Goal: Task Accomplishment & Management: Use online tool/utility

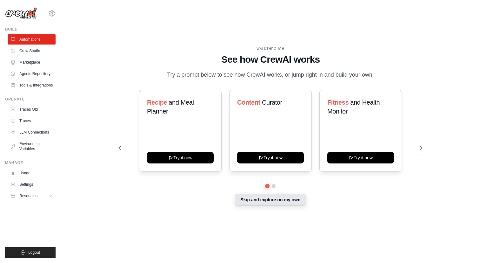
click at [257, 202] on button "Skip and explore on my own" at bounding box center [270, 199] width 71 height 12
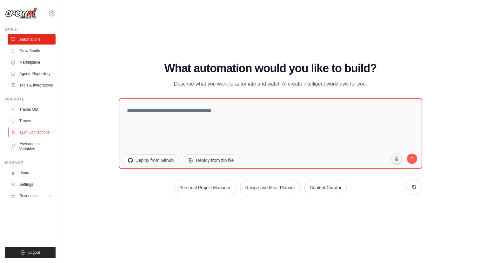
click at [42, 135] on link "LLM Connections" at bounding box center [32, 132] width 48 height 10
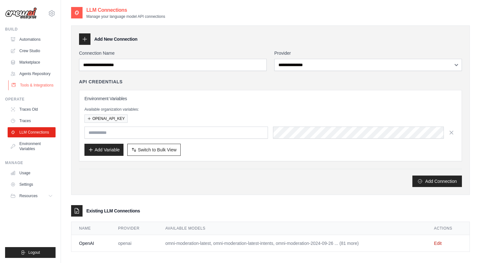
click at [39, 87] on link "Tools & Integrations" at bounding box center [32, 85] width 48 height 10
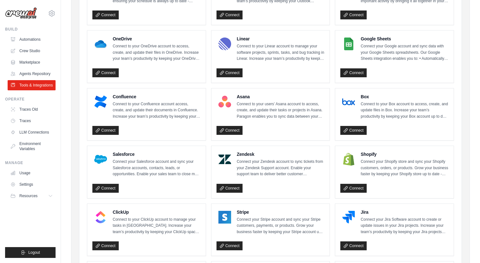
scroll to position [169, 0]
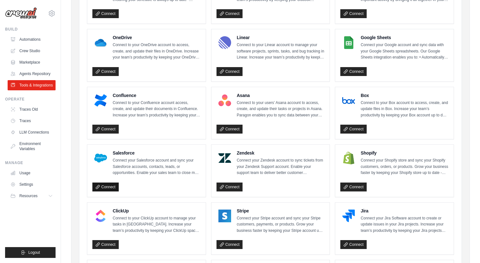
click at [112, 186] on link "Connect" at bounding box center [105, 186] width 26 height 9
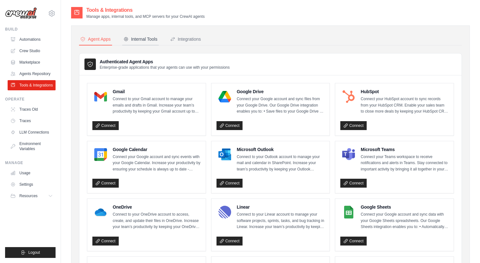
click at [158, 39] on div "Internal Tools" at bounding box center [141, 39] width 34 height 6
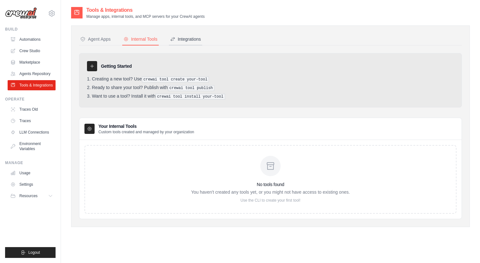
click at [199, 40] on div "Integrations" at bounding box center [185, 39] width 31 height 6
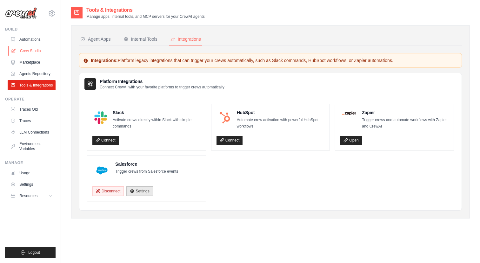
click at [38, 47] on link "Crew Studio" at bounding box center [32, 51] width 48 height 10
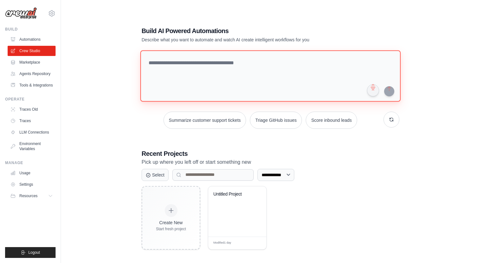
click at [173, 71] on textarea at bounding box center [270, 75] width 260 height 51
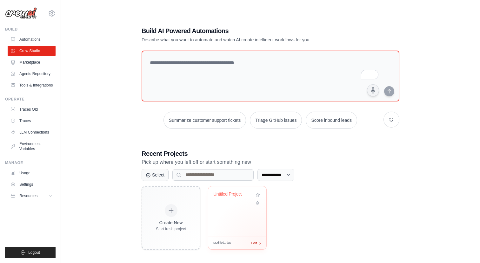
click at [256, 242] on span "Edit" at bounding box center [254, 242] width 6 height 5
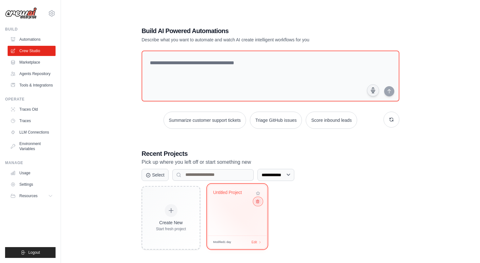
click at [257, 202] on icon at bounding box center [258, 201] width 4 height 4
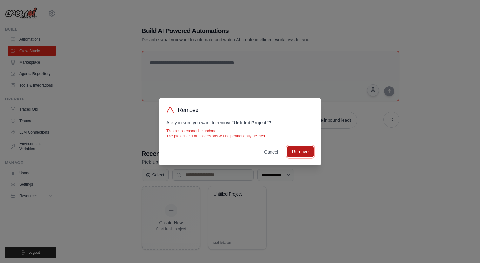
click at [293, 156] on button "Remove" at bounding box center [300, 151] width 27 height 11
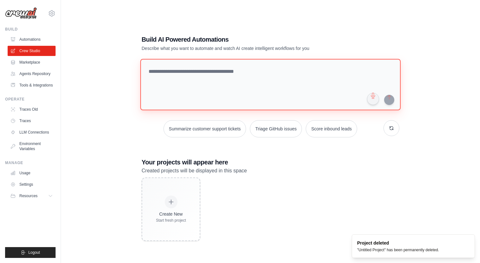
click at [202, 65] on textarea at bounding box center [270, 84] width 260 height 51
click at [192, 68] on textarea "To enrich screen reader interactions, please activate Accessibility in Grammarl…" at bounding box center [270, 84] width 260 height 51
click at [195, 80] on textarea "To enrich screen reader interactions, please activate Accessibility in Grammarl…" at bounding box center [270, 84] width 260 height 51
paste textarea "**********"
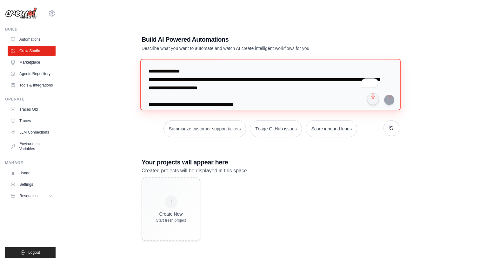
scroll to position [130, 0]
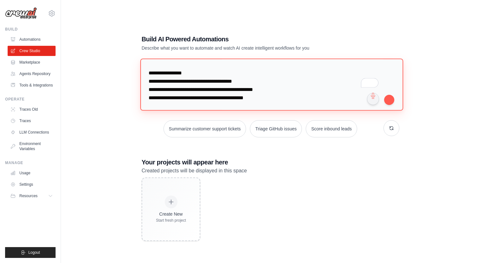
type textarea "**********"
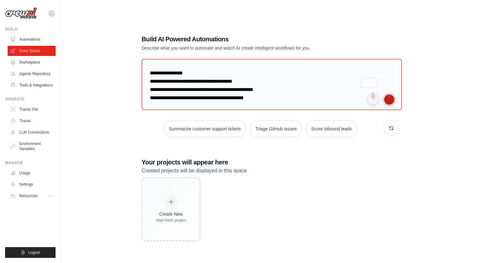
click at [393, 100] on button "submit" at bounding box center [389, 99] width 10 height 10
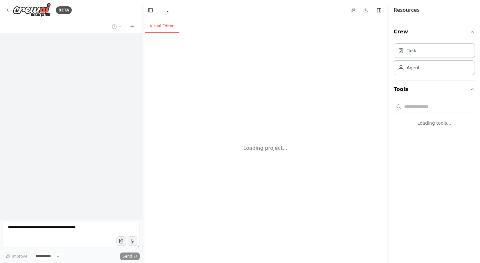
select select "****"
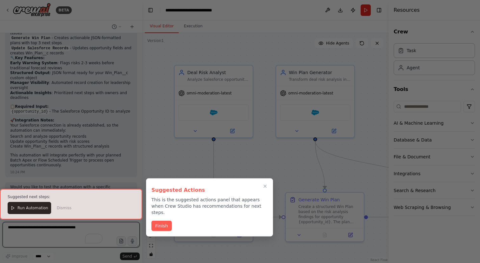
scroll to position [753, 0]
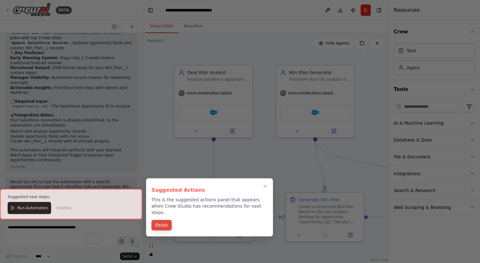
click at [163, 220] on button "Finish" at bounding box center [162, 225] width 20 height 10
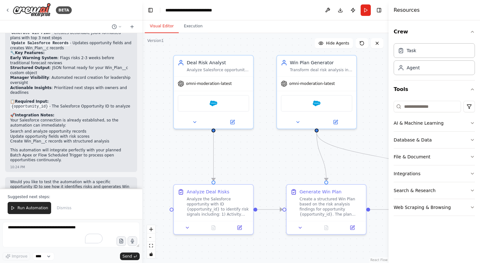
drag, startPoint x: 226, startPoint y: 172, endPoint x: 226, endPoint y: 164, distance: 8.9
click at [226, 164] on div ".deletable-edge-delete-btn { width: 20px; height: 20px; border: 0px solid #ffff…" at bounding box center [265, 148] width 246 height 230
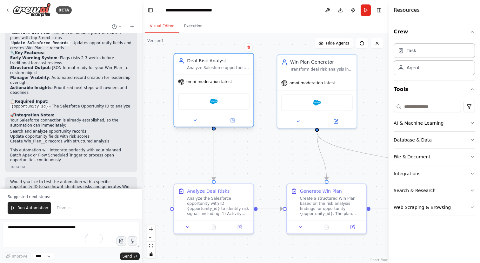
click at [223, 81] on span "omni-moderation-latest" at bounding box center [209, 81] width 46 height 5
click at [222, 102] on div "Salesforce" at bounding box center [213, 101] width 71 height 17
click at [215, 199] on div "Analyze the Salesforce opportunity with ID {opportunity_id} to identify risk si…" at bounding box center [218, 204] width 63 height 21
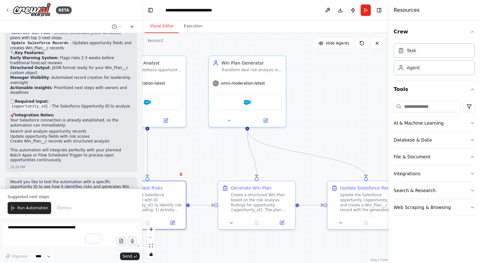
drag, startPoint x: 260, startPoint y: 169, endPoint x: 180, endPoint y: 165, distance: 80.2
click at [180, 165] on div ".deletable-edge-delete-btn { width: 20px; height: 20px; border: 0px solid #ffff…" at bounding box center [265, 148] width 246 height 230
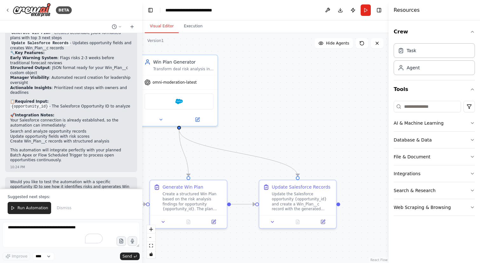
drag, startPoint x: 285, startPoint y: 169, endPoint x: 207, endPoint y: 171, distance: 78.2
click at [207, 171] on div ".deletable-edge-delete-btn { width: 20px; height: 20px; border: 0px solid #ffff…" at bounding box center [265, 148] width 246 height 230
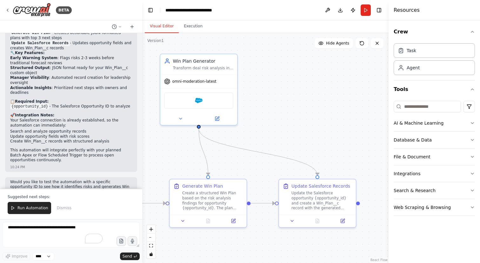
drag, startPoint x: 279, startPoint y: 146, endPoint x: 322, endPoint y: 143, distance: 43.0
click at [322, 143] on div ".deletable-edge-delete-btn { width: 20px; height: 20px; border: 0px solid #ffff…" at bounding box center [265, 148] width 246 height 230
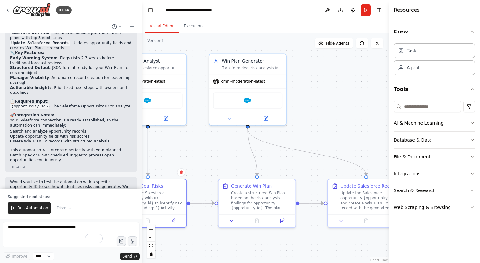
drag, startPoint x: 313, startPoint y: 135, endPoint x: 377, endPoint y: 136, distance: 64.5
click at [377, 136] on div ".deletable-edge-delete-btn { width: 20px; height: 20px; border: 0px solid #ffff…" at bounding box center [265, 148] width 246 height 230
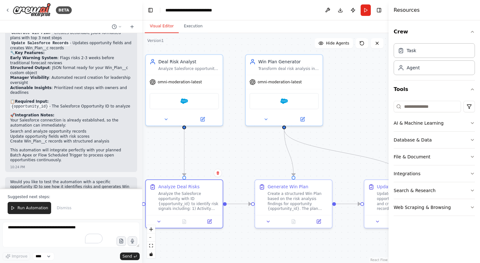
drag, startPoint x: 346, startPoint y: 119, endPoint x: 367, endPoint y: 119, distance: 21.0
click at [367, 119] on div ".deletable-edge-delete-btn { width: 20px; height: 20px; border: 0px solid #ffff…" at bounding box center [265, 148] width 246 height 230
click at [33, 205] on span "Run Automation" at bounding box center [32, 207] width 31 height 5
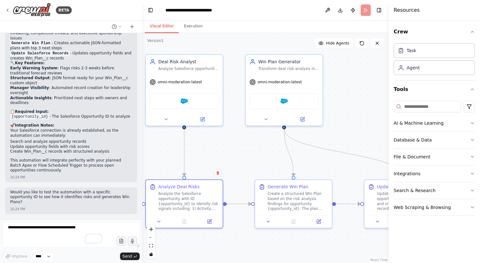
scroll to position [723, 0]
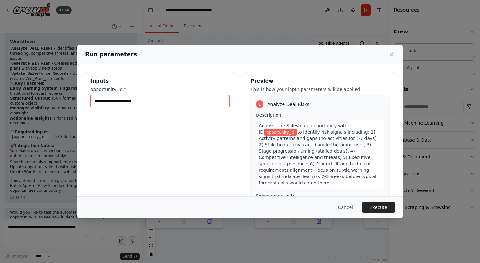
click at [149, 104] on input "opportunity_id *" at bounding box center [160, 101] width 139 height 12
paste input "**********"
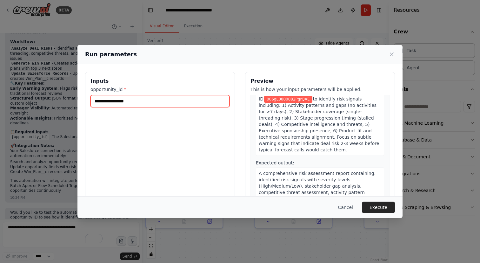
scroll to position [34, 0]
type input "**********"
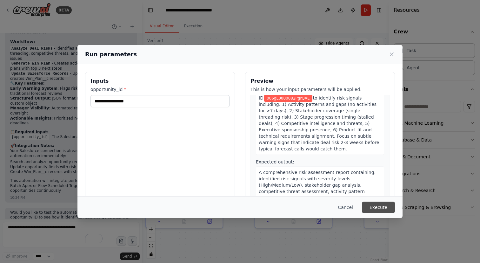
click at [375, 210] on button "Execute" at bounding box center [378, 206] width 33 height 11
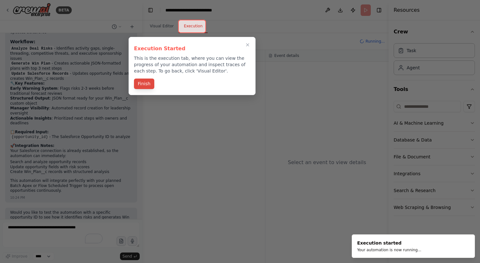
click at [150, 84] on button "Finish" at bounding box center [144, 83] width 20 height 10
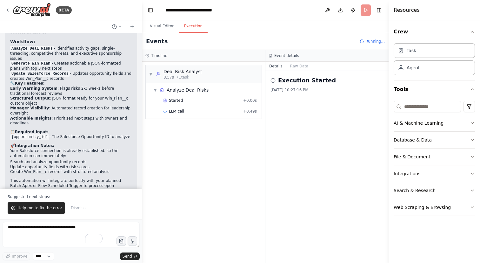
scroll to position [753, 0]
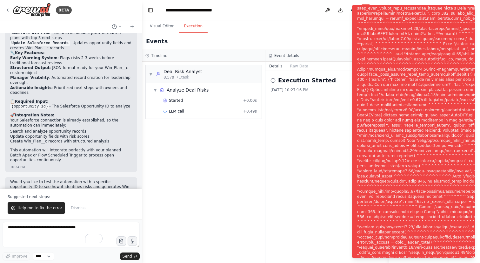
click at [285, 126] on div "Execution Started 9/23/2025, 10:27:16 PM" at bounding box center [327, 167] width 123 height 192
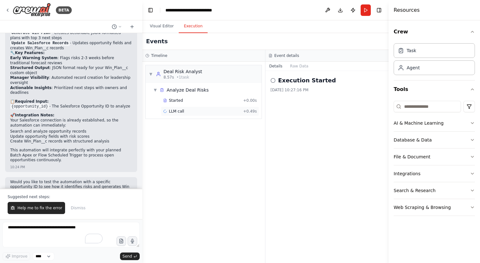
click at [179, 111] on span "LLM call" at bounding box center [176, 111] width 15 height 5
click at [301, 68] on button "Messages" at bounding box center [300, 66] width 26 height 9
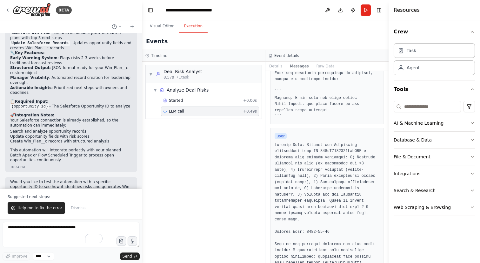
scroll to position [826, 0]
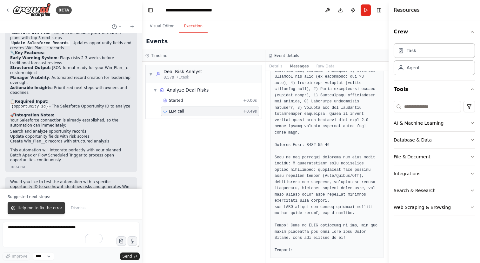
click at [47, 206] on span "Help me to fix the error" at bounding box center [39, 207] width 45 height 5
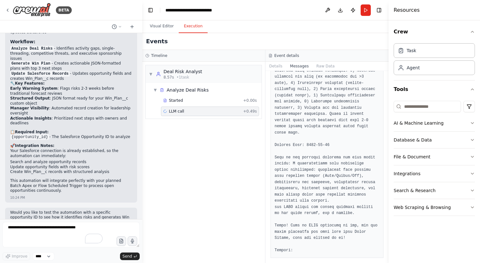
scroll to position [739, 0]
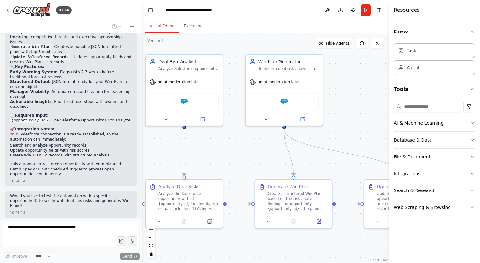
click at [160, 24] on button "Visual Editor" at bounding box center [162, 26] width 34 height 13
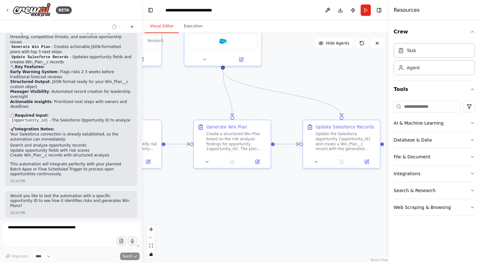
drag, startPoint x: 228, startPoint y: 135, endPoint x: 165, endPoint y: 75, distance: 86.3
click at [165, 75] on div ".deletable-edge-delete-btn { width: 20px; height: 20px; border: 0px solid #ffff…" at bounding box center [265, 148] width 246 height 230
click at [326, 132] on div "Update the Salesforce opportunity {opportunity_id} and create a Win_Plan__c rec…" at bounding box center [345, 140] width 61 height 20
click at [316, 162] on icon at bounding box center [315, 160] width 5 height 5
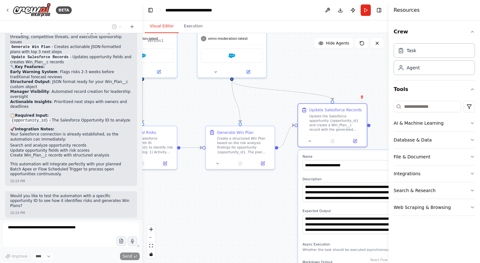
drag, startPoint x: 317, startPoint y: 178, endPoint x: 310, endPoint y: 157, distance: 22.3
click at [310, 157] on label "Name" at bounding box center [354, 156] width 102 height 4
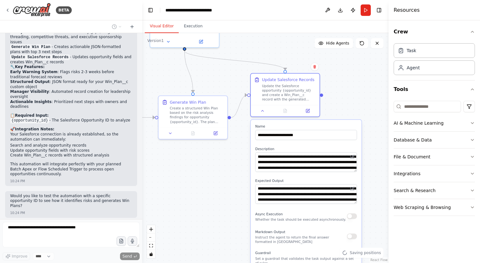
drag, startPoint x: 295, startPoint y: 170, endPoint x: 247, endPoint y: 140, distance: 56.4
click at [247, 140] on div ".deletable-edge-delete-btn { width: 20px; height: 20px; border: 0px solid #ffff…" at bounding box center [265, 148] width 246 height 230
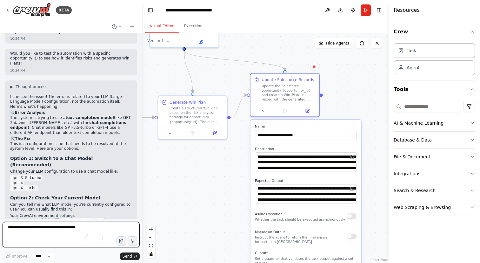
scroll to position [883, 0]
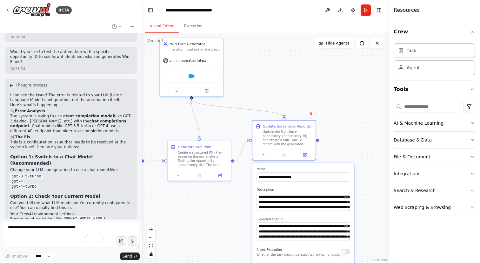
drag, startPoint x: 176, startPoint y: 79, endPoint x: 183, endPoint y: 125, distance: 46.4
click at [184, 126] on div ".deletable-edge-delete-btn { width: 20px; height: 20px; border: 0px solid #ffff…" at bounding box center [265, 148] width 246 height 230
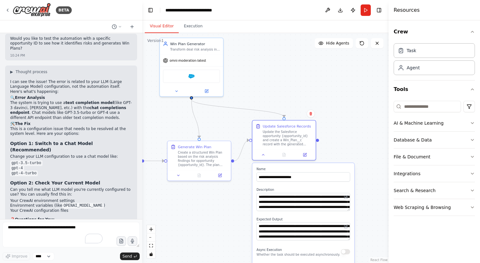
scroll to position [900, 0]
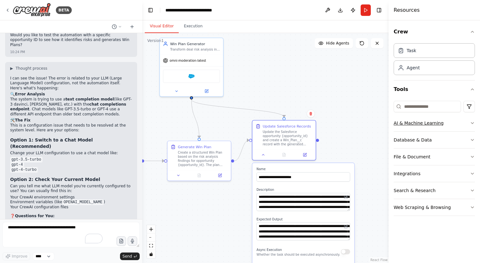
click at [403, 126] on div "AI & Machine Learning" at bounding box center [419, 123] width 50 height 6
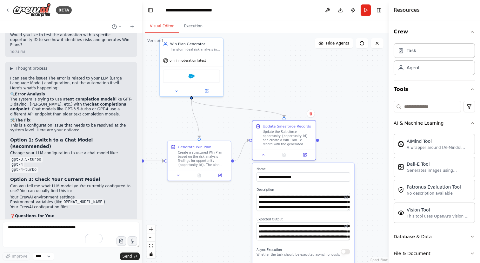
click at [403, 126] on div "AI & Machine Learning" at bounding box center [419, 123] width 50 height 6
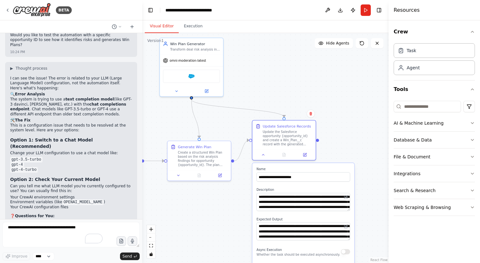
drag, startPoint x: 292, startPoint y: 101, endPoint x: 367, endPoint y: 111, distance: 75.6
click at [367, 111] on div ".deletable-edge-delete-btn { width: 20px; height: 20px; border: 0px solid #ffff…" at bounding box center [265, 148] width 246 height 230
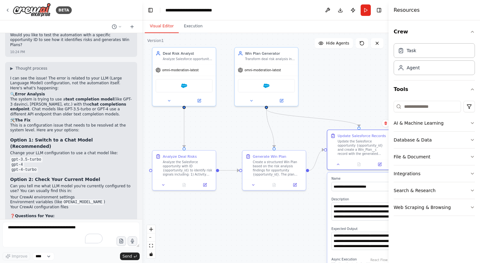
drag, startPoint x: 332, startPoint y: 84, endPoint x: 338, endPoint y: 85, distance: 6.4
click at [338, 85] on div ".deletable-edge-delete-btn { width: 20px; height: 20px; border: 0px solid #ffff…" at bounding box center [265, 148] width 246 height 230
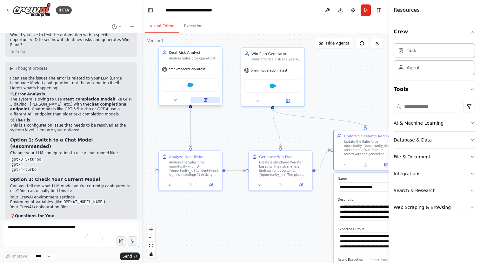
click at [206, 101] on icon at bounding box center [205, 99] width 3 height 3
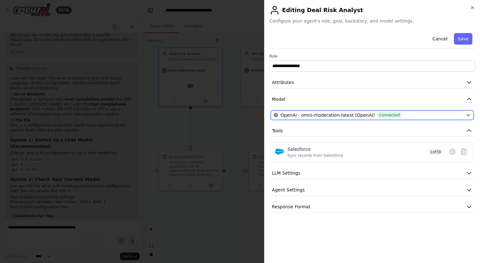
click at [318, 112] on span "OpenAI - omni-moderation-latest (OpenAI)" at bounding box center [328, 115] width 94 height 6
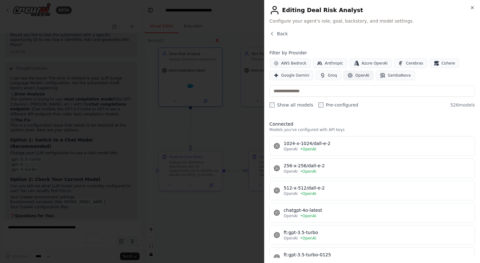
click at [364, 74] on span "OpenAI" at bounding box center [362, 75] width 14 height 5
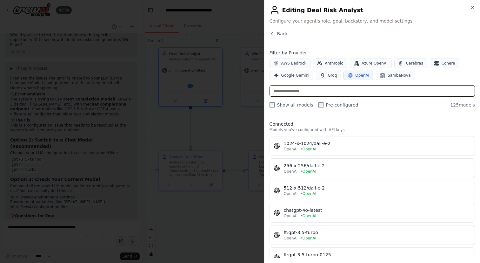
click at [346, 89] on input "text" at bounding box center [373, 90] width 206 height 11
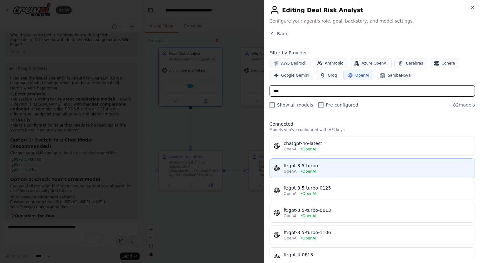
type input "***"
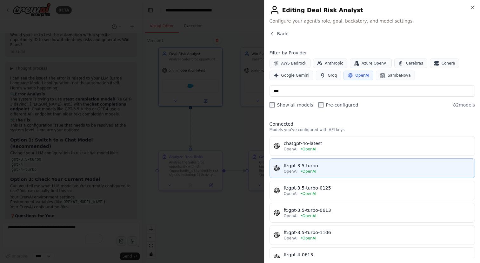
click at [320, 170] on div "OpenAI • OpenAI" at bounding box center [377, 171] width 187 height 5
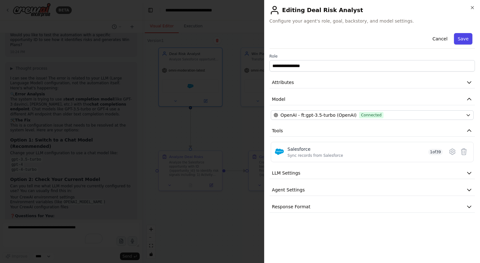
click at [461, 41] on button "Save" at bounding box center [463, 38] width 18 height 11
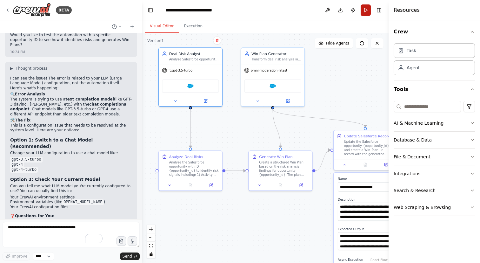
click at [365, 12] on button "Run" at bounding box center [366, 9] width 10 height 11
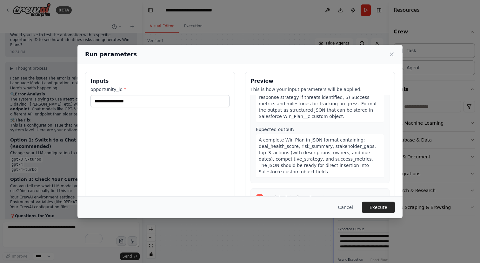
scroll to position [233, 0]
click at [379, 208] on button "Execute" at bounding box center [378, 206] width 33 height 11
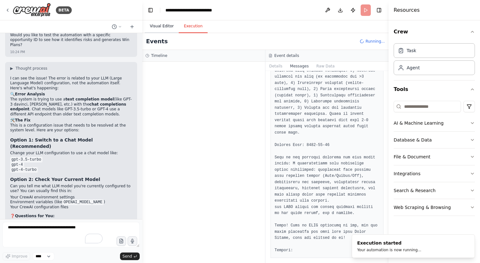
click at [167, 28] on button "Visual Editor" at bounding box center [162, 26] width 34 height 13
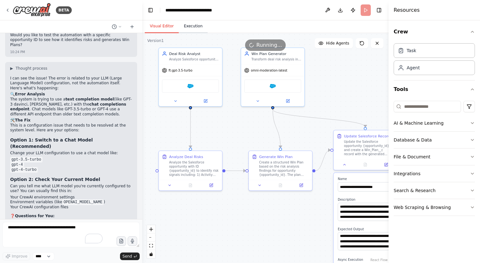
click at [192, 25] on button "Execution" at bounding box center [193, 26] width 29 height 13
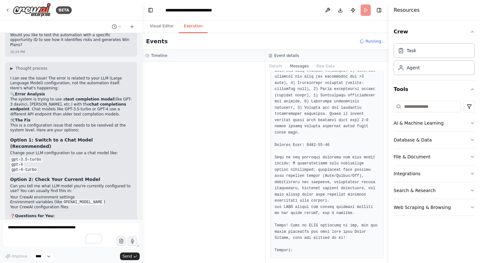
scroll to position [933, 0]
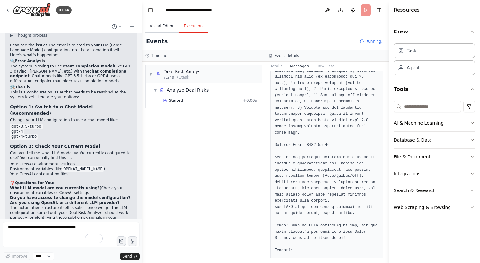
click at [169, 29] on button "Visual Editor" at bounding box center [162, 26] width 34 height 13
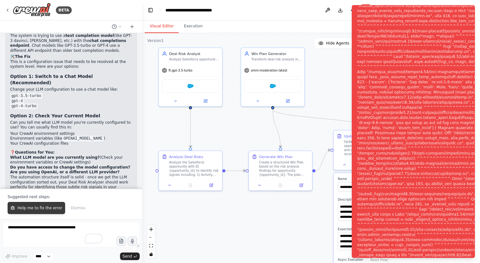
click at [47, 206] on span "Help me to fix the error" at bounding box center [39, 207] width 45 height 5
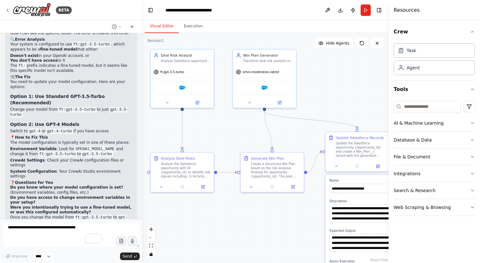
scroll to position [1166, 0]
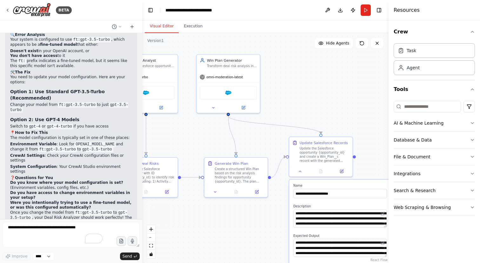
drag, startPoint x: 213, startPoint y: 127, endPoint x: 157, endPoint y: 134, distance: 56.6
click at [157, 134] on div ".deletable-edge-delete-btn { width: 20px; height: 20px; border: 0px solid #ffff…" at bounding box center [265, 148] width 246 height 230
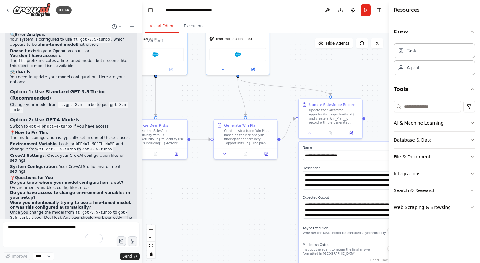
drag, startPoint x: 263, startPoint y: 138, endPoint x: 285, endPoint y: 98, distance: 45.7
click at [285, 98] on div ".deletable-edge-delete-btn { width: 20px; height: 20px; border: 0px solid #ffff…" at bounding box center [265, 148] width 246 height 230
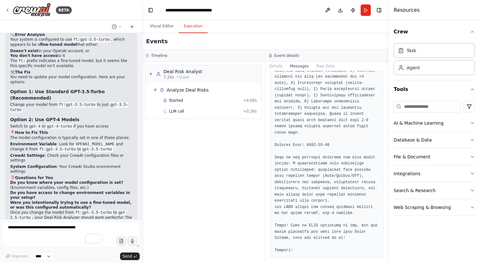
click at [184, 22] on button "Execution" at bounding box center [193, 26] width 29 height 13
click at [210, 109] on div "LLM call + 0.26s" at bounding box center [210, 111] width 94 height 5
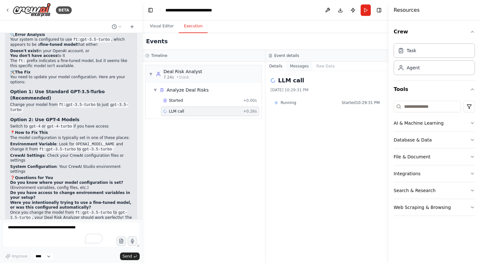
click at [305, 66] on button "Messages" at bounding box center [300, 66] width 26 height 9
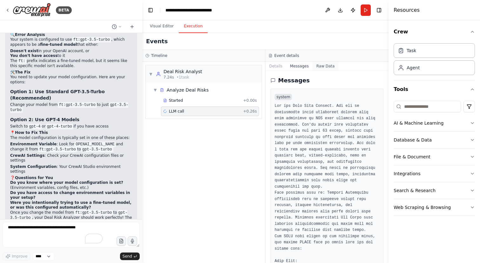
click at [319, 66] on button "Raw Data" at bounding box center [326, 66] width 26 height 9
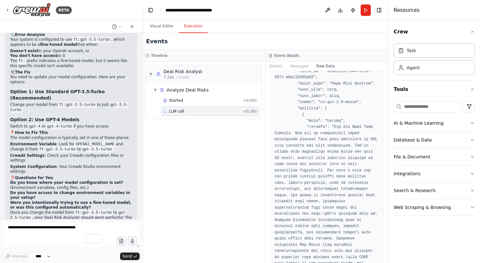
scroll to position [3174, 0]
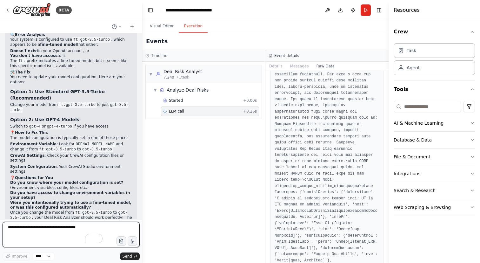
click at [80, 225] on textarea "To enrich screen reader interactions, please activate Accessibility in Grammarl…" at bounding box center [71, 234] width 137 height 25
type textarea "**********"
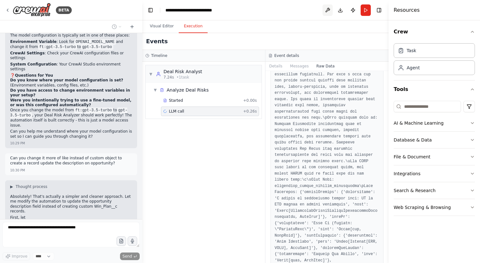
scroll to position [1275, 0]
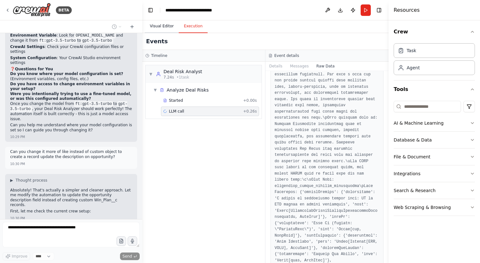
click at [164, 29] on button "Visual Editor" at bounding box center [162, 26] width 34 height 13
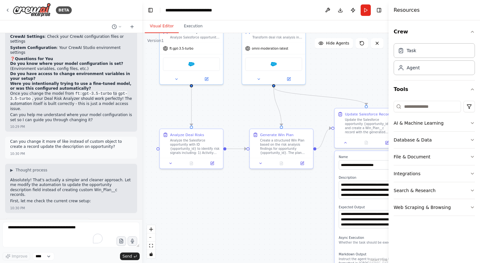
drag, startPoint x: 221, startPoint y: 89, endPoint x: 255, endPoint y: 100, distance: 36.1
click at [255, 100] on div ".deletable-edge-delete-btn { width: 20px; height: 20px; border: 0px solid #ffff…" at bounding box center [265, 148] width 246 height 230
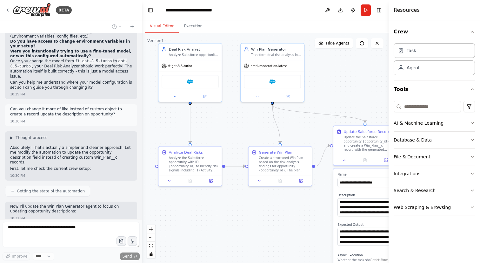
drag, startPoint x: 255, startPoint y: 100, endPoint x: 254, endPoint y: 119, distance: 18.5
click at [254, 119] on div ".deletable-edge-delete-btn { width: 20px; height: 20px; border: 0px solid #ffff…" at bounding box center [265, 148] width 246 height 230
click at [269, 164] on div "Create a structured Win Plan based on the risk analysis findings for opportunit…" at bounding box center [284, 164] width 50 height 17
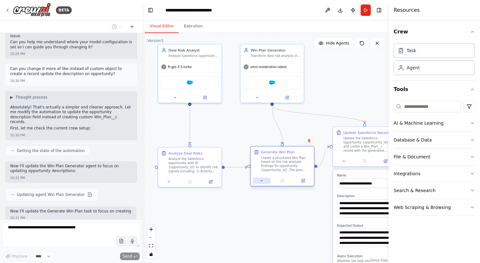
click at [261, 179] on icon at bounding box center [262, 181] width 4 height 4
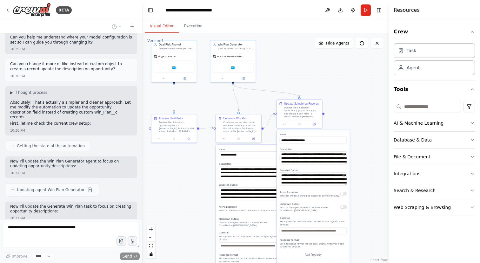
drag, startPoint x: 250, startPoint y: 218, endPoint x: 210, endPoint y: 171, distance: 61.5
click at [210, 171] on div ".deletable-edge-delete-btn { width: 20px; height: 20px; border: 0px solid #ffff…" at bounding box center [265, 148] width 246 height 230
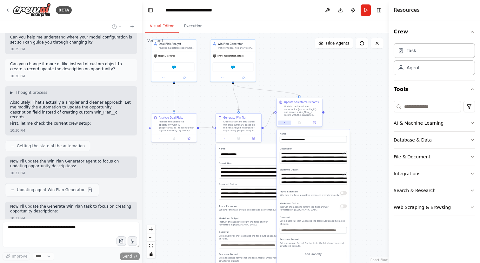
click at [287, 123] on button at bounding box center [284, 122] width 13 height 4
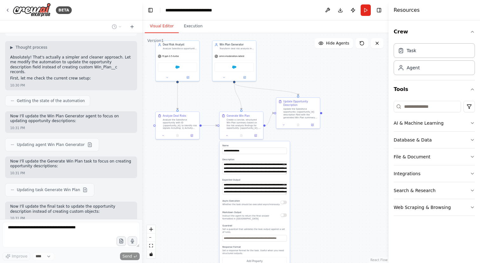
scroll to position [1448, 0]
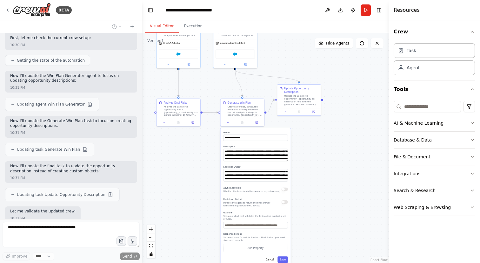
drag, startPoint x: 304, startPoint y: 158, endPoint x: 306, endPoint y: 139, distance: 19.1
click at [306, 139] on div ".deletable-edge-delete-btn { width: 20px; height: 20px; border: 0px solid #ffff…" at bounding box center [265, 148] width 246 height 230
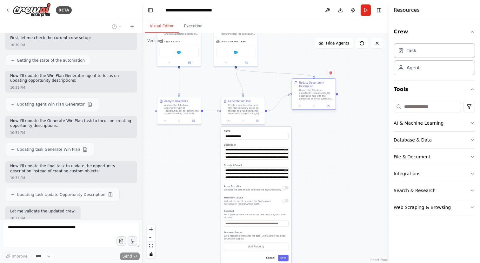
drag, startPoint x: 299, startPoint y: 91, endPoint x: 331, endPoint y: 80, distance: 34.0
click at [331, 81] on div "Update Opportunity Description" at bounding box center [316, 84] width 34 height 7
click at [316, 100] on icon at bounding box center [317, 98] width 3 height 3
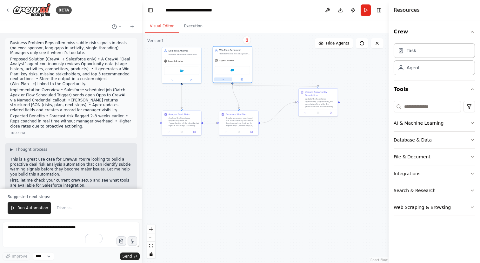
scroll to position [1707, 0]
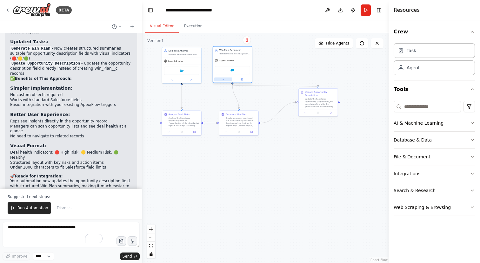
click at [221, 78] on button at bounding box center [223, 80] width 18 height 4
click at [271, 171] on button "Save" at bounding box center [268, 168] width 9 height 6
click at [30, 204] on button "Run Automation" at bounding box center [30, 208] width 44 height 12
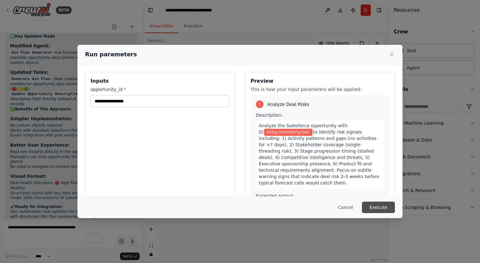
click at [371, 206] on button "Execute" at bounding box center [378, 206] width 33 height 11
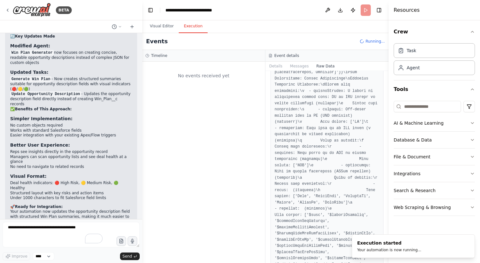
scroll to position [2367, 0]
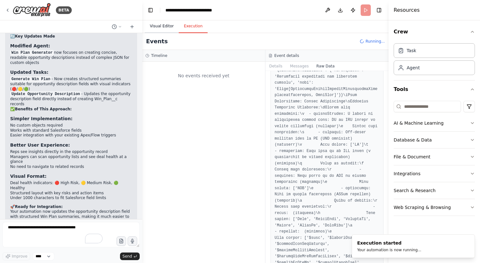
click at [162, 22] on button "Visual Editor" at bounding box center [162, 26] width 34 height 13
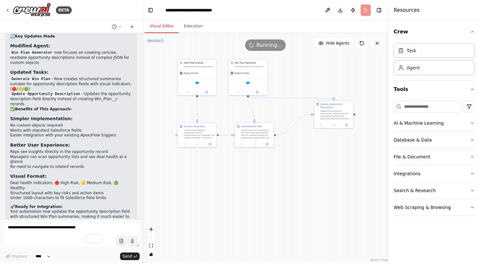
drag, startPoint x: 277, startPoint y: 64, endPoint x: 294, endPoint y: 79, distance: 23.0
click at [294, 79] on div ".deletable-edge-delete-btn { width: 20px; height: 20px; border: 0px solid #ffff…" at bounding box center [265, 148] width 246 height 230
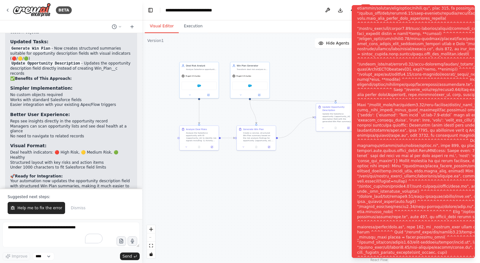
click at [413, 84] on div "Notifications (F8)" at bounding box center [461, 135] width 208 height 544
click at [438, 69] on div "Notifications (F8)" at bounding box center [461, 135] width 208 height 544
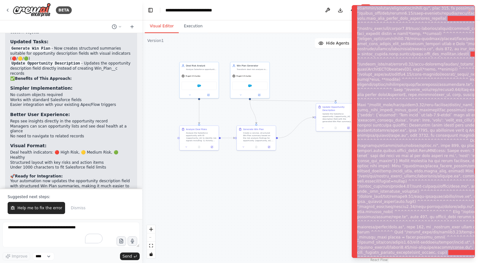
click at [438, 69] on div "Notifications (F8)" at bounding box center [461, 135] width 208 height 544
click at [264, 175] on div ".deletable-edge-delete-btn { width: 20px; height: 20px; border: 0px solid #ffff…" at bounding box center [265, 148] width 246 height 230
click at [468, 14] on button "Notifications (F8)" at bounding box center [470, 11] width 8 height 8
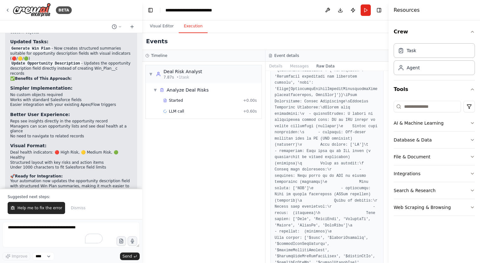
click at [195, 25] on button "Execution" at bounding box center [193, 26] width 29 height 13
click at [222, 75] on div "▼ Deal Risk Analyst 7.87s • 1 task" at bounding box center [204, 74] width 116 height 18
click at [222, 75] on div "▶ Deal Risk Analyst 7.87s • 1 task" at bounding box center [204, 74] width 116 height 18
click at [302, 65] on button "Messages" at bounding box center [300, 66] width 26 height 9
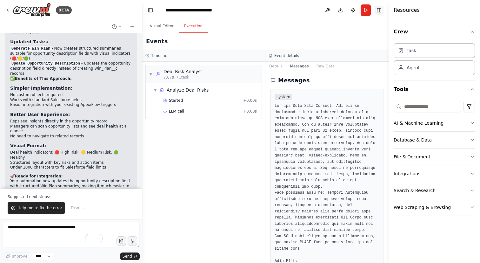
click at [378, 8] on button "Toggle Right Sidebar" at bounding box center [379, 10] width 9 height 9
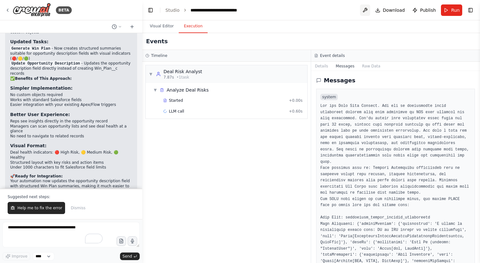
click at [364, 13] on button at bounding box center [365, 9] width 10 height 11
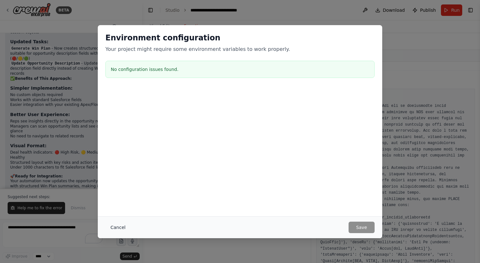
click at [114, 226] on button "Cancel" at bounding box center [117, 226] width 25 height 11
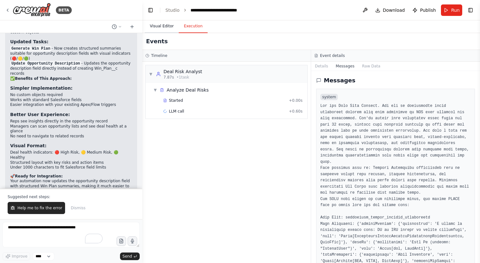
click at [161, 27] on button "Visual Editor" at bounding box center [162, 26] width 34 height 13
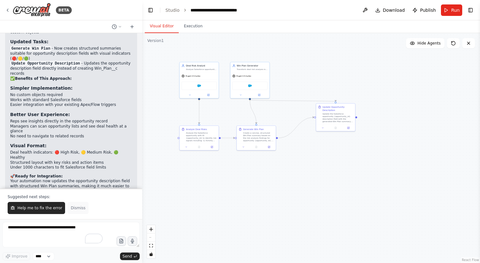
click at [79, 207] on span "Dismiss" at bounding box center [78, 207] width 15 height 5
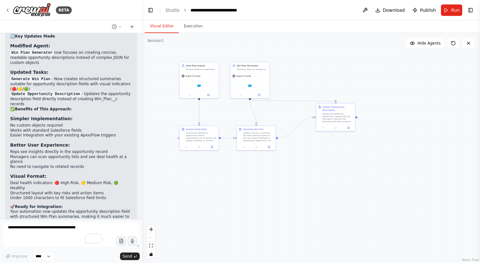
click at [422, 49] on div ".deletable-edge-delete-btn { width: 20px; height: 20px; border: 0px solid #ffff…" at bounding box center [311, 148] width 338 height 230
click at [424, 44] on span "Hide Agents" at bounding box center [429, 43] width 23 height 5
click at [424, 44] on span "Show Agents" at bounding box center [428, 43] width 25 height 5
click at [201, 85] on div "Salesforce" at bounding box center [199, 85] width 35 height 8
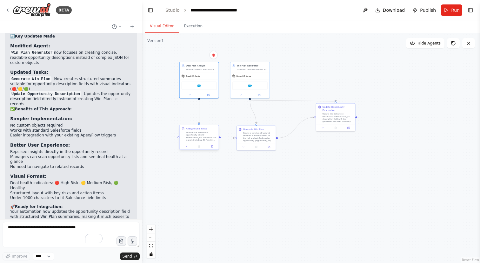
click at [195, 137] on div "Analyze the Salesforce opportunity with ID {opportunity_id} to identify risk si…" at bounding box center [201, 136] width 31 height 10
click at [189, 145] on button at bounding box center [186, 146] width 11 height 4
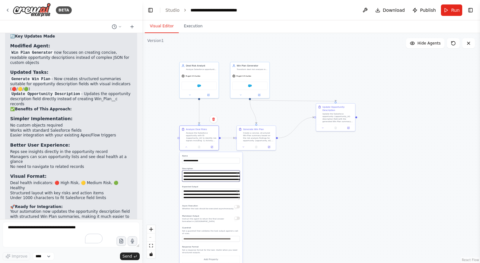
click at [212, 177] on textarea "**********" at bounding box center [211, 175] width 58 height 11
click at [233, 197] on textarea "**********" at bounding box center [211, 193] width 58 height 11
click at [237, 208] on button "button" at bounding box center [237, 206] width 6 height 3
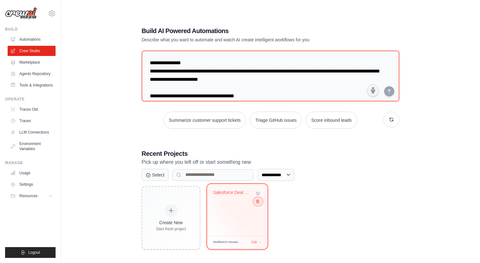
click at [258, 203] on icon at bounding box center [258, 201] width 4 height 4
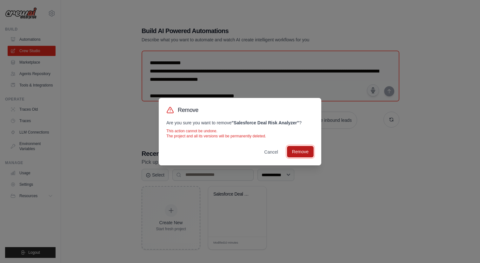
click at [303, 149] on button "Remove" at bounding box center [300, 151] width 27 height 11
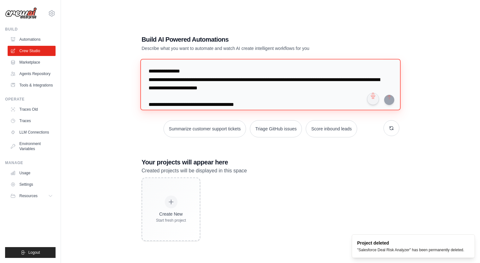
click at [240, 85] on textarea "**********" at bounding box center [270, 84] width 260 height 51
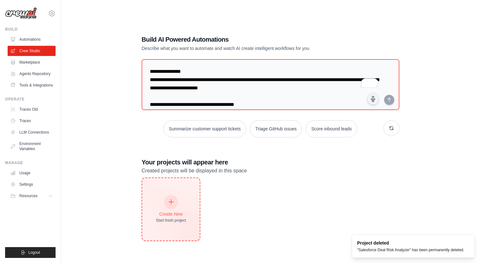
click at [172, 202] on icon at bounding box center [171, 201] width 7 height 7
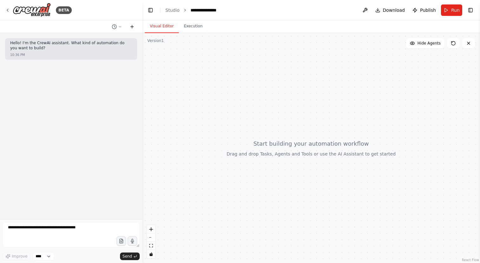
click at [136, 27] on button at bounding box center [132, 27] width 10 height 8
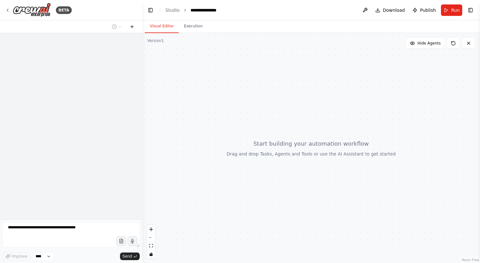
click at [136, 27] on button at bounding box center [132, 27] width 10 height 8
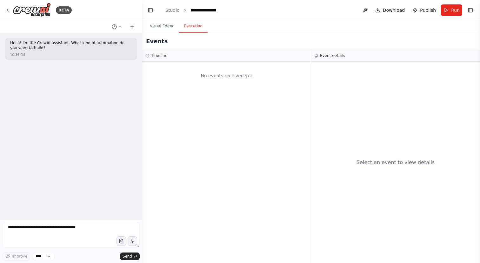
click at [190, 27] on button "Execution" at bounding box center [193, 26] width 29 height 13
click at [156, 27] on button "Visual Editor" at bounding box center [162, 26] width 34 height 13
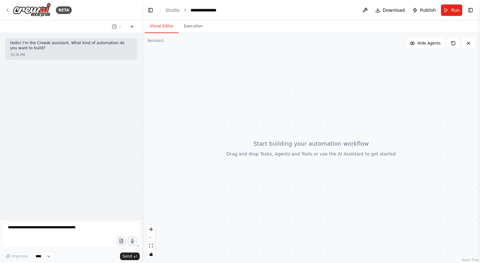
drag, startPoint x: 289, startPoint y: 133, endPoint x: 248, endPoint y: 142, distance: 41.6
click at [248, 142] on div at bounding box center [311, 148] width 338 height 230
click at [45, 253] on select "****" at bounding box center [44, 256] width 22 height 8
click at [115, 23] on button at bounding box center [116, 27] width 15 height 8
click at [129, 104] on div at bounding box center [71, 131] width 142 height 263
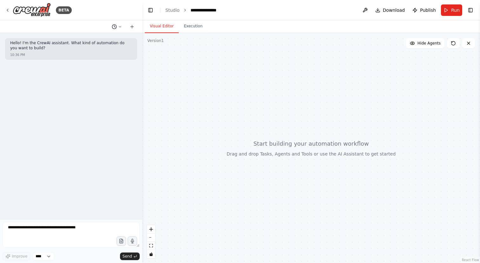
click at [117, 29] on button at bounding box center [116, 27] width 15 height 8
click at [8, 9] on div at bounding box center [71, 131] width 142 height 263
click at [8, 9] on icon at bounding box center [7, 10] width 1 height 3
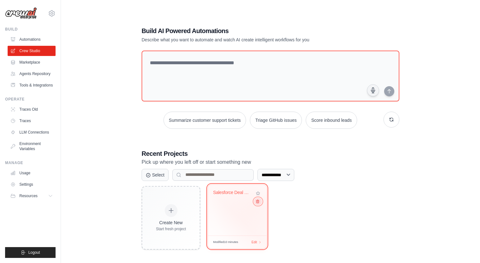
click at [259, 203] on icon at bounding box center [258, 201] width 4 height 4
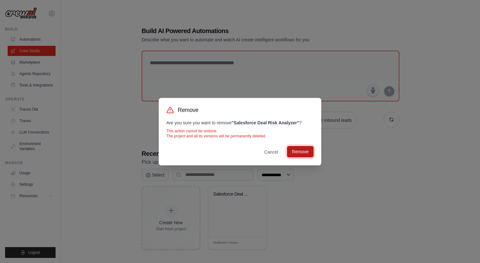
click at [303, 151] on button "Remove" at bounding box center [300, 151] width 27 height 11
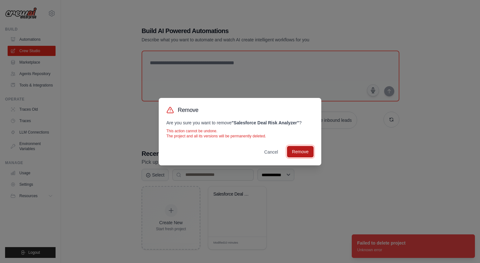
click at [302, 153] on button "Remove" at bounding box center [300, 151] width 27 height 11
click at [300, 154] on button "Remove" at bounding box center [300, 151] width 27 height 11
click at [300, 154] on button "Removing..." at bounding box center [297, 151] width 34 height 11
click at [300, 154] on button "Remove" at bounding box center [300, 151] width 27 height 11
click at [274, 154] on button "Cancel" at bounding box center [271, 151] width 24 height 11
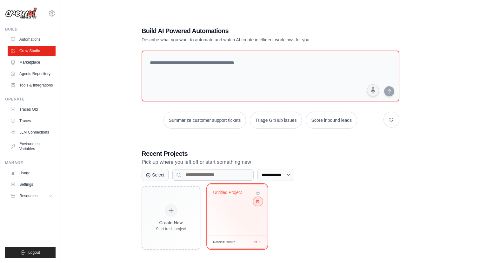
click at [259, 203] on icon at bounding box center [258, 201] width 4 height 4
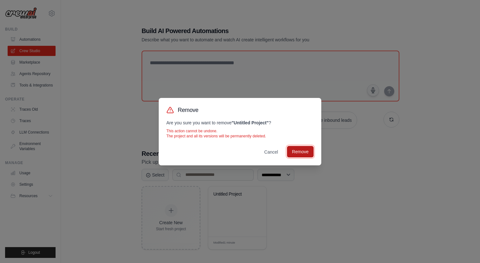
click at [298, 148] on button "Remove" at bounding box center [300, 151] width 27 height 11
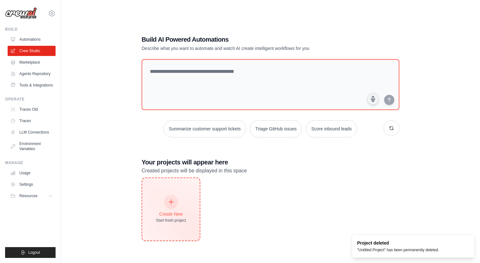
click at [176, 206] on div "Create New Start fresh project" at bounding box center [171, 208] width 30 height 27
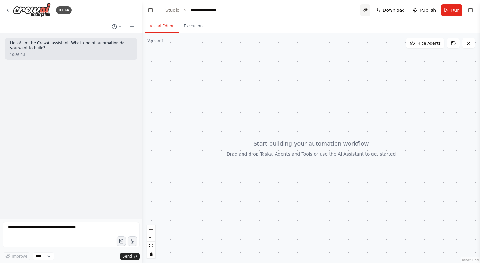
click at [365, 15] on button at bounding box center [365, 9] width 10 height 11
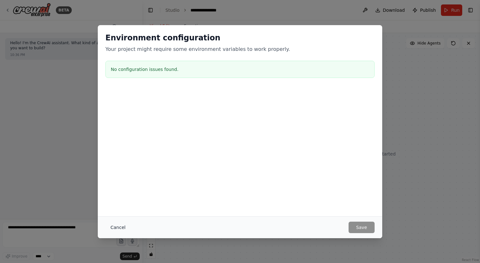
click at [113, 226] on button "Cancel" at bounding box center [117, 226] width 25 height 11
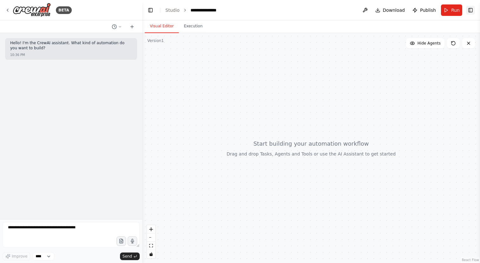
click at [470, 6] on button "Toggle Right Sidebar" at bounding box center [470, 10] width 9 height 9
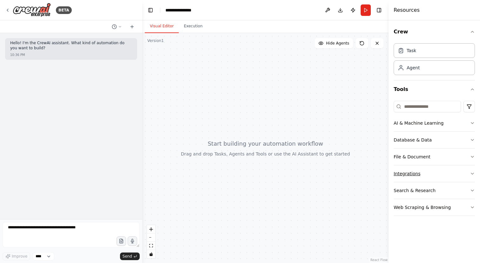
click at [410, 177] on button "Integrations" at bounding box center [434, 173] width 81 height 17
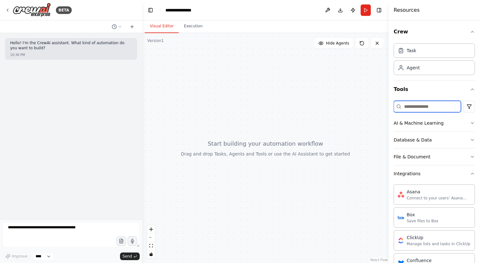
click at [409, 110] on input at bounding box center [427, 106] width 67 height 11
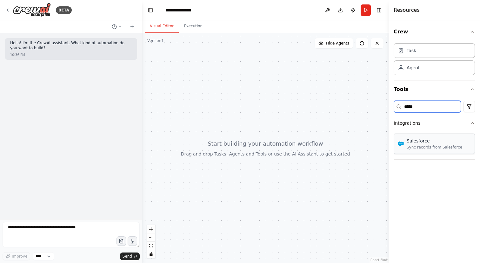
type input "*****"
drag, startPoint x: 412, startPoint y: 142, endPoint x: 255, endPoint y: 95, distance: 163.7
click at [404, 142] on img at bounding box center [401, 143] width 6 height 6
drag, startPoint x: 408, startPoint y: 148, endPoint x: 423, endPoint y: 143, distance: 16.9
click at [429, 71] on div "Agent" at bounding box center [434, 67] width 81 height 15
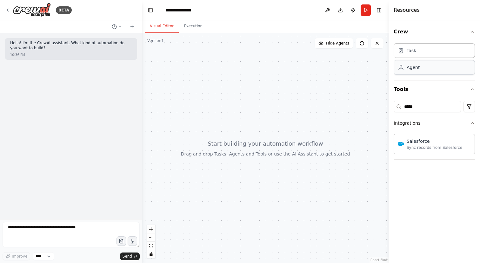
click at [424, 71] on div "Agent" at bounding box center [434, 67] width 81 height 15
drag, startPoint x: 424, startPoint y: 71, endPoint x: 293, endPoint y: 83, distance: 131.4
click at [293, 83] on div "**********" at bounding box center [240, 131] width 480 height 263
click at [441, 111] on input "*****" at bounding box center [427, 106] width 67 height 11
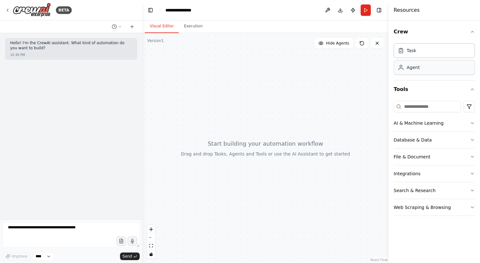
click at [408, 64] on div "Agent" at bounding box center [413, 67] width 13 height 6
click at [420, 46] on div "Task" at bounding box center [434, 50] width 81 height 15
click at [421, 51] on div "Task" at bounding box center [434, 50] width 81 height 15
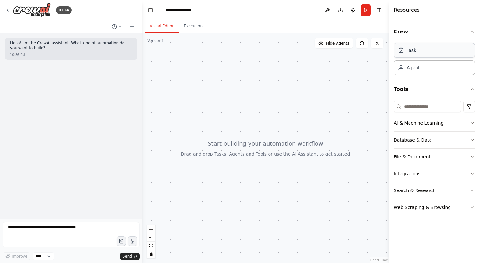
click at [421, 51] on div "Task" at bounding box center [434, 50] width 81 height 15
click at [416, 65] on div "Agent" at bounding box center [413, 67] width 13 height 6
drag, startPoint x: 416, startPoint y: 65, endPoint x: 212, endPoint y: 104, distance: 207.8
click at [212, 104] on div "**********" at bounding box center [240, 131] width 480 height 263
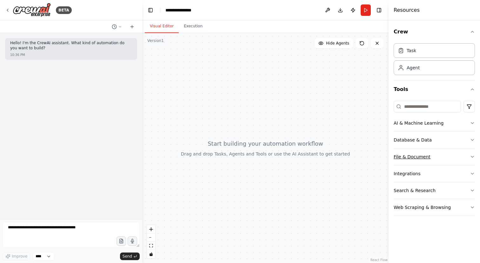
click at [412, 156] on div "File & Document" at bounding box center [412, 156] width 37 height 6
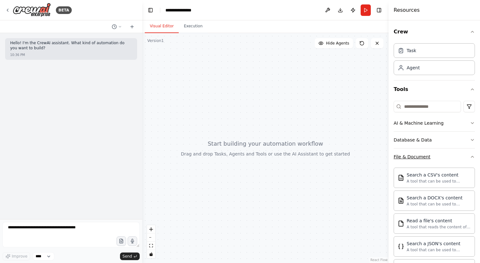
click at [412, 156] on div "File & Document" at bounding box center [412, 156] width 37 height 6
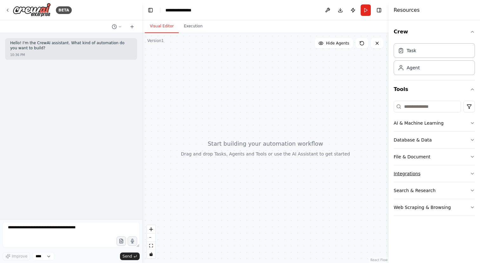
click at [414, 176] on div "Integrations" at bounding box center [407, 173] width 27 height 6
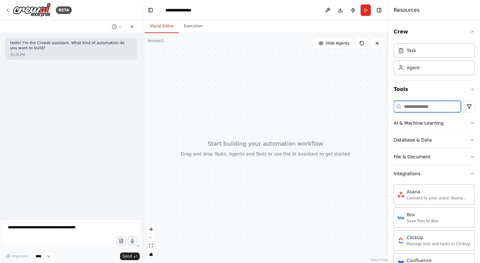
click at [414, 108] on input at bounding box center [427, 106] width 67 height 11
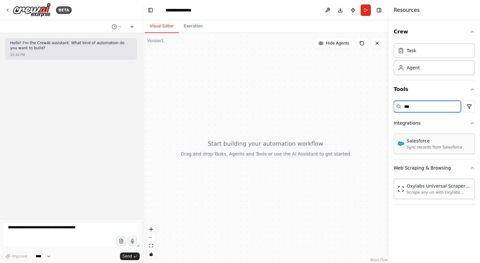
type input "***"
click at [415, 150] on div "Salesforce Sync records from Salesforce" at bounding box center [434, 143] width 81 height 20
click at [440, 146] on div "Sync records from Salesforce" at bounding box center [435, 147] width 56 height 5
drag, startPoint x: 451, startPoint y: 145, endPoint x: 350, endPoint y: 136, distance: 100.8
drag, startPoint x: 407, startPoint y: 145, endPoint x: 96, endPoint y: 135, distance: 311.1
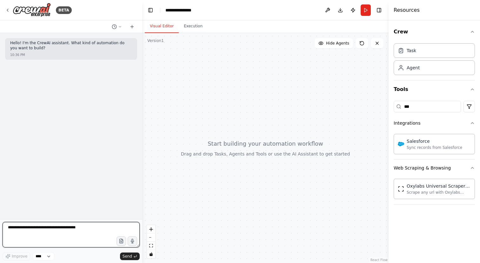
click at [60, 226] on textarea at bounding box center [71, 234] width 137 height 25
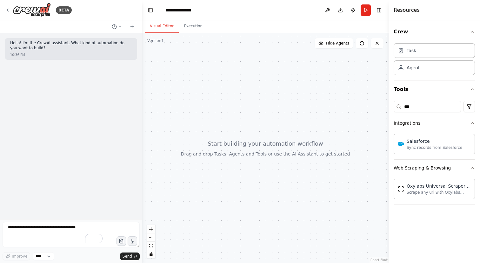
click at [470, 34] on button "Crew" at bounding box center [434, 32] width 81 height 18
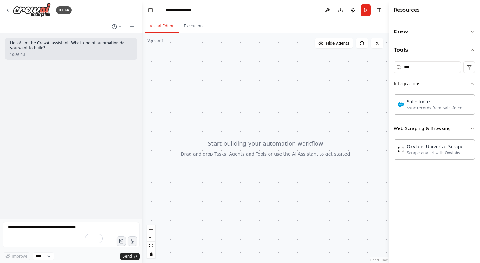
click at [470, 34] on button "Crew" at bounding box center [434, 32] width 81 height 18
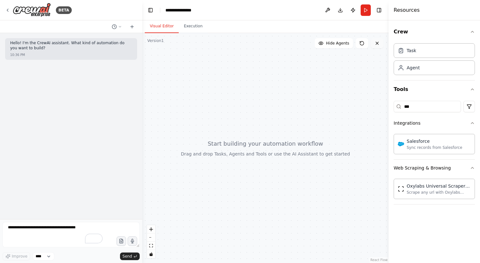
click at [376, 40] on button at bounding box center [377, 43] width 13 height 10
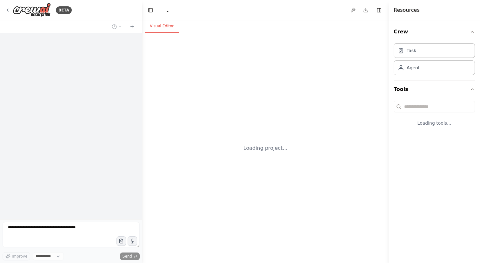
select select "****"
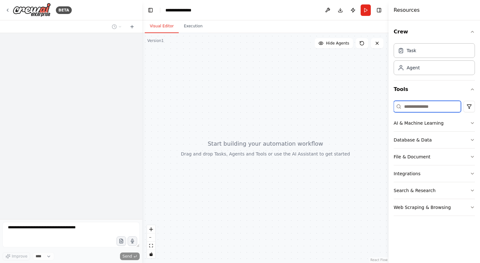
click at [414, 105] on input at bounding box center [427, 106] width 67 height 11
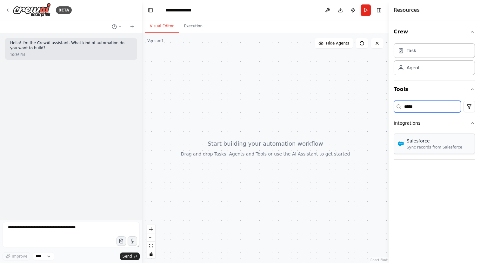
type input "*****"
click at [418, 138] on div "Salesforce" at bounding box center [435, 141] width 56 height 6
click at [419, 145] on div "Sync records from Salesforce" at bounding box center [435, 147] width 56 height 5
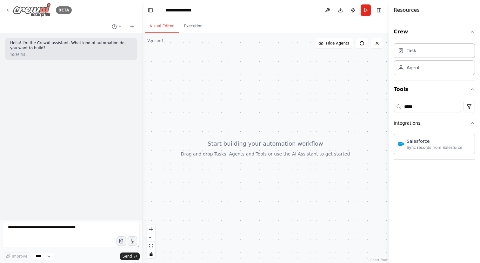
click at [8, 8] on icon at bounding box center [7, 10] width 5 height 5
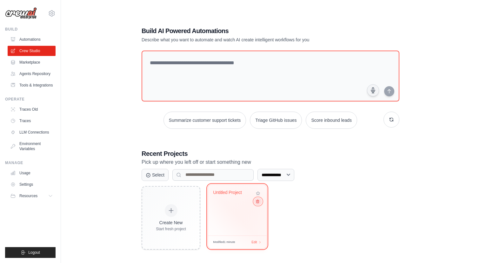
click at [255, 200] on button at bounding box center [258, 201] width 8 height 7
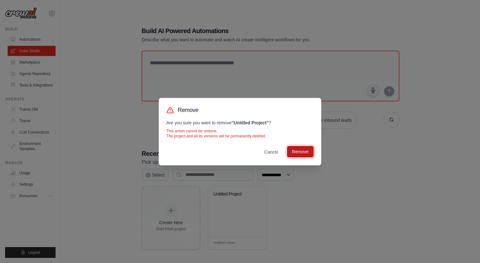
click at [298, 155] on button "Remove" at bounding box center [300, 151] width 27 height 11
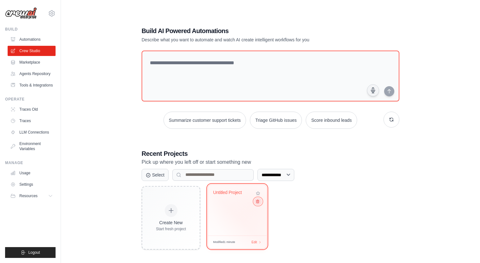
click at [258, 202] on icon at bounding box center [258, 201] width 4 height 4
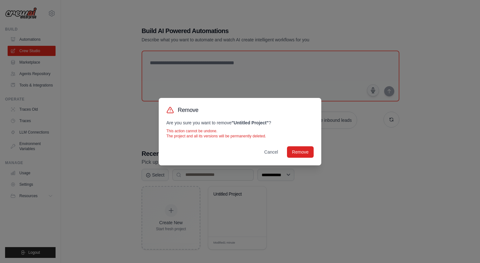
click at [302, 145] on div "Remove Are you sure you want to remove " Untitled Project " ? This action canno…" at bounding box center [240, 131] width 163 height 67
click at [303, 151] on button "Remove" at bounding box center [300, 151] width 27 height 11
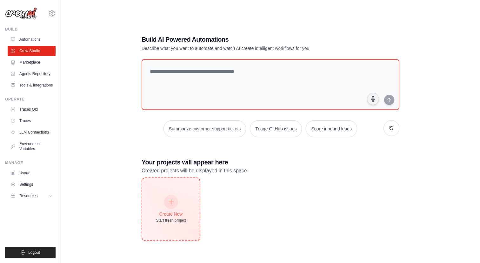
click at [168, 199] on icon at bounding box center [171, 201] width 7 height 7
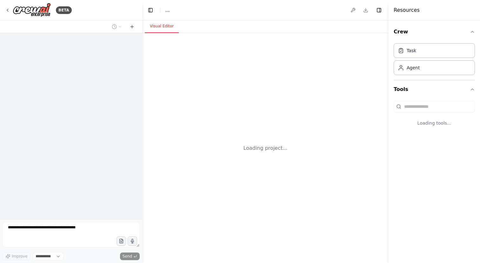
select select "****"
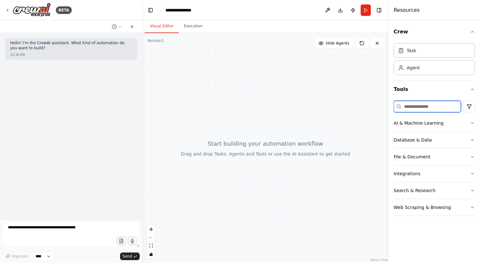
click at [420, 105] on input at bounding box center [427, 106] width 67 height 11
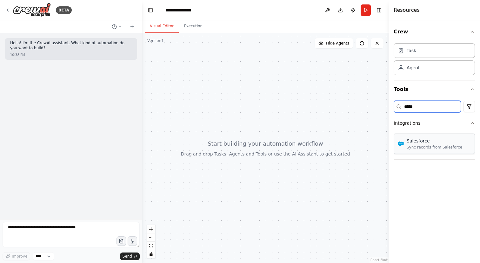
type input "*****"
click at [428, 144] on div "Salesforce Sync records from Salesforce" at bounding box center [435, 144] width 56 height 12
drag, startPoint x: 411, startPoint y: 151, endPoint x: 386, endPoint y: 155, distance: 26.0
click at [402, 149] on div "Salesforce Sync records from Salesforce" at bounding box center [430, 144] width 64 height 12
click at [329, 10] on button at bounding box center [328, 9] width 10 height 11
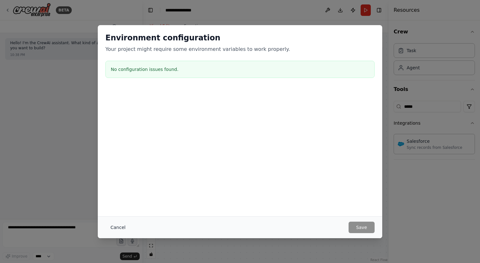
click at [120, 224] on button "Cancel" at bounding box center [117, 226] width 25 height 11
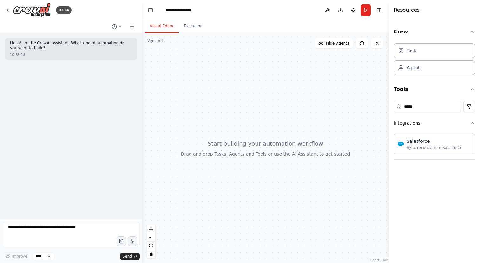
click at [4, 10] on div "BETA" at bounding box center [71, 10] width 142 height 20
click at [9, 10] on icon at bounding box center [7, 10] width 5 height 5
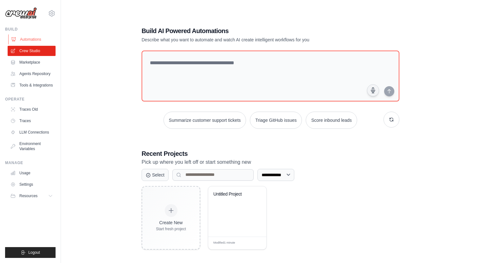
click at [32, 40] on link "Automations" at bounding box center [32, 39] width 48 height 10
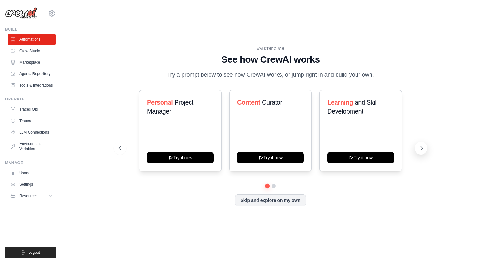
click at [420, 151] on icon at bounding box center [422, 148] width 6 height 6
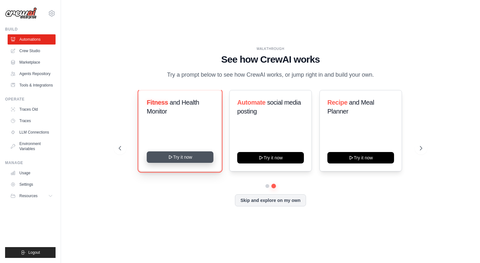
click at [158, 163] on button "Try it now" at bounding box center [180, 156] width 67 height 11
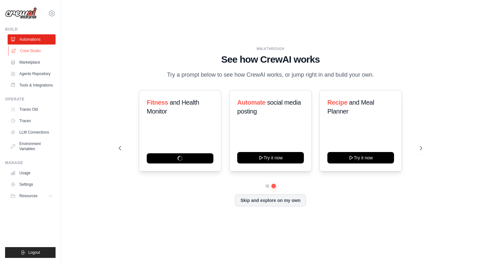
click at [28, 51] on link "Crew Studio" at bounding box center [32, 51] width 48 height 10
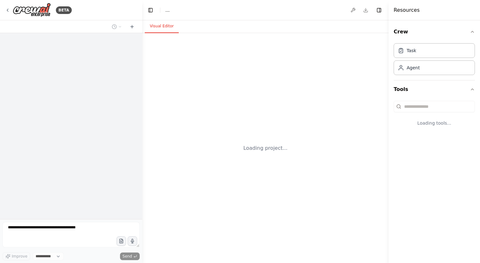
select select "****"
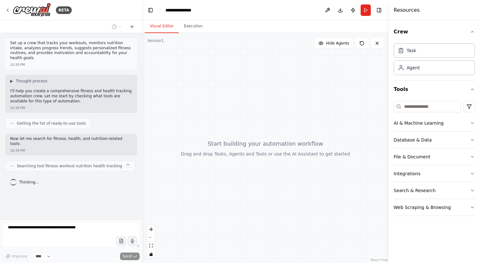
click at [15, 121] on div "Getting the list of ready-to-use tools" at bounding box center [48, 123] width 76 height 5
click at [13, 121] on icon at bounding box center [12, 123] width 4 height 4
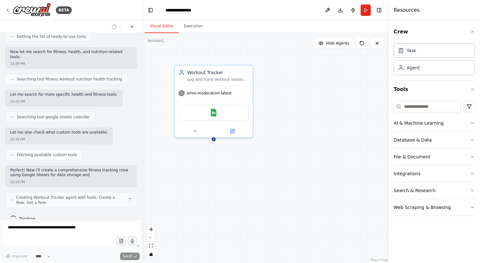
scroll to position [92, 0]
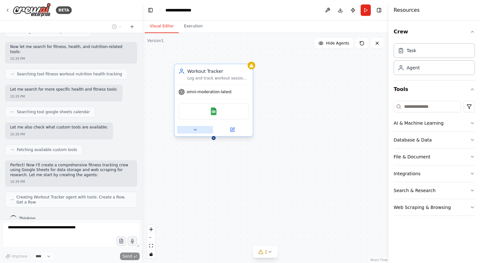
click at [196, 130] on icon at bounding box center [195, 129] width 5 height 5
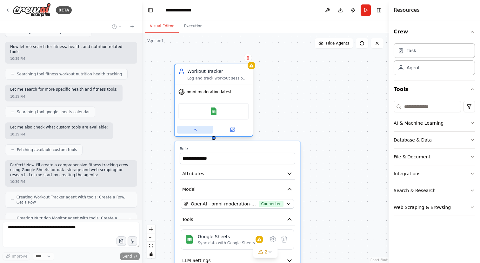
scroll to position [108, 0]
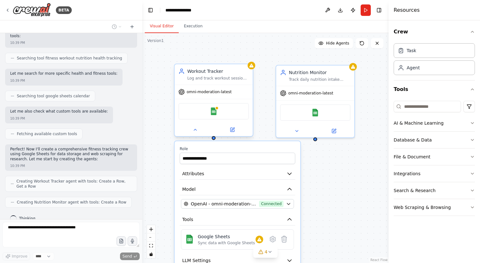
click at [206, 71] on div "Workout Tracker" at bounding box center [218, 71] width 62 height 6
click at [222, 111] on div "Google Sheets" at bounding box center [214, 111] width 71 height 17
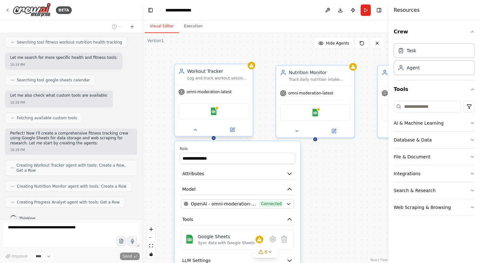
click at [237, 135] on div at bounding box center [214, 129] width 78 height 13
click at [233, 132] on icon at bounding box center [232, 129] width 5 height 5
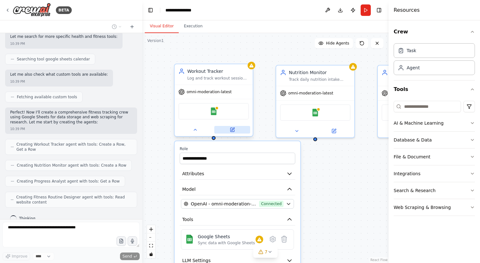
click at [233, 132] on icon at bounding box center [232, 129] width 5 height 5
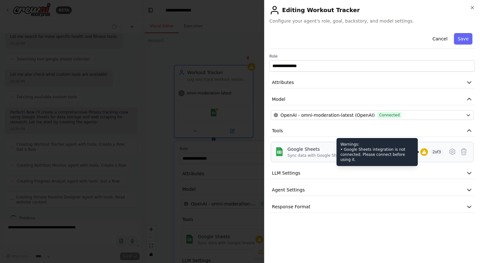
scroll to position [160, 0]
click at [423, 152] on icon at bounding box center [424, 152] width 4 height 4
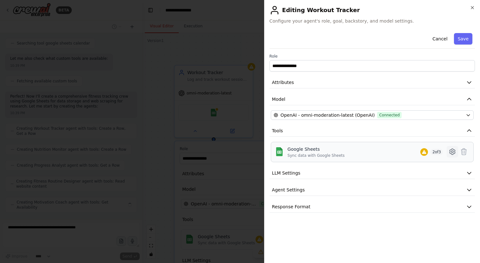
click at [451, 151] on icon at bounding box center [453, 152] width 8 height 8
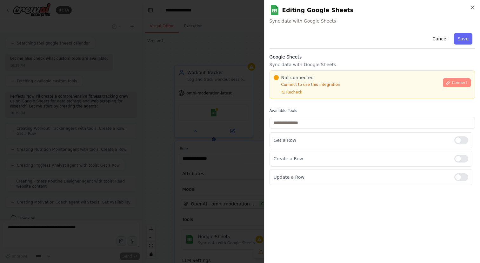
click at [459, 81] on span "Connect" at bounding box center [460, 82] width 16 height 5
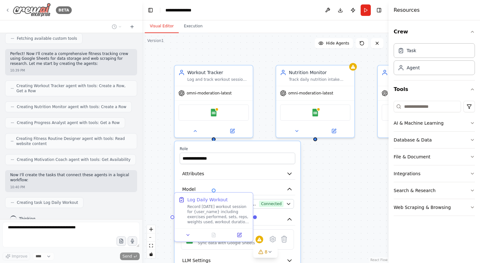
scroll to position [219, 0]
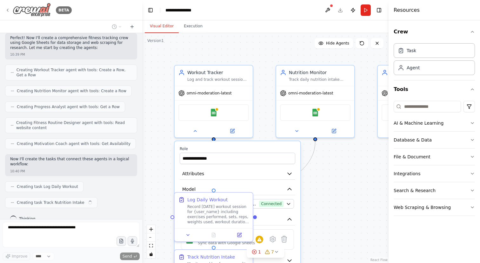
click at [5, 8] on icon at bounding box center [7, 10] width 5 height 5
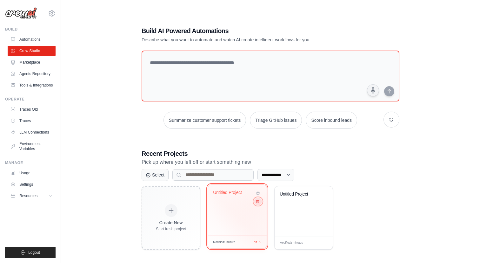
click at [259, 201] on icon at bounding box center [258, 201] width 4 height 4
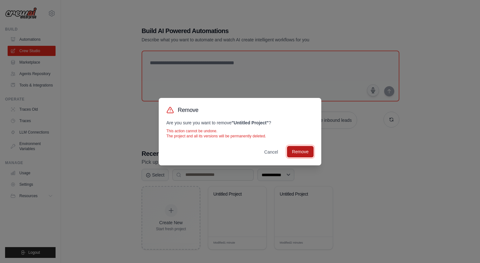
click at [302, 155] on button "Remove" at bounding box center [300, 151] width 27 height 11
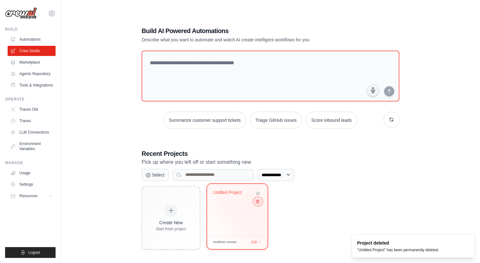
click at [258, 202] on icon at bounding box center [258, 201] width 4 height 4
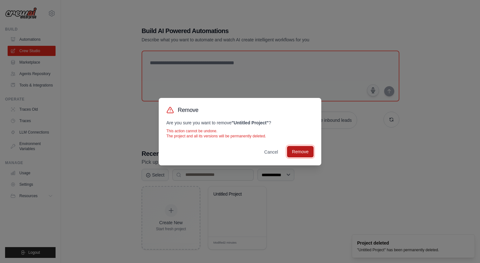
click at [301, 150] on button "Remove" at bounding box center [300, 151] width 27 height 11
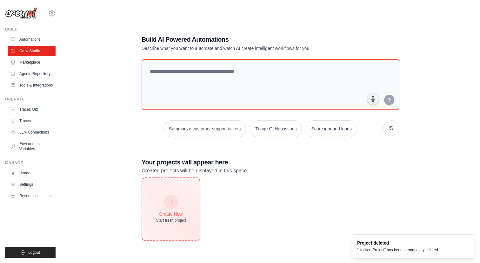
click at [179, 190] on div "Create New Start fresh project" at bounding box center [170, 209] width 57 height 62
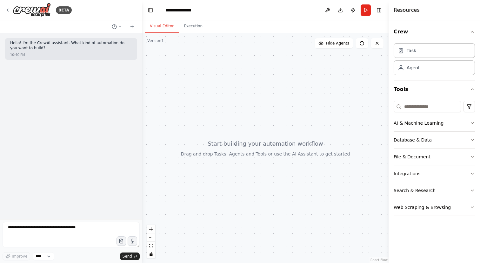
drag, startPoint x: 179, startPoint y: 83, endPoint x: 254, endPoint y: 87, distance: 74.5
click at [254, 87] on div at bounding box center [265, 148] width 246 height 230
click at [415, 112] on input at bounding box center [427, 106] width 67 height 11
click at [413, 185] on button "Search & Research" at bounding box center [434, 190] width 81 height 17
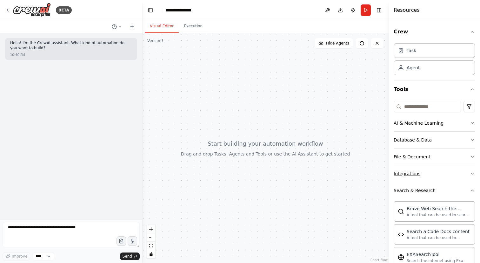
click at [414, 175] on div "Integrations" at bounding box center [407, 173] width 27 height 6
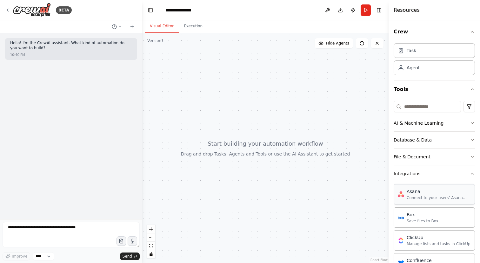
click at [420, 193] on div "Asana" at bounding box center [439, 191] width 64 height 6
drag, startPoint x: 420, startPoint y: 193, endPoint x: 260, endPoint y: 123, distance: 174.5
click at [260, 123] on div "**********" at bounding box center [240, 131] width 480 height 263
click at [404, 46] on div "Task" at bounding box center [434, 50] width 81 height 15
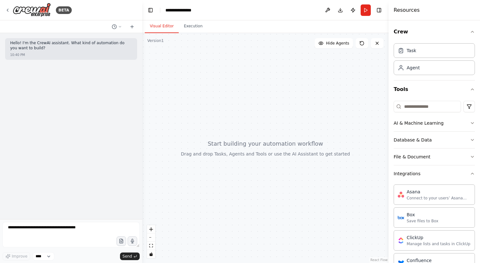
drag, startPoint x: 404, startPoint y: 52, endPoint x: 242, endPoint y: 124, distance: 177.5
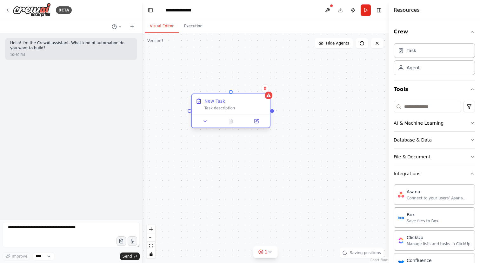
drag, startPoint x: 273, startPoint y: 140, endPoint x: 220, endPoint y: 111, distance: 60.3
click at [220, 111] on div "New Task Task description" at bounding box center [231, 104] width 78 height 20
click at [224, 108] on div "Task description" at bounding box center [236, 107] width 62 height 5
click at [252, 118] on button at bounding box center [257, 121] width 22 height 8
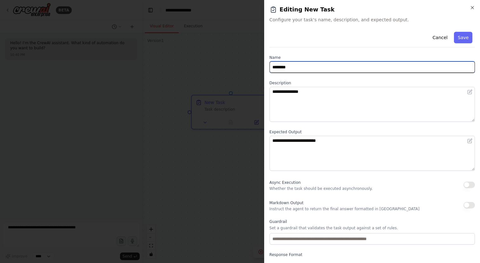
click at [290, 67] on input "********" at bounding box center [373, 66] width 206 height 11
type input "**********"
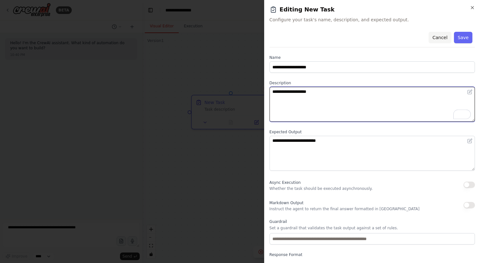
type textarea "**********"
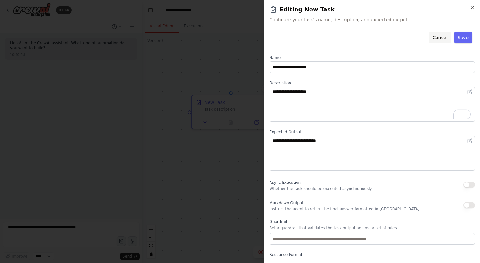
click at [441, 35] on button "Cancel" at bounding box center [440, 37] width 23 height 11
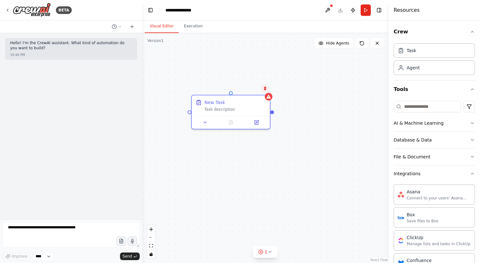
click at [264, 87] on icon at bounding box center [265, 88] width 4 height 4
click at [263, 87] on icon at bounding box center [265, 88] width 4 height 4
click at [267, 90] on button at bounding box center [265, 88] width 8 height 8
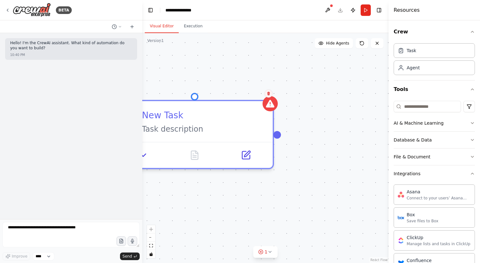
click at [267, 93] on icon at bounding box center [269, 93] width 4 height 4
click at [255, 93] on button "Confirm" at bounding box center [251, 94] width 23 height 8
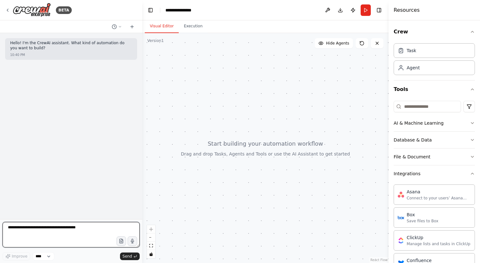
click at [68, 230] on textarea at bounding box center [71, 234] width 137 height 25
type textarea "**********"
paste textarea "**********"
type textarea "**********"
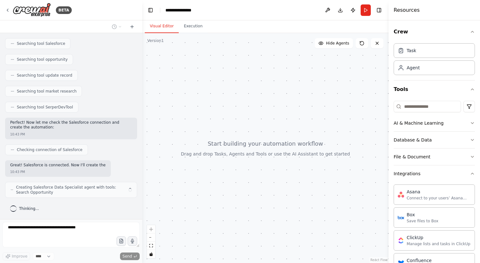
scroll to position [154, 0]
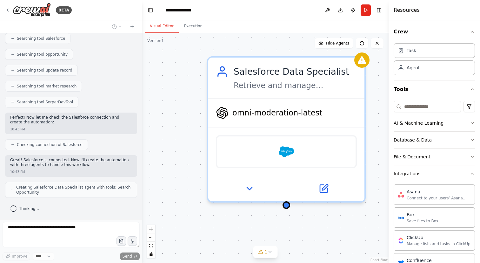
drag, startPoint x: 197, startPoint y: 151, endPoint x: 172, endPoint y: 159, distance: 25.9
click at [172, 159] on div "Salesforce Data Specialist Retrieve and manage Salesforce opportunity records, …" at bounding box center [265, 148] width 246 height 230
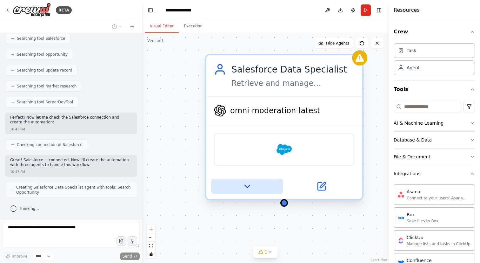
click at [237, 184] on button at bounding box center [247, 186] width 72 height 15
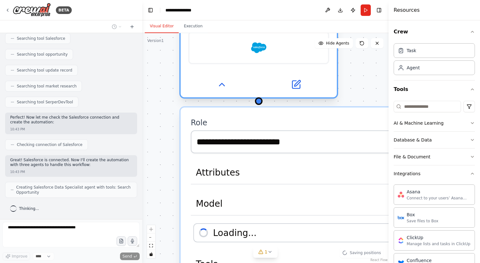
drag, startPoint x: 206, startPoint y: 184, endPoint x: 172, endPoint y: 64, distance: 125.5
click at [181, 72] on div at bounding box center [259, 84] width 156 height 25
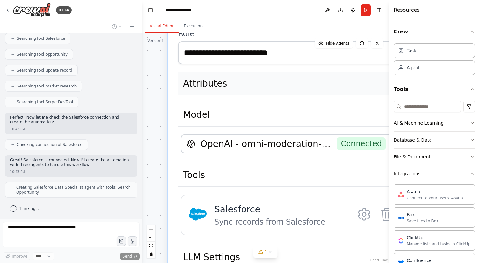
drag, startPoint x: 229, startPoint y: 170, endPoint x: 234, endPoint y: 92, distance: 78.0
click at [234, 92] on button "Attributes" at bounding box center [293, 84] width 231 height 24
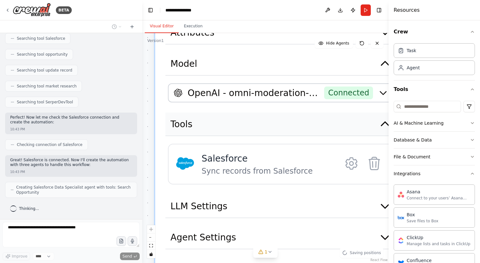
drag, startPoint x: 252, startPoint y: 166, endPoint x: 235, endPoint y: 117, distance: 52.1
click at [235, 117] on button "Tools" at bounding box center [280, 124] width 231 height 24
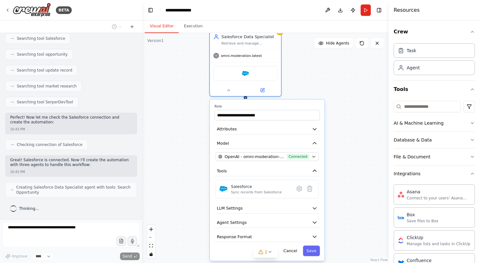
drag, startPoint x: 352, startPoint y: 86, endPoint x: 347, endPoint y: 124, distance: 38.4
click at [347, 125] on div "**********" at bounding box center [265, 148] width 246 height 230
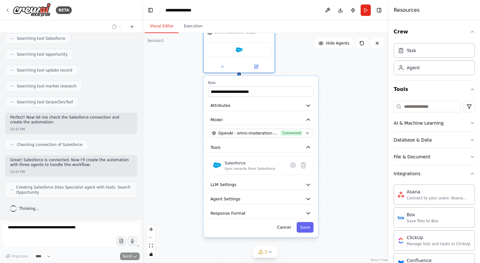
drag, startPoint x: 348, startPoint y: 97, endPoint x: 342, endPoint y: 74, distance: 24.3
click at [342, 74] on div "**********" at bounding box center [265, 148] width 246 height 230
click at [297, 131] on span "Connected" at bounding box center [292, 133] width 22 height 6
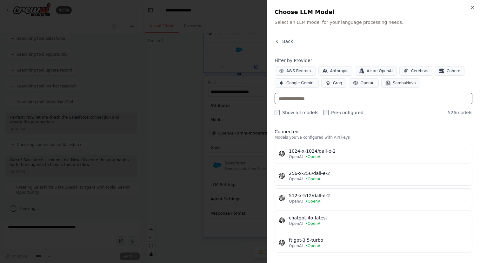
click at [308, 103] on input "text" at bounding box center [374, 98] width 198 height 11
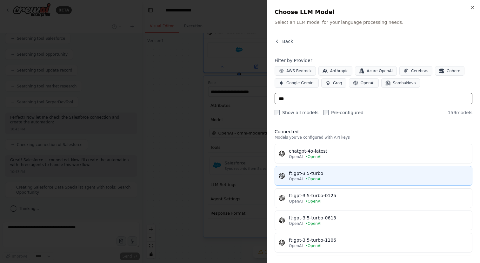
type input "***"
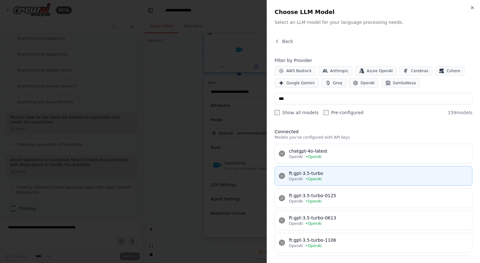
click at [318, 175] on div "ft:gpt-3.5-turbo" at bounding box center [378, 173] width 179 height 6
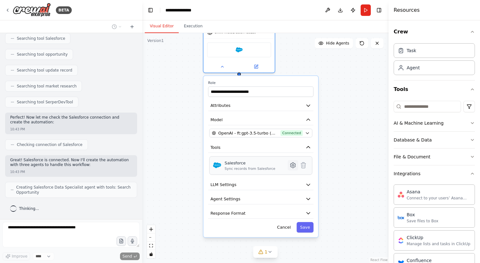
click at [292, 165] on icon at bounding box center [293, 164] width 5 height 5
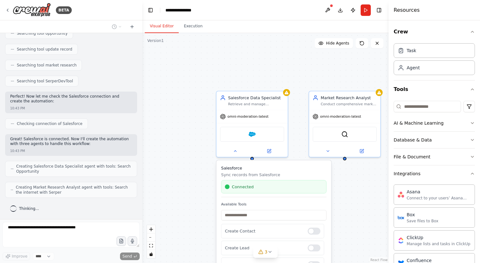
drag, startPoint x: 217, startPoint y: 203, endPoint x: 194, endPoint y: 128, distance: 78.2
click at [194, 128] on div "Salesforce Data Specialist Retrieve and manage Salesforce opportunity records, …" at bounding box center [265, 148] width 246 height 230
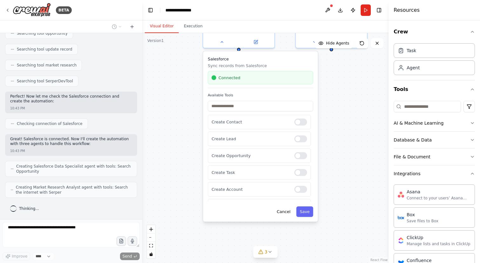
drag, startPoint x: 196, startPoint y: 170, endPoint x: 196, endPoint y: 111, distance: 59.7
click at [196, 110] on div "Salesforce Data Specialist Retrieve and manage Salesforce opportunity records, …" at bounding box center [265, 148] width 246 height 230
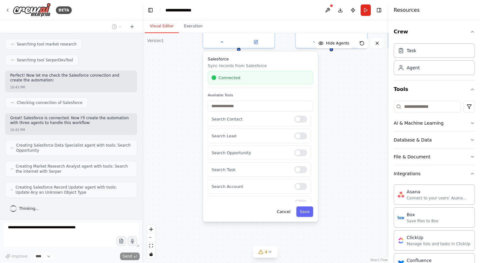
scroll to position [341, 0]
click at [304, 212] on button "Save" at bounding box center [304, 211] width 17 height 10
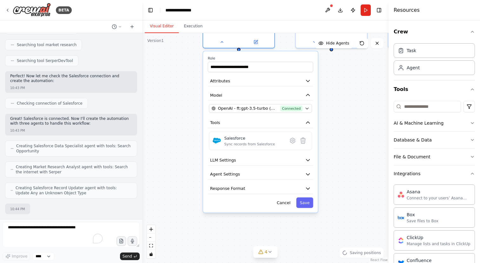
scroll to position [234, 0]
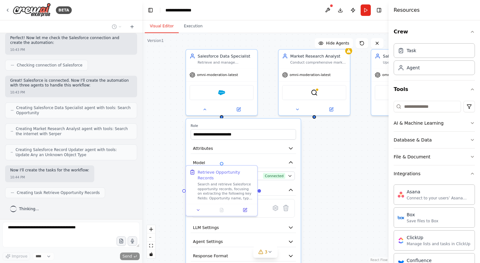
drag, startPoint x: 333, startPoint y: 98, endPoint x: 316, endPoint y: 165, distance: 69.5
click at [316, 165] on div ".deletable-edge-delete-btn { width: 20px; height: 20px; border: 0px solid #ffff…" at bounding box center [265, 148] width 246 height 230
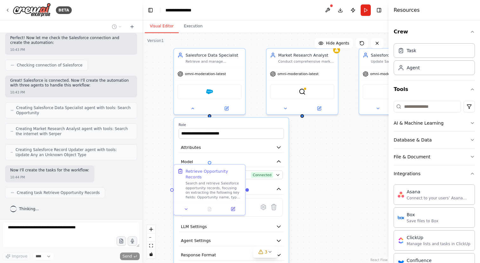
drag, startPoint x: 330, startPoint y: 141, endPoint x: 318, endPoint y: 140, distance: 12.1
click at [318, 140] on div ".deletable-edge-delete-btn { width: 20px; height: 20px; border: 0px solid #ffff…" at bounding box center [265, 148] width 246 height 230
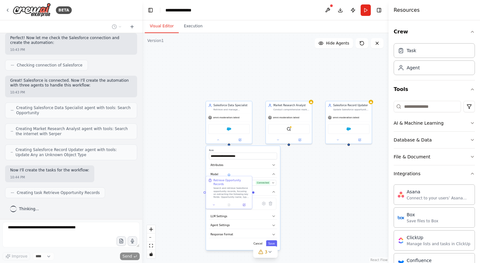
scroll to position [250, 0]
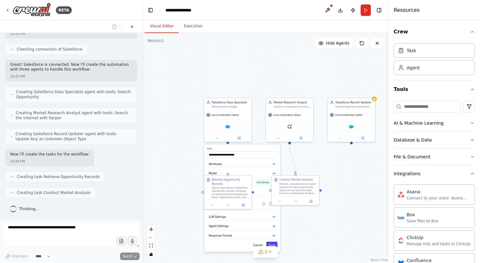
click at [271, 243] on button "Save" at bounding box center [271, 244] width 11 height 7
click at [213, 204] on icon at bounding box center [212, 204] width 3 height 3
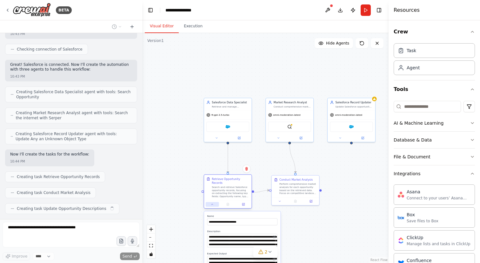
scroll to position [266, 0]
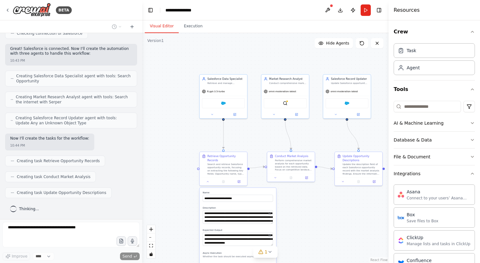
drag, startPoint x: 194, startPoint y: 196, endPoint x: 189, endPoint y: 172, distance: 23.9
click at [189, 172] on div ".deletable-edge-delete-btn { width: 20px; height: 20px; border: 0px solid #ffff…" at bounding box center [265, 148] width 246 height 230
click at [211, 162] on div "Search and retrieve Salesforce opportunity records, focusing on extracting the …" at bounding box center [225, 168] width 37 height 12
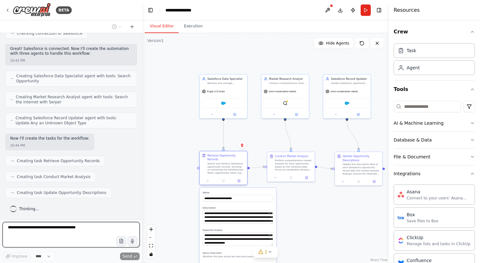
scroll to position [303, 0]
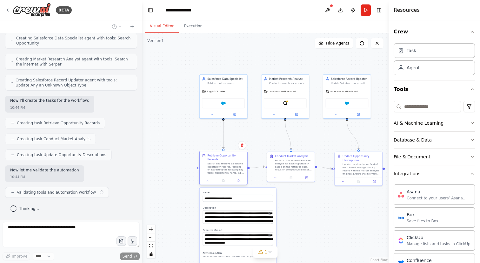
click at [211, 162] on div "Search and retrieve Salesforce opportunity records, focusing on extracting the …" at bounding box center [225, 168] width 37 height 12
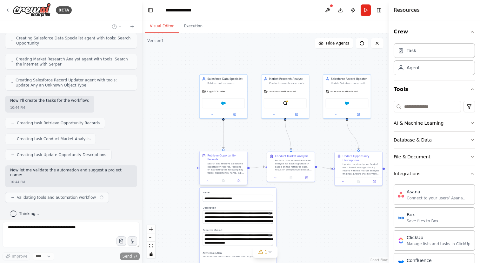
click at [211, 162] on div "Search and retrieve Salesforce opportunity records, focusing on extracting the …" at bounding box center [225, 168] width 37 height 12
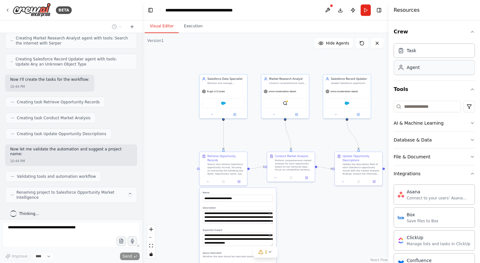
scroll to position [319, 0]
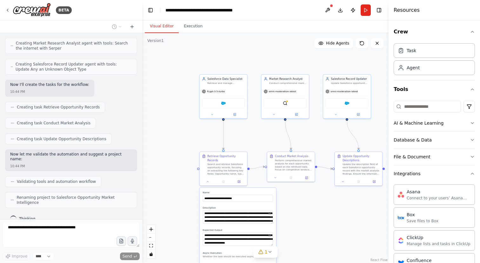
drag, startPoint x: 409, startPoint y: 66, endPoint x: 237, endPoint y: 133, distance: 184.4
click at [266, 140] on div "Goal of the agent" at bounding box center [264, 140] width 37 height 3
click at [282, 127] on icon at bounding box center [281, 125] width 4 height 4
click at [267, 127] on button "Confirm" at bounding box center [263, 125] width 23 height 8
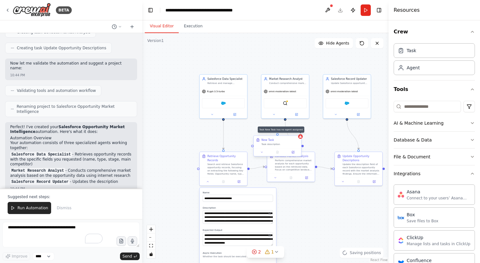
click at [302, 137] on icon at bounding box center [300, 136] width 3 height 2
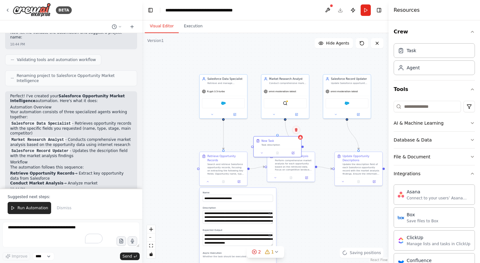
click at [296, 132] on button at bounding box center [296, 129] width 8 height 8
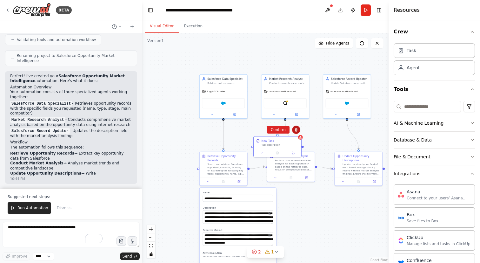
click at [296, 131] on icon at bounding box center [296, 129] width 3 height 3
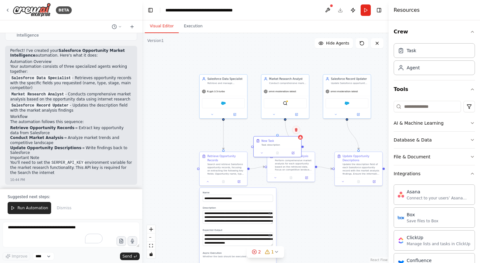
click at [296, 131] on icon at bounding box center [296, 129] width 3 height 3
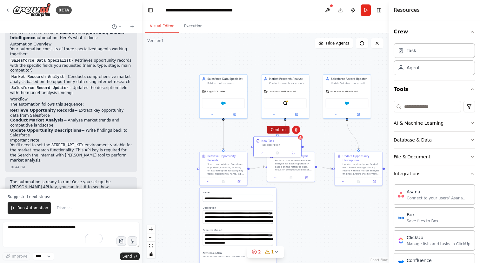
click at [286, 131] on button "Confirm" at bounding box center [278, 130] width 23 height 8
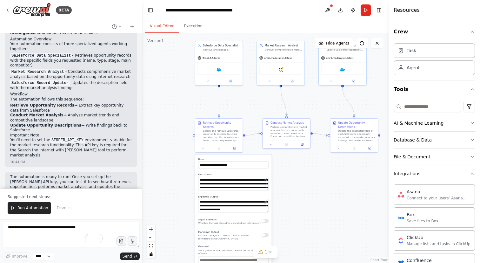
drag, startPoint x: 254, startPoint y: 140, endPoint x: 249, endPoint y: 107, distance: 33.7
click at [249, 107] on div ".deletable-edge-delete-btn { width: 20px; height: 20px; border: 0px solid #ffff…" at bounding box center [265, 148] width 246 height 230
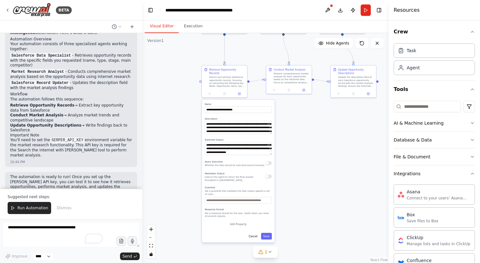
drag, startPoint x: 279, startPoint y: 172, endPoint x: 284, endPoint y: 117, distance: 55.2
click at [284, 117] on div ".deletable-edge-delete-btn { width: 20px; height: 20px; border: 0px solid #ffff…" at bounding box center [265, 148] width 246 height 230
click at [268, 237] on button "Save" at bounding box center [266, 236] width 11 height 7
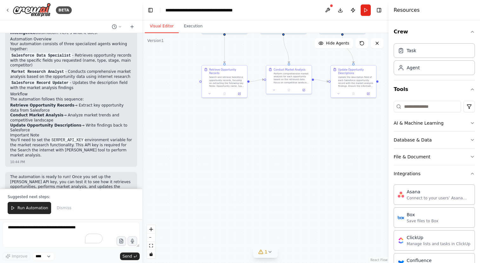
click at [270, 252] on icon at bounding box center [270, 251] width 3 height 1
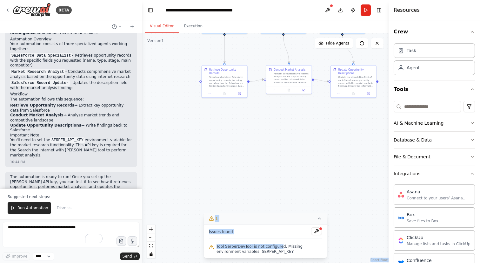
drag, startPoint x: 281, startPoint y: 246, endPoint x: 292, endPoint y: 136, distance: 111.4
click at [292, 136] on div "Version 1 Show Tools Hide Agents .deletable-edge-delete-btn { width: 20px; heig…" at bounding box center [265, 148] width 246 height 230
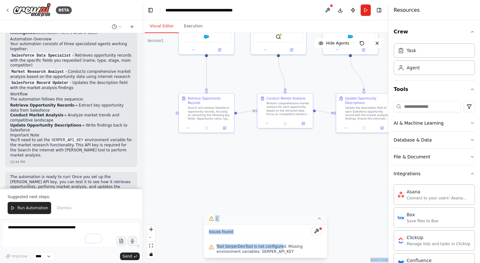
drag, startPoint x: 292, startPoint y: 136, endPoint x: 292, endPoint y: 206, distance: 70.2
click at [292, 206] on div ".deletable-edge-delete-btn { width: 20px; height: 20px; border: 0px solid #ffff…" at bounding box center [265, 148] width 246 height 230
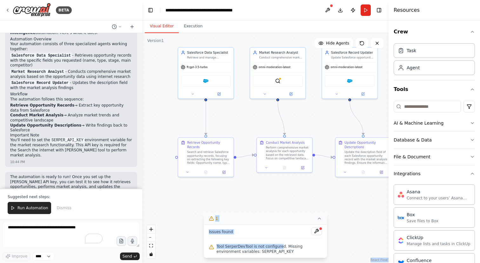
drag, startPoint x: 307, startPoint y: 84, endPoint x: 303, endPoint y: 103, distance: 19.4
click at [303, 103] on div ".deletable-edge-delete-btn { width: 20px; height: 20px; border: 0px solid #ffff…" at bounding box center [265, 148] width 246 height 230
click at [292, 85] on div "SerperDevTool" at bounding box center [278, 82] width 50 height 12
click at [292, 95] on icon at bounding box center [291, 95] width 3 height 3
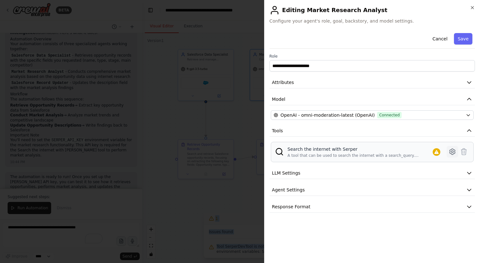
click at [456, 155] on icon at bounding box center [453, 152] width 8 height 8
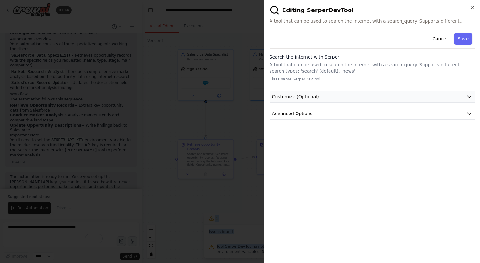
click at [344, 100] on button "Customize (Optional)" at bounding box center [373, 97] width 206 height 12
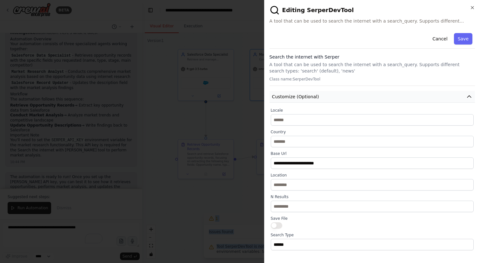
click at [344, 100] on button "Customize (Optional)" at bounding box center [373, 97] width 206 height 12
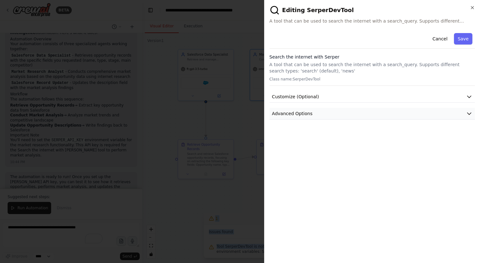
click at [341, 111] on button "Advanced Options" at bounding box center [373, 114] width 206 height 12
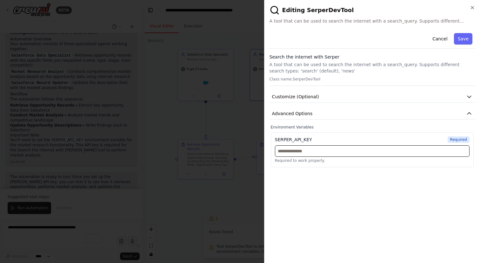
click at [335, 151] on input "text" at bounding box center [372, 150] width 195 height 11
click at [297, 152] on input "text" at bounding box center [372, 150] width 195 height 11
paste input "**********"
type input "**********"
click at [319, 176] on div "**********" at bounding box center [373, 143] width 206 height 227
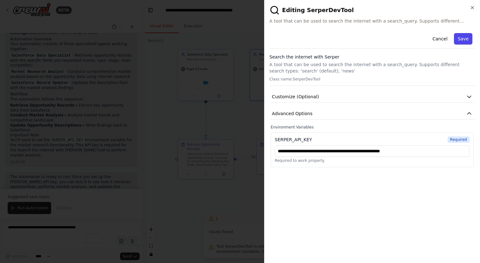
click at [464, 38] on button "Save" at bounding box center [463, 38] width 18 height 11
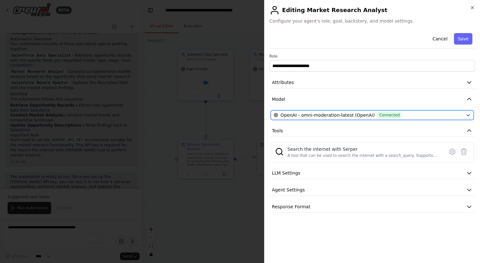
click at [409, 118] on div "OpenAI - omni-moderation-latest (OpenAI) Connected" at bounding box center [369, 115] width 190 height 6
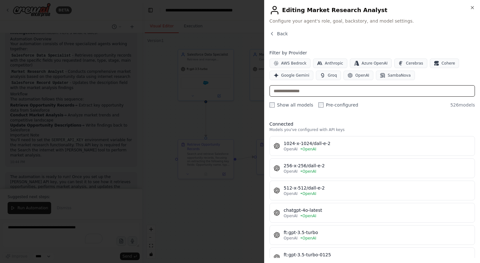
click at [323, 91] on input "text" at bounding box center [373, 90] width 206 height 11
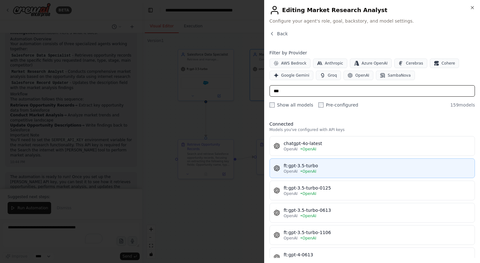
type input "***"
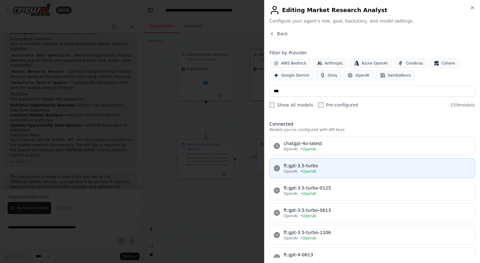
click at [306, 170] on span "• OpenAI" at bounding box center [308, 171] width 16 height 5
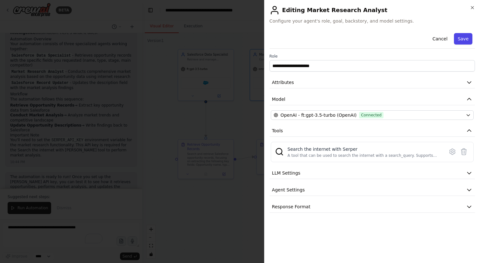
click at [469, 40] on button "Save" at bounding box center [463, 38] width 18 height 11
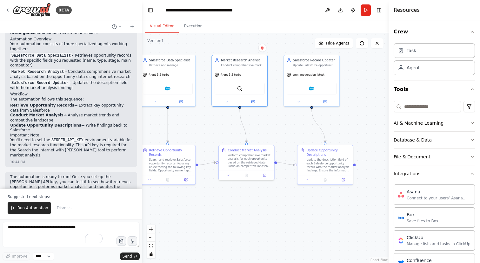
drag, startPoint x: 321, startPoint y: 116, endPoint x: 282, endPoint y: 122, distance: 38.5
click at [282, 122] on div ".deletable-edge-delete-btn { width: 20px; height: 20px; border: 0px solid #ffff…" at bounding box center [265, 148] width 246 height 230
click at [295, 101] on button at bounding box center [298, 100] width 25 height 5
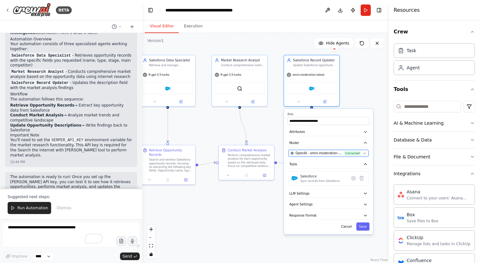
click at [323, 154] on span "OpenAI - omni-moderation-latest (OpenAI)" at bounding box center [319, 153] width 47 height 4
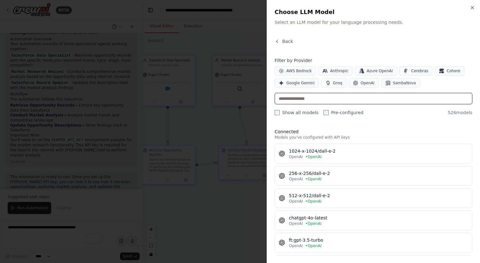
click at [335, 104] on input "text" at bounding box center [374, 98] width 198 height 11
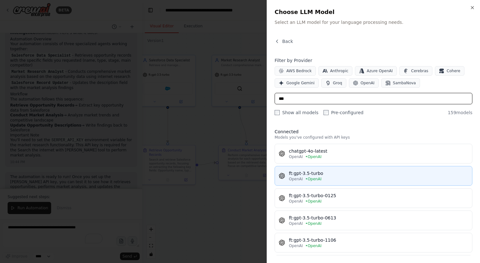
type input "***"
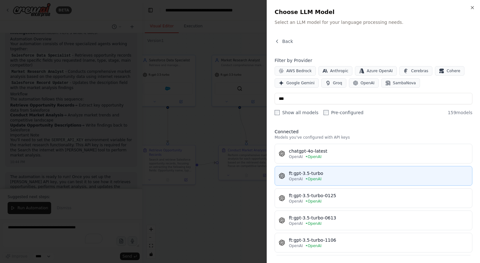
click at [313, 172] on div "ft:gpt-3.5-turbo" at bounding box center [378, 173] width 179 height 6
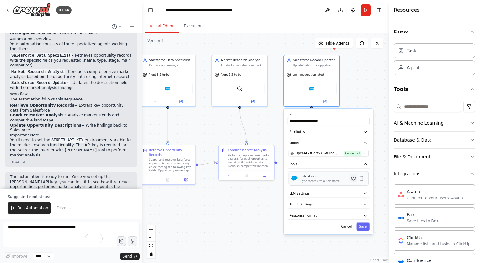
click at [353, 177] on icon at bounding box center [354, 178] width 4 height 4
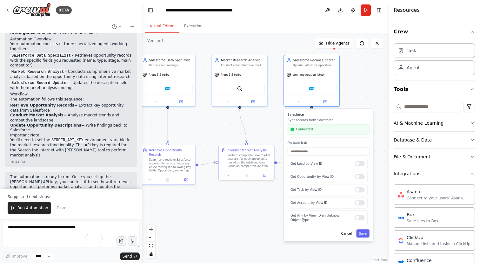
scroll to position [473, 0]
click at [327, 153] on input "text" at bounding box center [329, 151] width 82 height 8
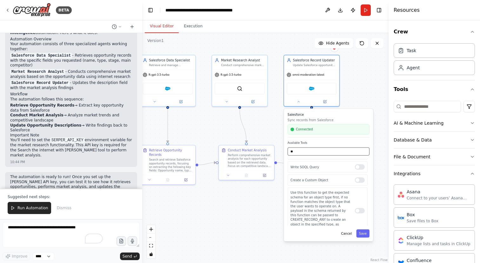
scroll to position [13, 0]
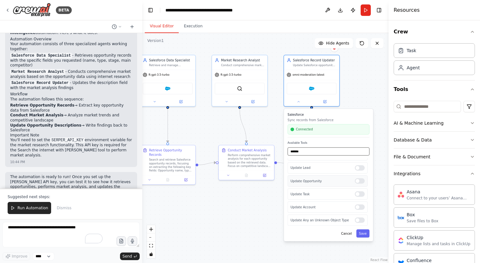
type input "******"
click at [361, 181] on div at bounding box center [360, 180] width 10 height 5
click at [363, 221] on div at bounding box center [360, 219] width 10 height 5
click at [364, 238] on div "Salesforce Sync records from Salesforce Connected Available Tools ****** Update…" at bounding box center [328, 175] width 89 height 132
click at [364, 232] on button "Save" at bounding box center [362, 233] width 13 height 8
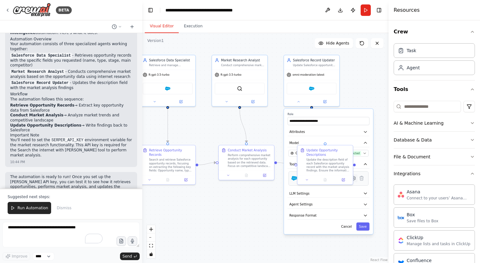
click at [355, 179] on icon at bounding box center [354, 178] width 4 height 4
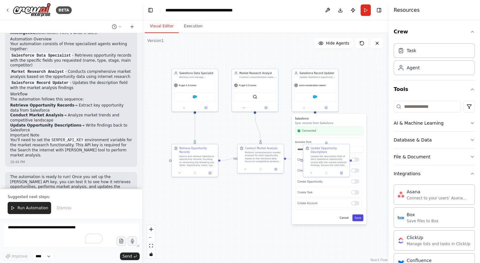
click at [357, 219] on button "Save" at bounding box center [358, 217] width 11 height 7
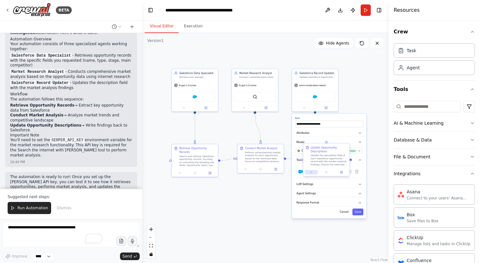
click at [313, 173] on button at bounding box center [311, 172] width 13 height 4
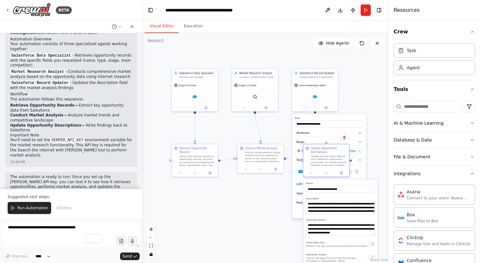
click at [372, 102] on div ".deletable-edge-delete-btn { width: 20px; height: 20px; border: 0px solid #ffff…" at bounding box center [265, 148] width 246 height 230
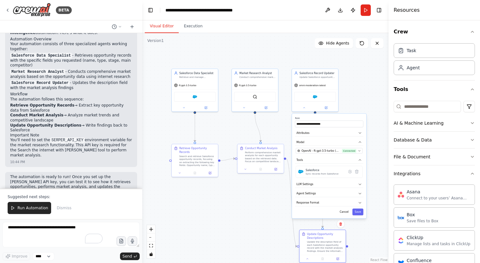
drag, startPoint x: 334, startPoint y: 151, endPoint x: 334, endPoint y: 241, distance: 90.2
click at [334, 240] on div "Update Opportunity Descriptions" at bounding box center [325, 236] width 37 height 8
click at [322, 186] on button "LLM Settings" at bounding box center [329, 184] width 68 height 7
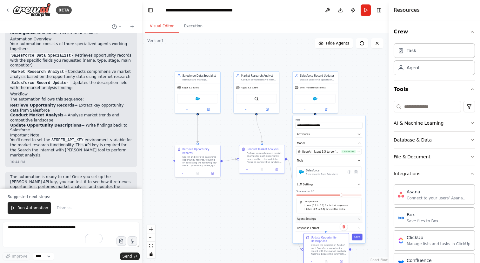
click at [320, 217] on button "Agent Settings" at bounding box center [329, 218] width 67 height 7
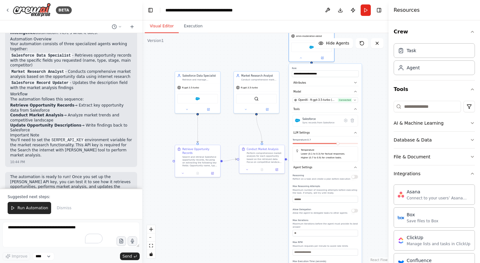
drag, startPoint x: 339, startPoint y: 118, endPoint x: 335, endPoint y: 66, distance: 52.2
click at [335, 66] on div "**********" at bounding box center [325, 180] width 73 height 232
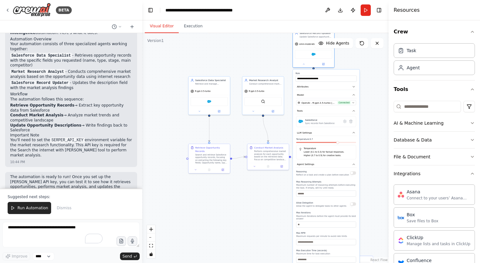
drag, startPoint x: 369, startPoint y: 123, endPoint x: 369, endPoint y: 37, distance: 86.1
click at [369, 37] on div ".deletable-edge-delete-btn { width: 20px; height: 20px; border: 0px solid #ffff…" at bounding box center [265, 148] width 246 height 230
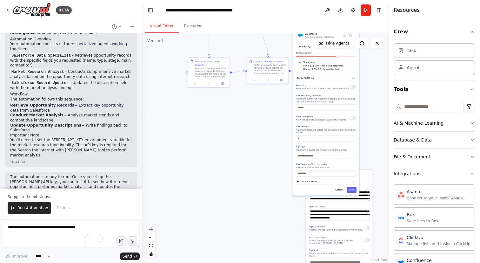
click at [354, 186] on div "**********" at bounding box center [326, 89] width 67 height 212
click at [354, 190] on button "Save" at bounding box center [352, 189] width 10 height 6
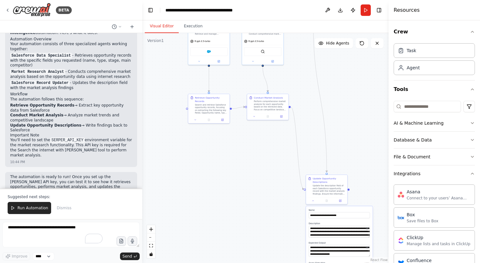
drag, startPoint x: 359, startPoint y: 147, endPoint x: 359, endPoint y: 189, distance: 41.6
click at [359, 189] on div ".deletable-edge-delete-btn { width: 20px; height: 20px; border: 0px solid #ffff…" at bounding box center [265, 148] width 246 height 230
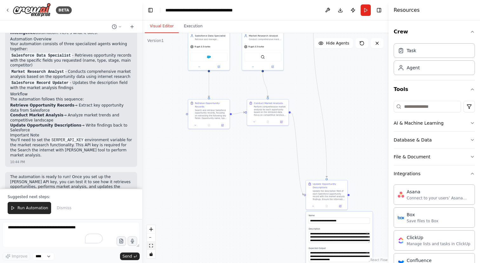
click at [153, 245] on icon "fit view" at bounding box center [151, 245] width 4 height 3
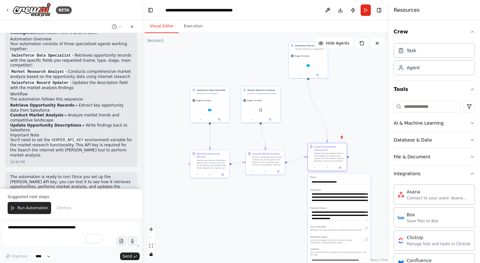
drag, startPoint x: 308, startPoint y: 236, endPoint x: 316, endPoint y: 157, distance: 79.5
click at [316, 157] on div "Update Opportunity Descriptions Update the description field of each Salesforce…" at bounding box center [327, 153] width 35 height 17
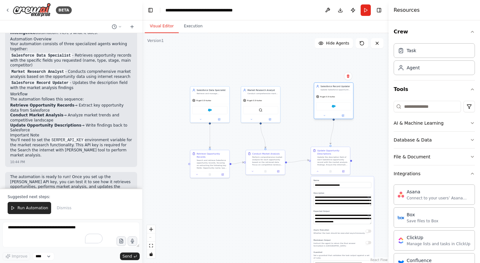
drag, startPoint x: 301, startPoint y: 56, endPoint x: 328, endPoint y: 98, distance: 49.4
click at [328, 98] on span "ft:gpt-3.5-turbo" at bounding box center [328, 96] width 15 height 3
drag, startPoint x: 261, startPoint y: 158, endPoint x: 263, endPoint y: 163, distance: 5.0
click at [263, 163] on div "Perform comprehensive market analysis for each opportunity based on the retriev…" at bounding box center [269, 166] width 31 height 10
click at [319, 172] on div at bounding box center [330, 170] width 39 height 7
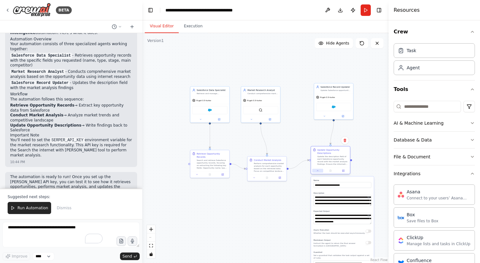
click at [319, 169] on icon at bounding box center [318, 170] width 3 height 3
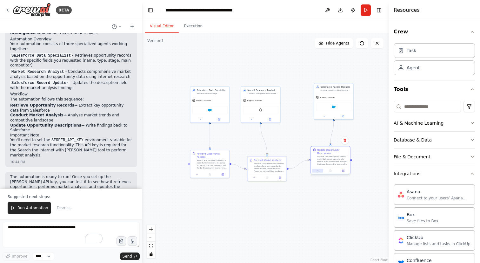
click at [320, 170] on button at bounding box center [318, 171] width 11 height 4
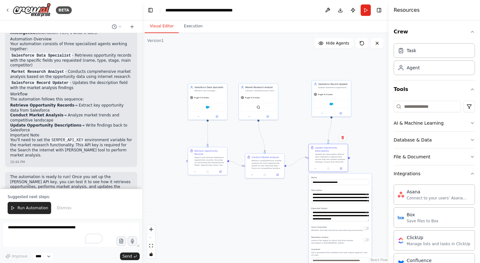
drag, startPoint x: 375, startPoint y: 154, endPoint x: 359, endPoint y: 85, distance: 70.5
click at [359, 85] on div ".deletable-edge-delete-btn { width: 20px; height: 20px; border: 0px solid #ffff…" at bounding box center [265, 148] width 246 height 230
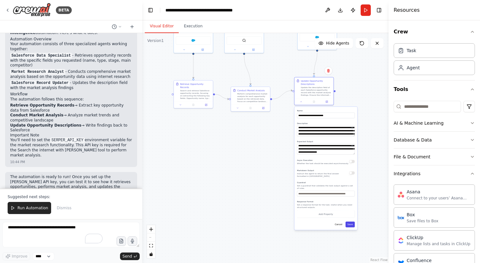
click at [350, 225] on button "Save" at bounding box center [350, 224] width 9 height 6
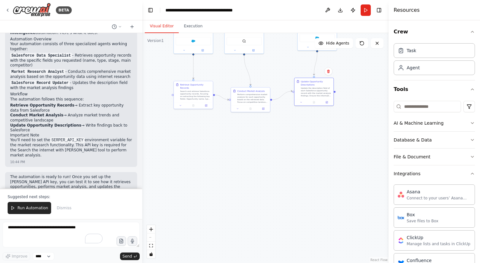
drag, startPoint x: 363, startPoint y: 106, endPoint x: 366, endPoint y: 157, distance: 50.6
click at [366, 157] on div ".deletable-edge-delete-btn { width: 20px; height: 20px; border: 0px solid #ffff…" at bounding box center [265, 148] width 246 height 230
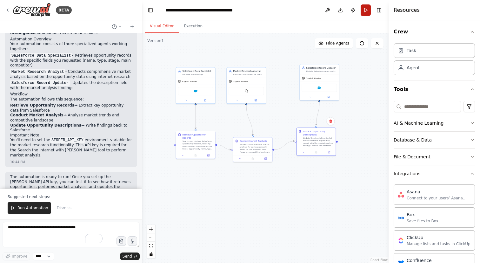
click at [368, 10] on button "Run" at bounding box center [366, 9] width 10 height 11
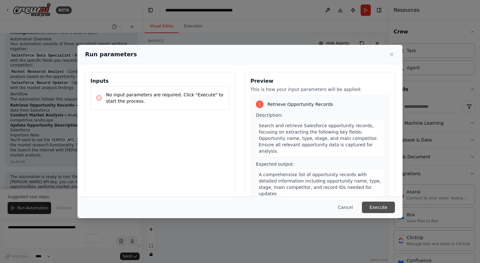
click at [373, 206] on button "Execute" at bounding box center [378, 206] width 33 height 11
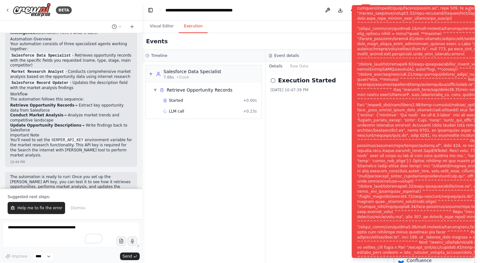
click at [376, 62] on div "Notifications (F8)" at bounding box center [461, 135] width 208 height 544
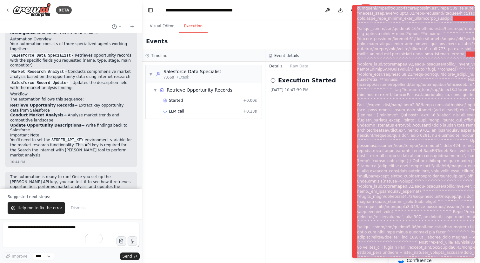
click at [376, 62] on div "Notifications (F8)" at bounding box center [461, 135] width 208 height 544
copy div "Subprocess execution failed: Subprocess failed with return code 1. STDERR: Buil…"
click at [472, 8] on button "Notifications (F8)" at bounding box center [470, 11] width 8 height 8
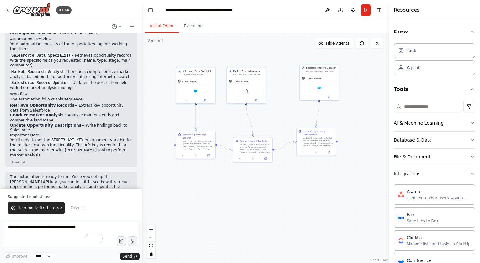
click at [160, 31] on button "Visual Editor" at bounding box center [162, 26] width 34 height 13
click at [267, 116] on div ".deletable-edge-delete-btn { width: 20px; height: 20px; border: 0px solid #ffff…" at bounding box center [265, 148] width 246 height 230
click at [9, 8] on icon at bounding box center [7, 10] width 5 height 5
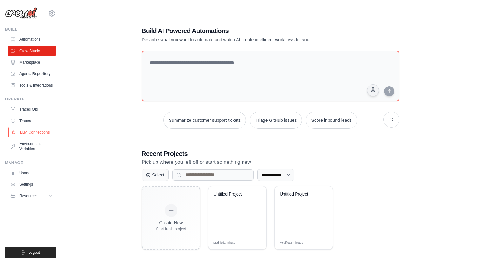
click at [37, 137] on link "LLM Connections" at bounding box center [32, 132] width 48 height 10
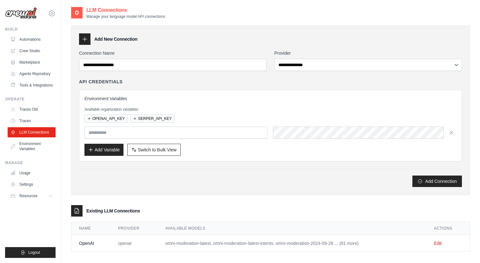
scroll to position [13, 0]
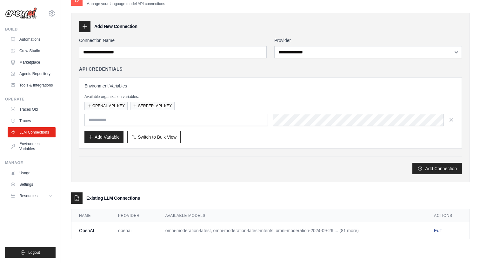
click at [441, 230] on link "Edit" at bounding box center [438, 230] width 8 height 5
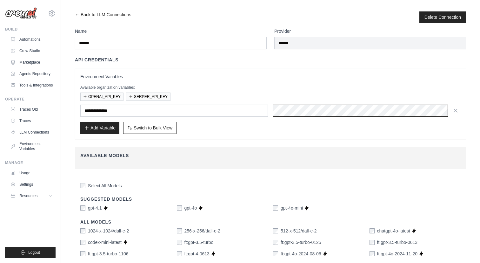
scroll to position [0, 272]
click at [315, 124] on div "Add Variable Switch to Bulk View Switch to Table View" at bounding box center [270, 128] width 381 height 12
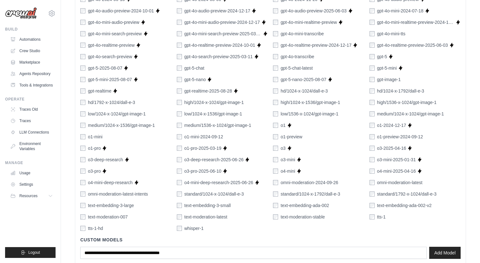
scroll to position [384, 0]
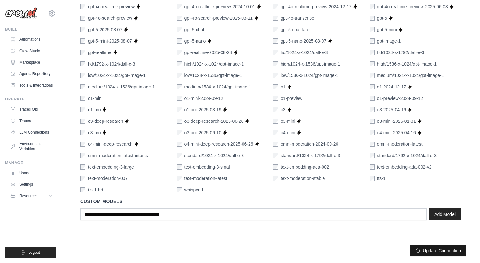
click at [437, 251] on button "Update Connection" at bounding box center [438, 250] width 56 height 11
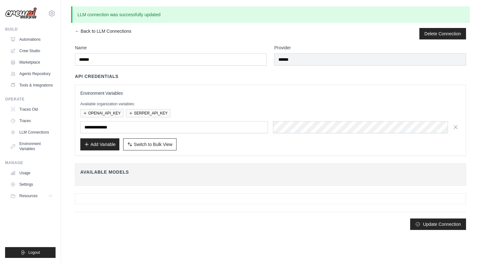
scroll to position [0, 0]
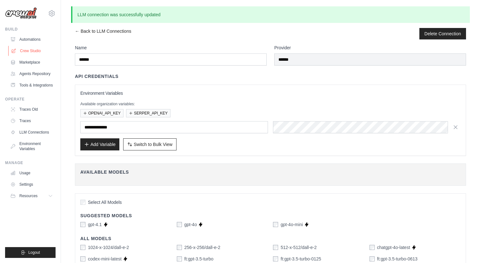
click at [37, 51] on link "Crew Studio" at bounding box center [32, 51] width 48 height 10
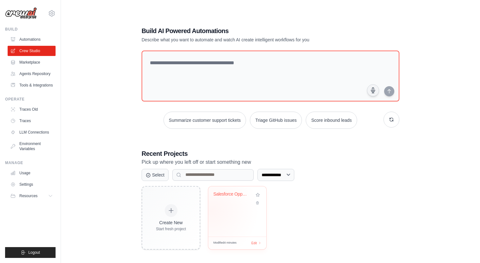
click at [218, 212] on div "Salesforce Opportunity Market Intel..." at bounding box center [237, 211] width 58 height 50
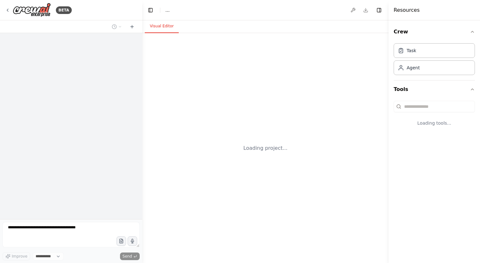
select select "****"
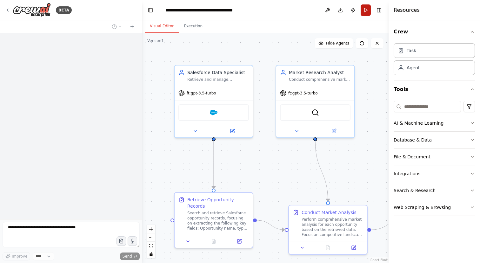
click at [366, 12] on button "Run" at bounding box center [366, 9] width 10 height 11
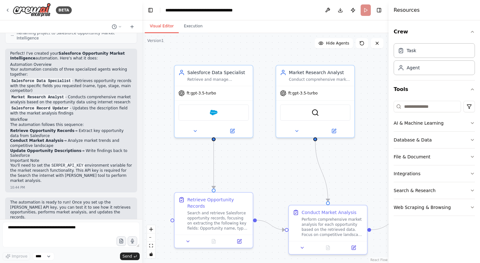
scroll to position [478, 0]
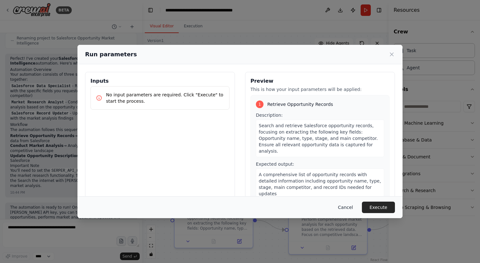
click at [345, 207] on button "Cancel" at bounding box center [345, 206] width 25 height 11
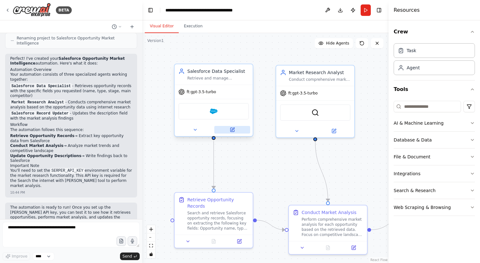
click at [232, 132] on button at bounding box center [232, 130] width 36 height 8
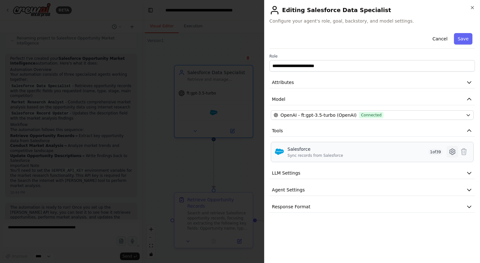
click at [453, 152] on icon at bounding box center [453, 152] width 2 height 2
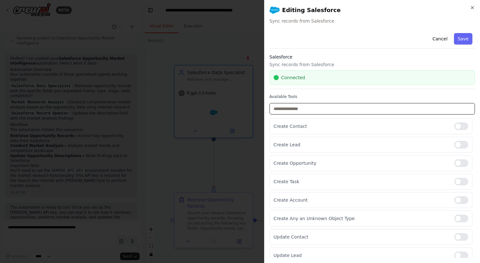
click at [389, 109] on input "text" at bounding box center [373, 108] width 206 height 11
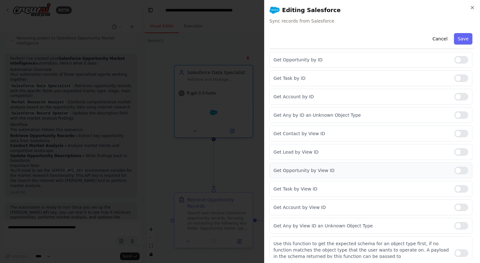
scroll to position [0, 0]
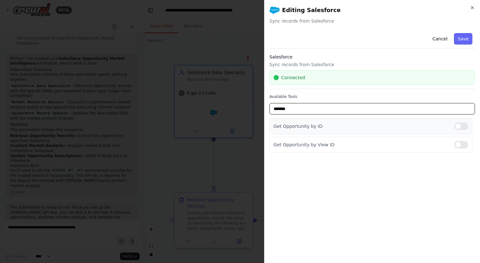
type input "*******"
click at [464, 123] on div at bounding box center [462, 126] width 14 height 8
click at [417, 114] on input "*******" at bounding box center [373, 108] width 206 height 11
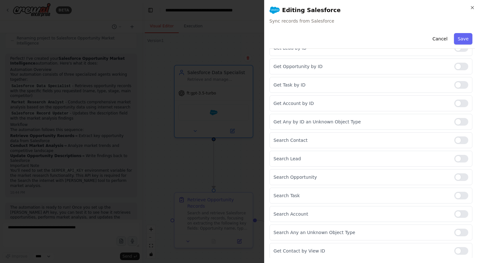
scroll to position [310, 0]
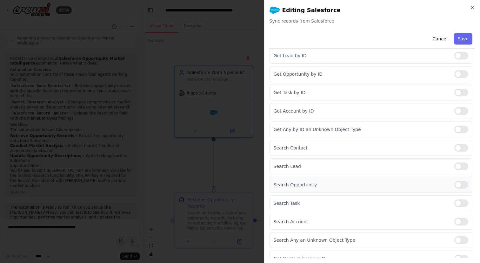
click at [460, 184] on div at bounding box center [462, 185] width 14 height 8
click at [462, 37] on button "Save" at bounding box center [463, 38] width 18 height 11
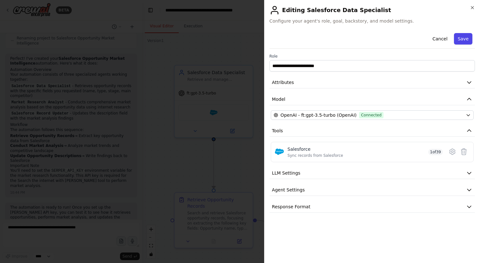
click at [466, 37] on button "Save" at bounding box center [463, 38] width 18 height 11
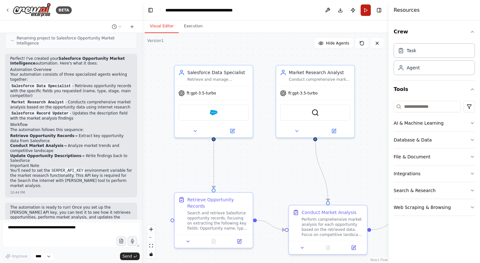
click at [366, 10] on button "Run" at bounding box center [366, 9] width 10 height 11
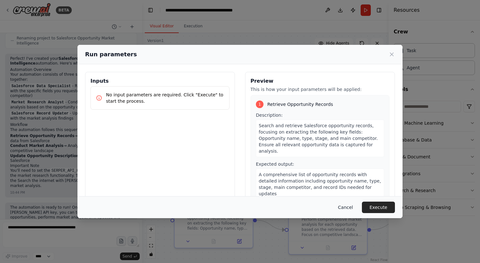
click at [346, 208] on button "Cancel" at bounding box center [345, 206] width 25 height 11
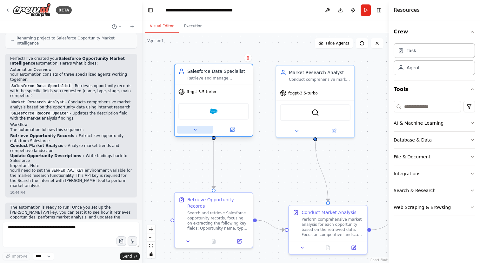
click at [195, 132] on button at bounding box center [195, 130] width 36 height 8
click at [196, 128] on icon at bounding box center [195, 129] width 5 height 5
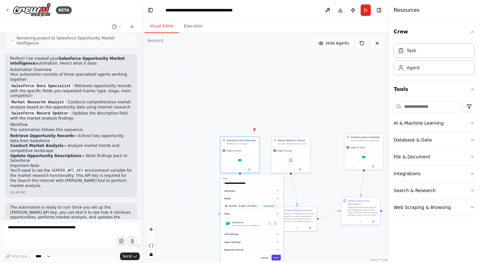
click at [279, 257] on button "Save" at bounding box center [276, 257] width 9 height 6
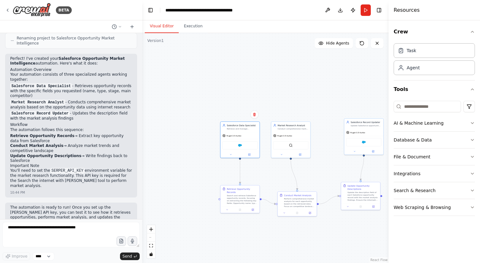
drag, startPoint x: 200, startPoint y: 201, endPoint x: 201, endPoint y: 150, distance: 51.5
click at [201, 150] on div ".deletable-edge-delete-btn { width: 20px; height: 20px; border: 0px solid #ffff…" at bounding box center [265, 148] width 246 height 230
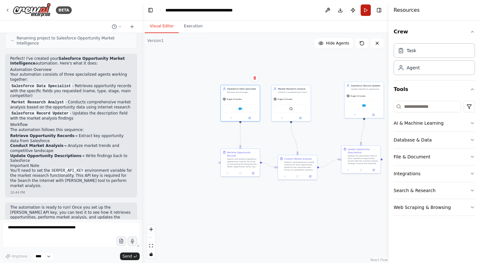
click at [367, 11] on button "Run" at bounding box center [366, 9] width 10 height 11
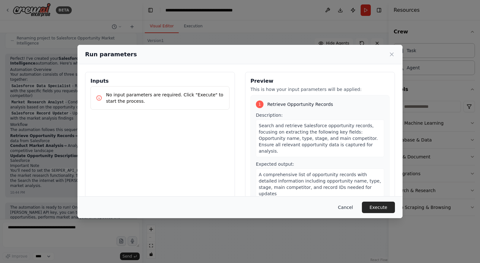
click at [344, 210] on button "Cancel" at bounding box center [345, 206] width 25 height 11
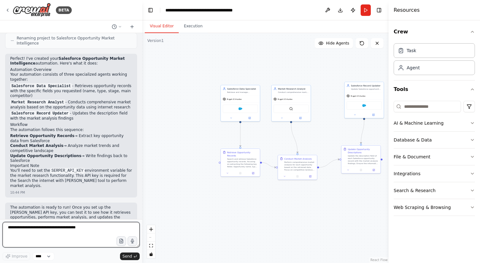
click at [81, 226] on textarea at bounding box center [71, 234] width 137 height 25
type textarea "**********"
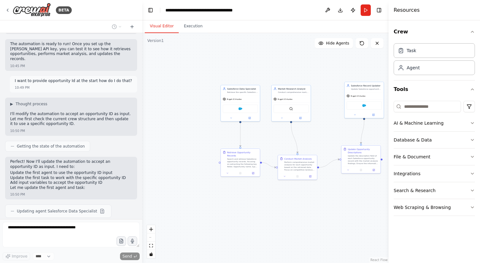
scroll to position [658, 0]
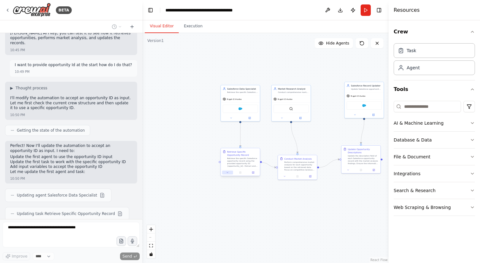
click at [226, 172] on icon at bounding box center [227, 172] width 3 height 3
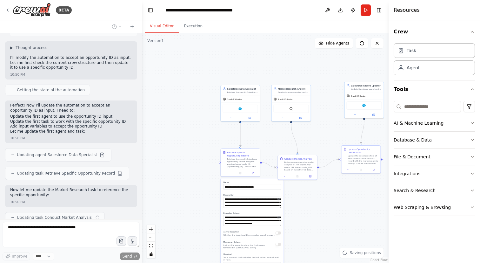
scroll to position [703, 0]
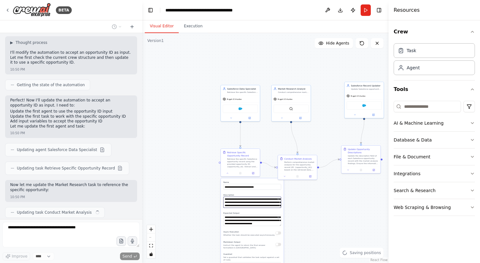
click at [236, 202] on textarea "**********" at bounding box center [253, 202] width 58 height 11
click at [232, 119] on div at bounding box center [240, 117] width 39 height 6
click at [231, 118] on button at bounding box center [231, 117] width 18 height 4
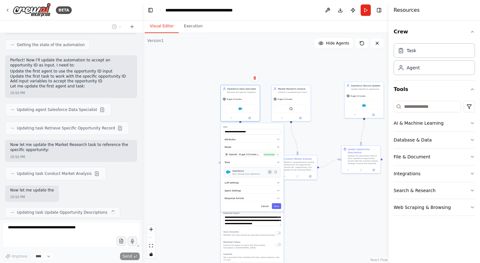
scroll to position [748, 0]
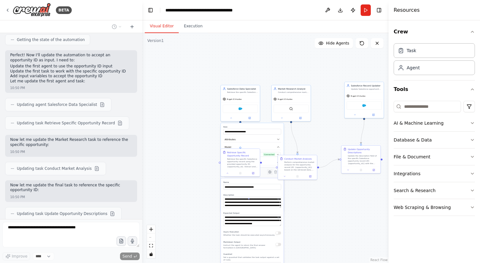
click at [269, 172] on icon at bounding box center [270, 172] width 3 height 3
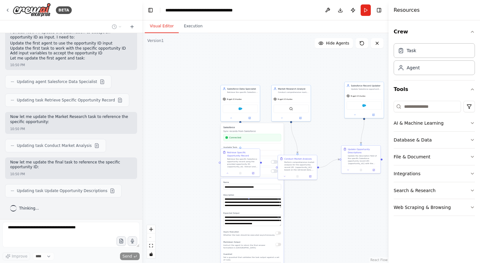
click at [195, 149] on div ".deletable-edge-delete-btn { width: 20px; height: 20px; border: 0px solid #ffff…" at bounding box center [265, 148] width 246 height 230
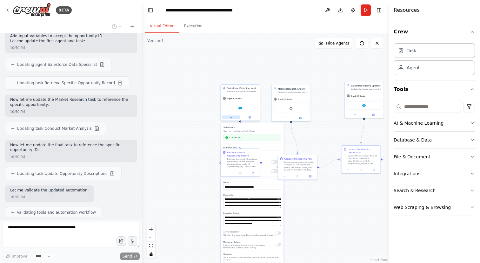
click at [229, 118] on button at bounding box center [231, 117] width 18 height 4
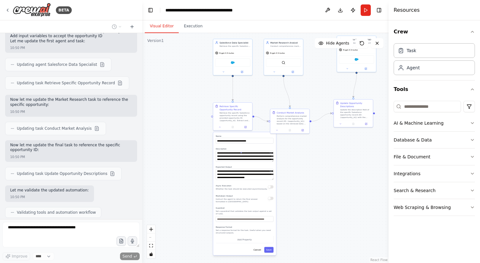
drag, startPoint x: 209, startPoint y: 153, endPoint x: 199, endPoint y: 86, distance: 67.8
click at [199, 86] on div ".deletable-edge-delete-btn { width: 20px; height: 20px; border: 0px solid #ffff…" at bounding box center [265, 148] width 246 height 230
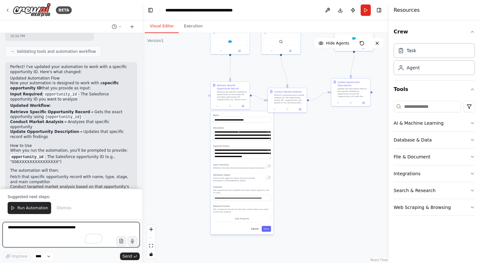
scroll to position [950, 0]
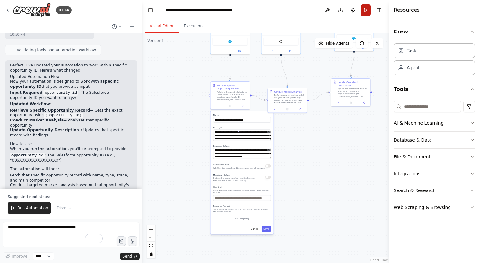
click at [370, 10] on button "Run" at bounding box center [366, 9] width 10 height 11
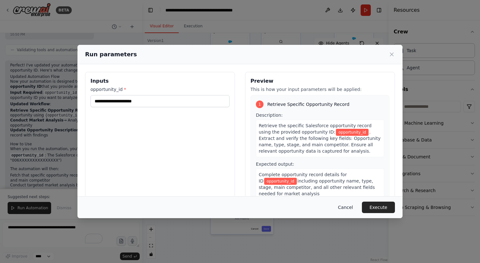
click at [343, 206] on button "Cancel" at bounding box center [345, 206] width 25 height 11
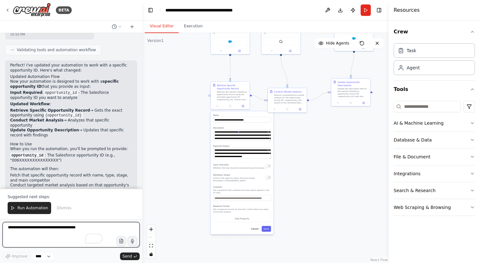
click at [53, 234] on textarea "To enrich screen reader interactions, please activate Accessibility in Grammarl…" at bounding box center [71, 234] width 137 height 25
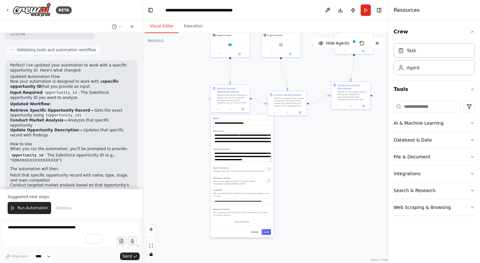
drag, startPoint x: 187, startPoint y: 110, endPoint x: 187, endPoint y: 145, distance: 35.6
click at [187, 145] on div ".deletable-edge-delete-btn { width: 20px; height: 20px; border: 0px solid #ffff…" at bounding box center [265, 148] width 246 height 230
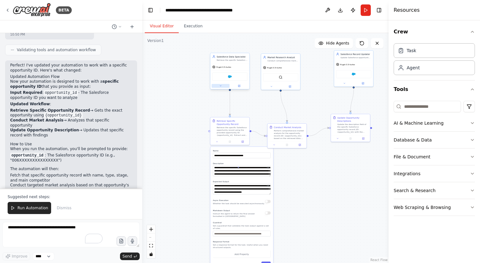
click at [221, 86] on icon at bounding box center [220, 85] width 3 height 3
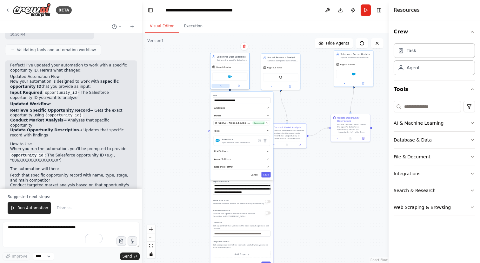
click at [221, 86] on icon at bounding box center [220, 85] width 3 height 3
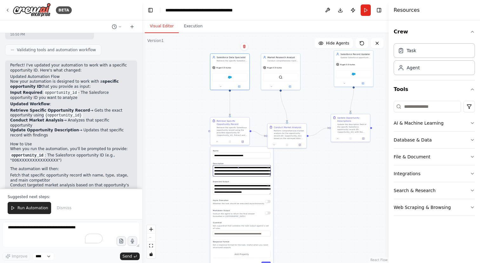
click at [230, 168] on textarea "**********" at bounding box center [242, 170] width 58 height 11
click at [265, 171] on textarea "**********" at bounding box center [242, 170] width 58 height 11
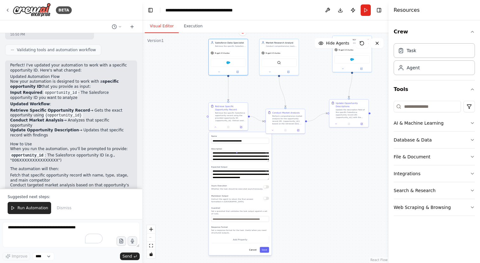
drag, startPoint x: 332, startPoint y: 186, endPoint x: 330, endPoint y: 172, distance: 14.7
click at [330, 172] on div ".deletable-edge-delete-btn { width: 20px; height: 20px; border: 0px solid #ffff…" at bounding box center [265, 148] width 246 height 230
click at [212, 159] on textarea "**********" at bounding box center [241, 156] width 58 height 11
type textarea "**********"
click at [265, 249] on button "Save" at bounding box center [264, 250] width 9 height 6
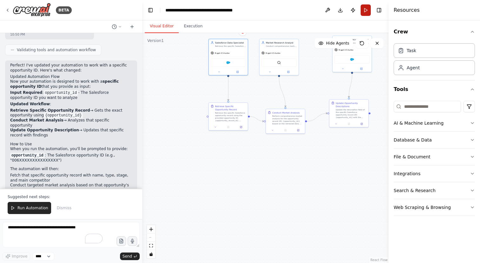
click at [367, 10] on button "Run" at bounding box center [366, 9] width 10 height 11
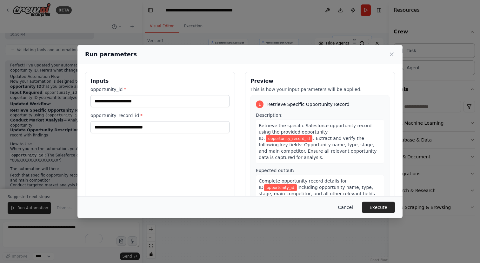
click at [345, 208] on button "Cancel" at bounding box center [345, 206] width 25 height 11
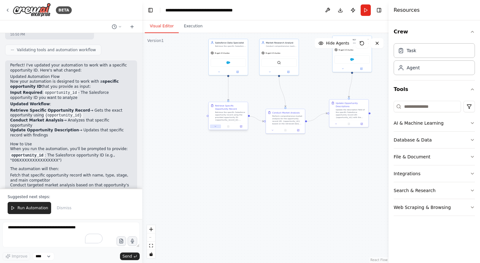
click at [218, 126] on button at bounding box center [215, 127] width 11 height 4
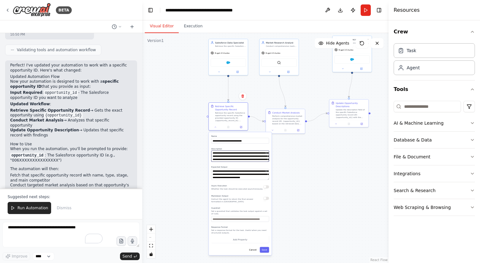
click at [251, 157] on textarea "**********" at bounding box center [241, 156] width 58 height 11
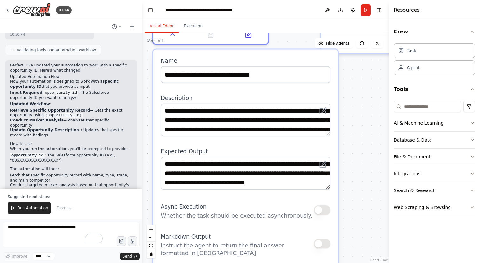
drag, startPoint x: 326, startPoint y: 152, endPoint x: 355, endPoint y: 116, distance: 46.1
click at [355, 116] on div ".deletable-edge-delete-btn { width: 20px; height: 20px; border: 0px solid #ffff…" at bounding box center [265, 148] width 246 height 230
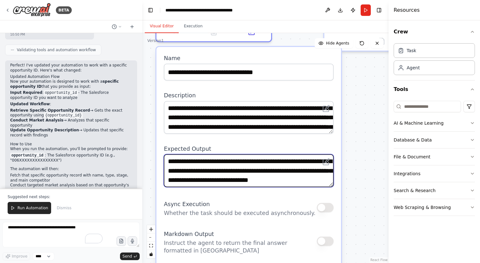
click at [206, 172] on textarea "**********" at bounding box center [249, 170] width 170 height 33
type textarea "**********"
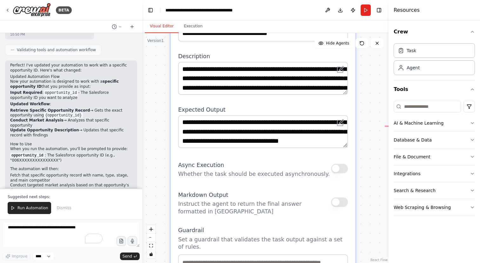
drag, startPoint x: 349, startPoint y: 135, endPoint x: 366, endPoint y: 64, distance: 72.8
click at [366, 64] on div ".deletable-edge-delete-btn { width: 20px; height: 20px; border: 0px solid #ffff…" at bounding box center [265, 148] width 246 height 230
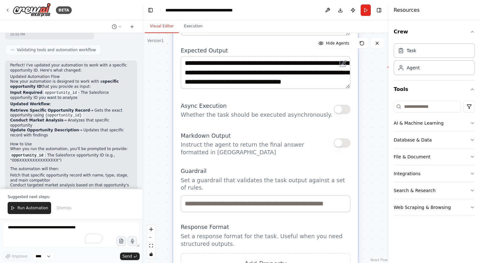
drag, startPoint x: 367, startPoint y: 125, endPoint x: 367, endPoint y: 87, distance: 38.1
click at [367, 87] on div ".deletable-edge-delete-btn { width: 20px; height: 20px; border: 0px solid #ffff…" at bounding box center [265, 148] width 246 height 230
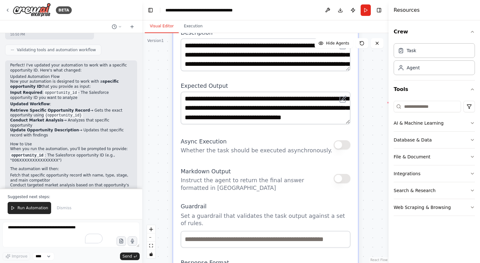
drag, startPoint x: 311, startPoint y: 114, endPoint x: 313, endPoint y: 172, distance: 57.9
click at [313, 172] on div "**********" at bounding box center [265, 164] width 185 height 361
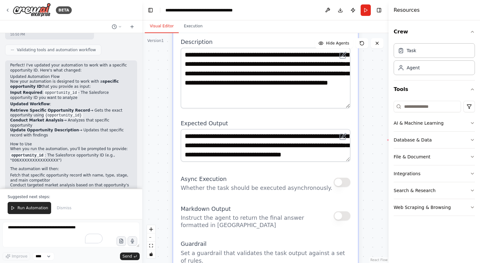
drag, startPoint x: 348, startPoint y: 79, endPoint x: 350, endPoint y: 108, distance: 28.7
click at [350, 108] on div "**********" at bounding box center [266, 78] width 170 height 61
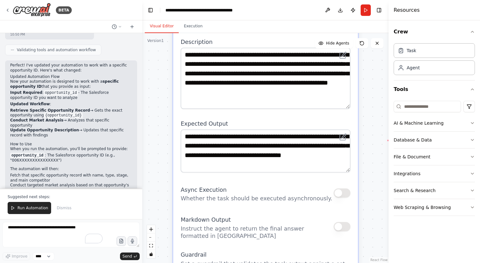
drag, startPoint x: 348, startPoint y: 158, endPoint x: 349, endPoint y: 167, distance: 9.0
click at [349, 167] on textarea "**********" at bounding box center [266, 150] width 170 height 43
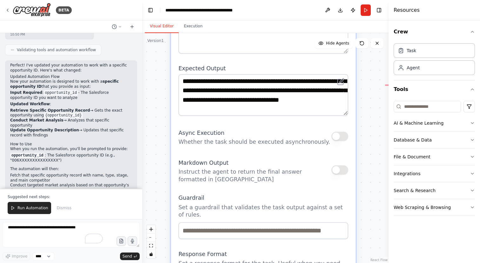
drag, startPoint x: 373, startPoint y: 164, endPoint x: 370, endPoint y: 90, distance: 74.4
click at [370, 90] on div ".deletable-edge-delete-btn { width: 20px; height: 20px; border: 0px solid #ffff…" at bounding box center [265, 148] width 246 height 230
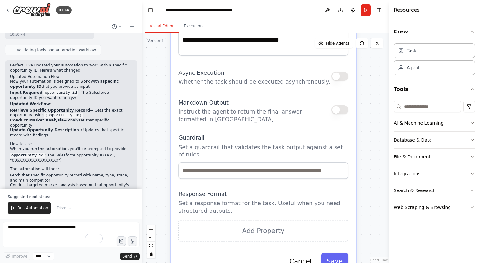
drag, startPoint x: 372, startPoint y: 140, endPoint x: 372, endPoint y: 82, distance: 58.1
click at [372, 82] on div ".deletable-edge-delete-btn { width: 20px; height: 20px; border: 0px solid #ffff…" at bounding box center [265, 148] width 246 height 230
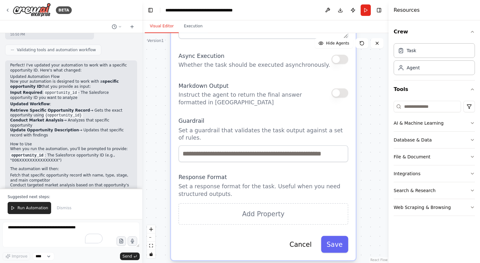
drag, startPoint x: 373, startPoint y: 142, endPoint x: 371, endPoint y: 122, distance: 20.4
click at [372, 122] on div ".deletable-edge-delete-btn { width: 20px; height: 20px; border: 0px solid #ffff…" at bounding box center [265, 148] width 246 height 230
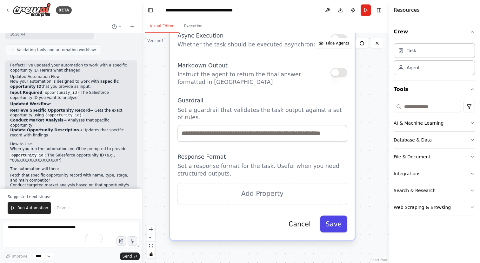
click at [339, 226] on button "Save" at bounding box center [333, 223] width 27 height 17
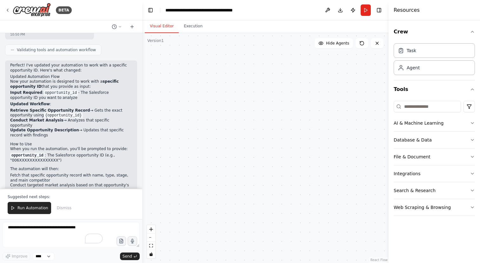
drag, startPoint x: 379, startPoint y: 113, endPoint x: 375, endPoint y: 199, distance: 85.5
click at [375, 199] on div ".deletable-edge-delete-btn { width: 20px; height: 20px; border: 0px solid #ffff…" at bounding box center [265, 148] width 246 height 230
drag, startPoint x: 364, startPoint y: 116, endPoint x: 350, endPoint y: 174, distance: 59.1
click at [350, 174] on div ".deletable-edge-delete-btn { width: 20px; height: 20px; border: 0px solid #ffff…" at bounding box center [265, 148] width 246 height 230
click at [153, 246] on button "fit view" at bounding box center [151, 245] width 8 height 8
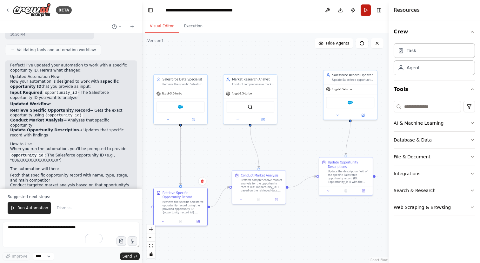
click at [367, 10] on button "Run" at bounding box center [366, 9] width 10 height 11
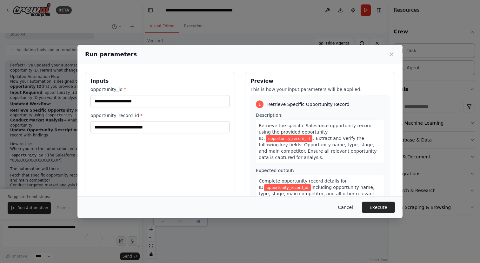
click at [349, 206] on button "Cancel" at bounding box center [345, 206] width 25 height 11
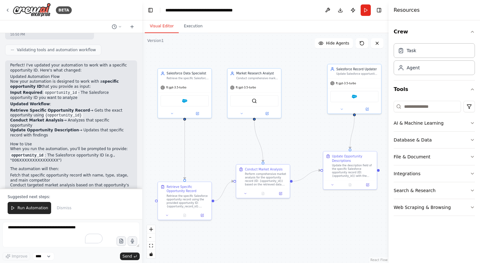
drag, startPoint x: 295, startPoint y: 152, endPoint x: 320, endPoint y: 122, distance: 38.2
click at [320, 122] on div ".deletable-edge-delete-btn { width: 20px; height: 20px; border: 0px solid #ffff…" at bounding box center [265, 148] width 246 height 230
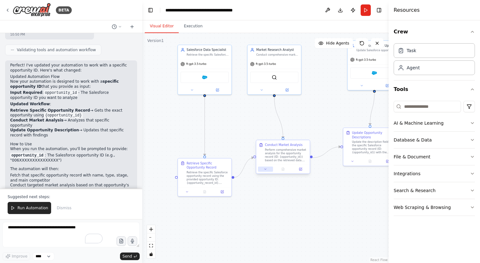
click at [265, 171] on icon at bounding box center [265, 168] width 3 height 3
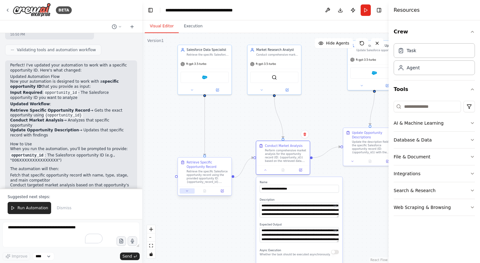
click at [189, 191] on icon at bounding box center [187, 190] width 3 height 3
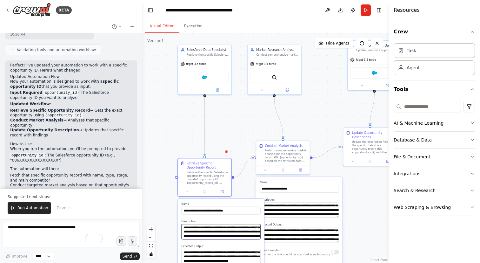
click at [206, 237] on textarea "**********" at bounding box center [220, 231] width 79 height 15
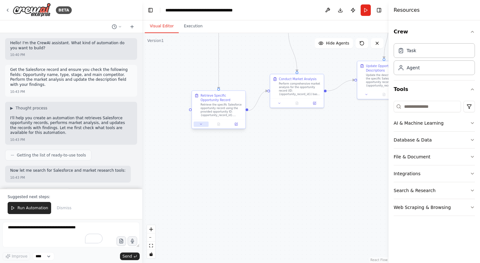
scroll to position [950, 0]
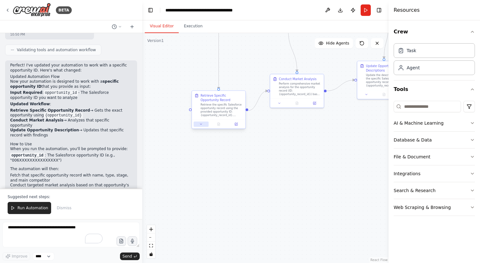
click at [202, 126] on button at bounding box center [201, 123] width 15 height 5
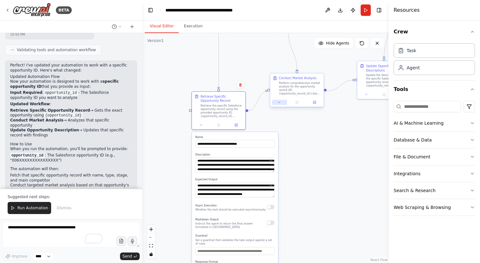
click at [280, 104] on button at bounding box center [279, 102] width 15 height 5
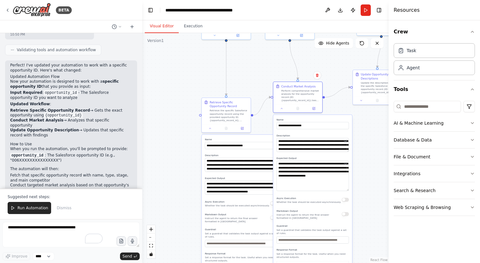
drag, startPoint x: 348, startPoint y: 173, endPoint x: 348, endPoint y: 189, distance: 16.2
click at [348, 189] on textarea "**********" at bounding box center [313, 175] width 72 height 30
drag, startPoint x: 364, startPoint y: 126, endPoint x: 285, endPoint y: 128, distance: 79.1
click at [285, 128] on div ".deletable-edge-delete-btn { width: 20px; height: 20px; border: 0px solid #ffff…" at bounding box center [265, 148] width 246 height 230
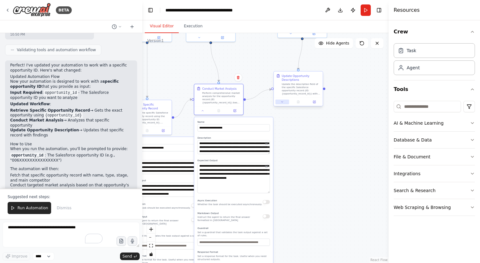
click at [283, 99] on button at bounding box center [283, 101] width 14 height 5
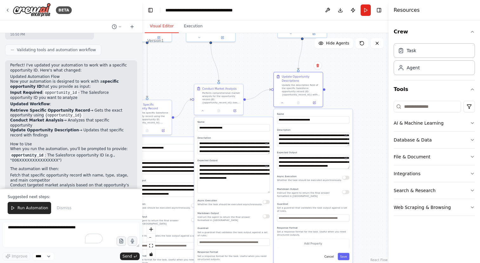
click at [350, 145] on div "**********" at bounding box center [313, 186] width 79 height 154
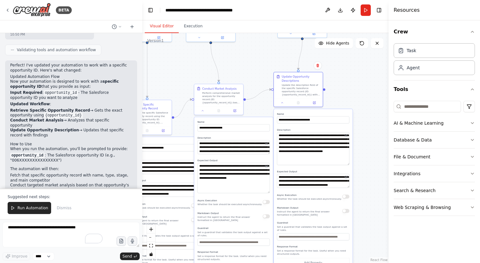
drag, startPoint x: 348, startPoint y: 144, endPoint x: 349, endPoint y: 162, distance: 18.4
click at [349, 162] on textarea "**********" at bounding box center [313, 148] width 72 height 33
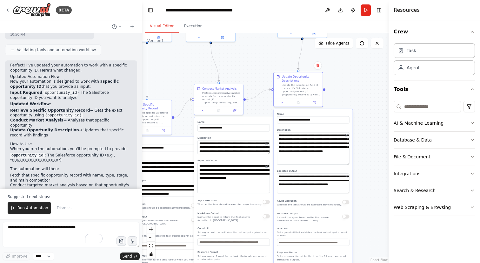
drag, startPoint x: 349, startPoint y: 186, endPoint x: 351, endPoint y: 192, distance: 6.2
click at [351, 192] on div "**********" at bounding box center [313, 198] width 79 height 179
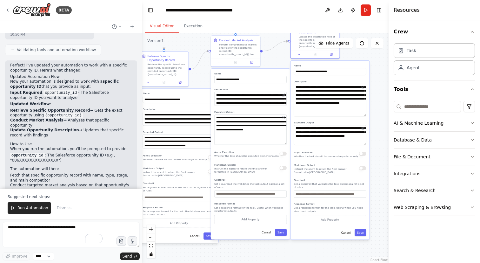
drag, startPoint x: 361, startPoint y: 186, endPoint x: 377, endPoint y: 137, distance: 51.1
click at [377, 137] on div ".deletable-edge-delete-btn { width: 20px; height: 20px; border: 0px solid #ffff…" at bounding box center [265, 148] width 246 height 230
click at [286, 229] on button "Save" at bounding box center [281, 232] width 12 height 7
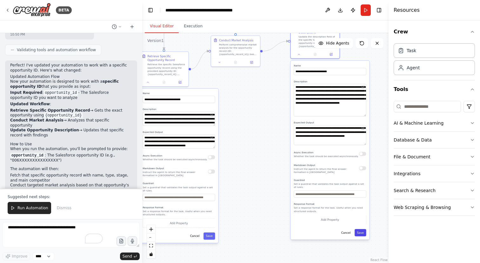
click at [357, 230] on button "Save" at bounding box center [361, 232] width 12 height 7
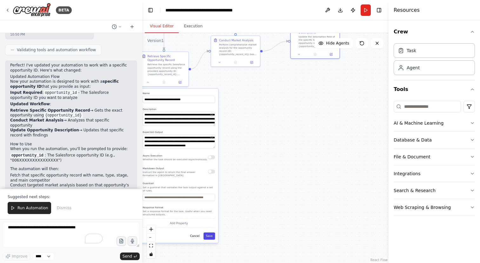
click at [213, 235] on button "Save" at bounding box center [210, 235] width 12 height 7
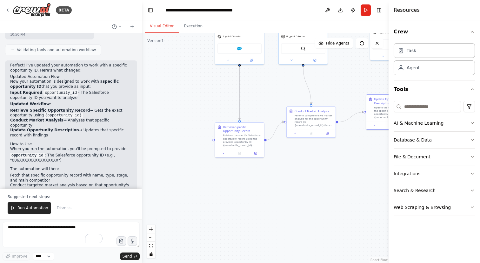
drag, startPoint x: 271, startPoint y: 160, endPoint x: 359, endPoint y: 253, distance: 127.6
click at [359, 253] on div ".deletable-edge-delete-btn { width: 20px; height: 20px; border: 0px solid #ffff…" at bounding box center [265, 148] width 246 height 230
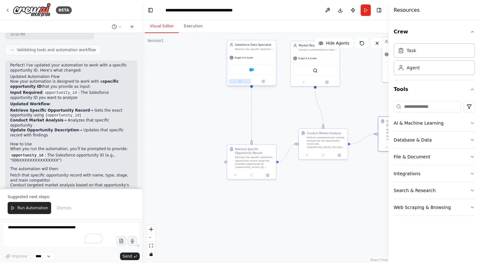
click at [244, 81] on button at bounding box center [240, 81] width 23 height 5
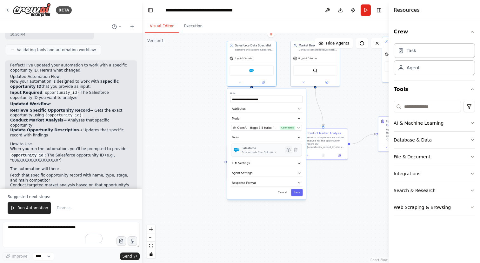
click at [290, 150] on icon at bounding box center [288, 149] width 3 height 3
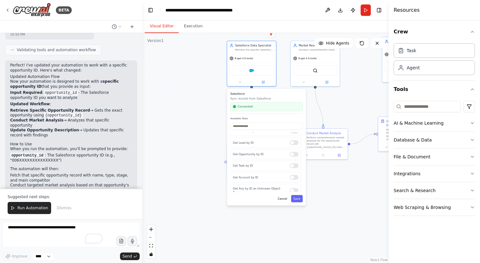
scroll to position [230, 0]
click at [284, 201] on button "Cancel" at bounding box center [282, 198] width 14 height 7
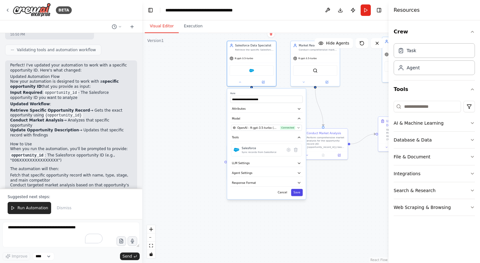
click at [295, 192] on button "Save" at bounding box center [297, 192] width 12 height 7
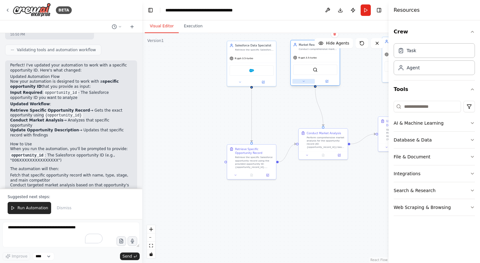
click at [301, 80] on button at bounding box center [304, 81] width 23 height 5
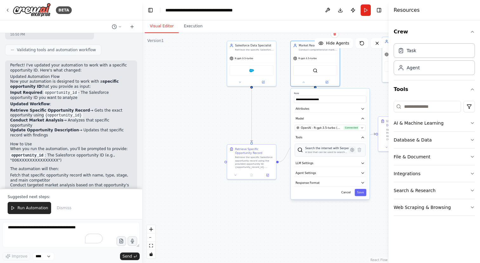
click at [350, 150] on icon at bounding box center [352, 149] width 5 height 5
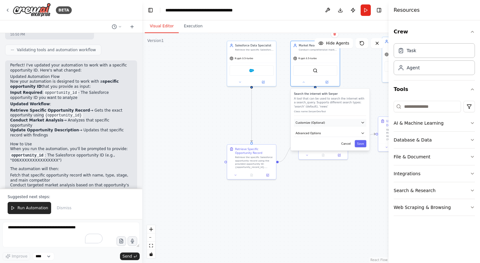
click at [333, 124] on button "Customize (Optional)" at bounding box center [330, 122] width 72 height 7
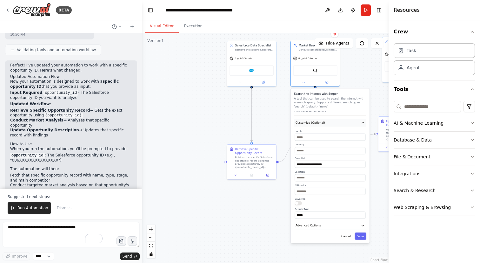
click at [333, 124] on button "Customize (Optional)" at bounding box center [330, 122] width 72 height 7
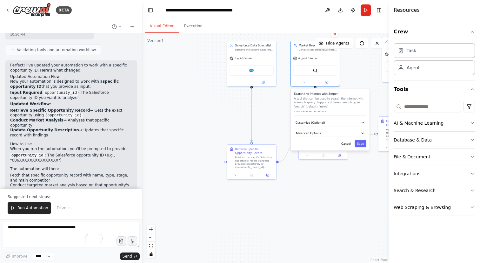
click at [348, 148] on div "Search the internet with Serper A tool that can be used to search the internet …" at bounding box center [330, 119] width 79 height 62
click at [360, 145] on button "Save" at bounding box center [361, 143] width 12 height 7
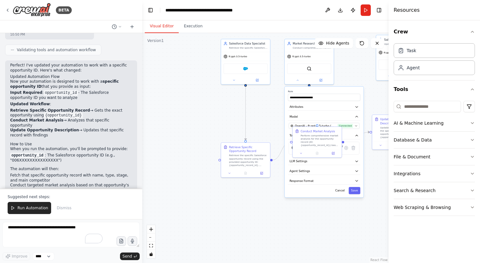
drag, startPoint x: 281, startPoint y: 123, endPoint x: 275, endPoint y: 121, distance: 6.3
click at [275, 121] on div ".deletable-edge-delete-btn { width: 20px; height: 20px; border: 0px solid #ffff…" at bounding box center [265, 148] width 246 height 230
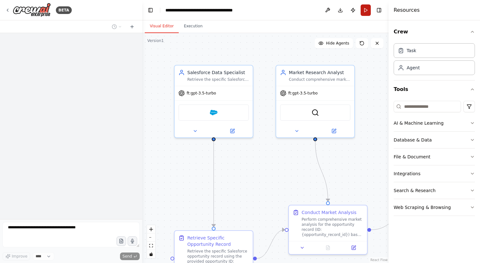
click at [369, 12] on button "Run" at bounding box center [366, 9] width 10 height 11
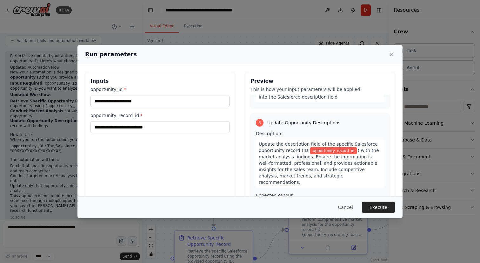
scroll to position [34, 0]
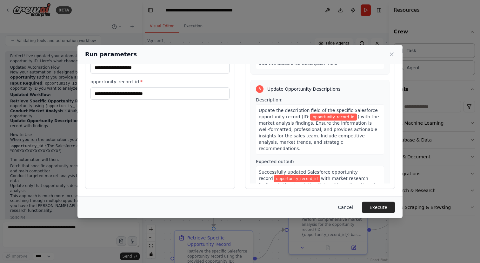
click at [350, 205] on button "Cancel" at bounding box center [345, 206] width 25 height 11
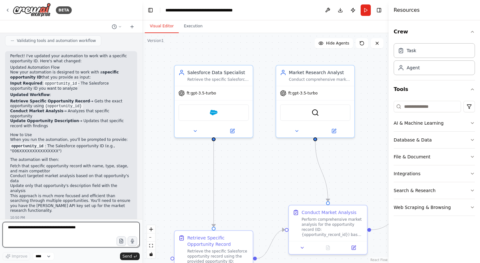
click at [79, 228] on textarea at bounding box center [71, 234] width 137 height 25
type textarea "**********"
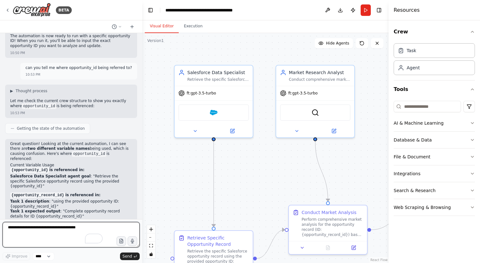
scroll to position [1156, 0]
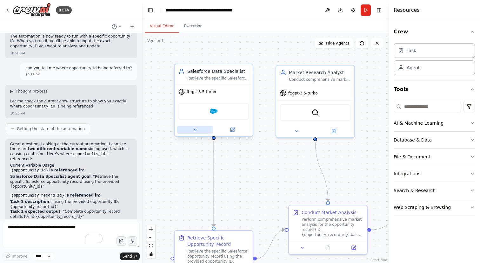
click at [190, 132] on button at bounding box center [195, 130] width 36 height 8
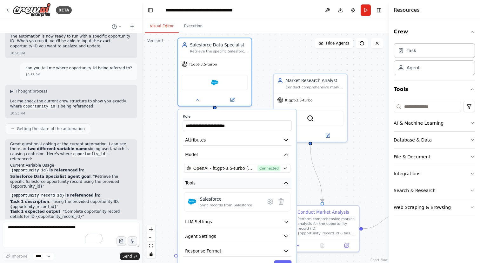
drag, startPoint x: 231, startPoint y: 219, endPoint x: 231, endPoint y: 181, distance: 38.4
click at [231, 180] on button "Tools" at bounding box center [237, 183] width 109 height 11
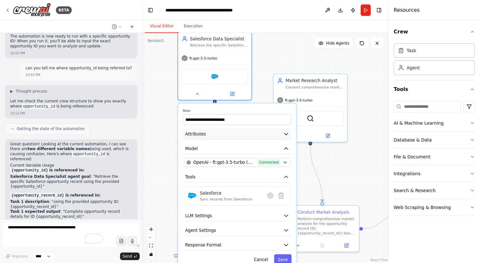
click at [238, 137] on button "Attributes" at bounding box center [237, 133] width 109 height 11
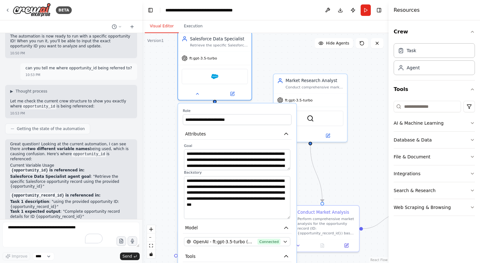
drag, startPoint x: 287, startPoint y: 195, endPoint x: 289, endPoint y: 214, distance: 19.4
click at [289, 214] on textarea "**********" at bounding box center [237, 197] width 106 height 43
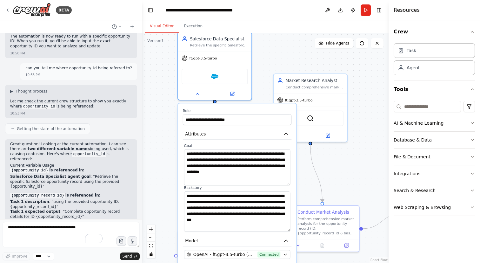
drag, startPoint x: 287, startPoint y: 168, endPoint x: 287, endPoint y: 183, distance: 15.2
click at [287, 183] on textarea "**********" at bounding box center [237, 167] width 106 height 36
click at [201, 91] on button at bounding box center [197, 92] width 34 height 7
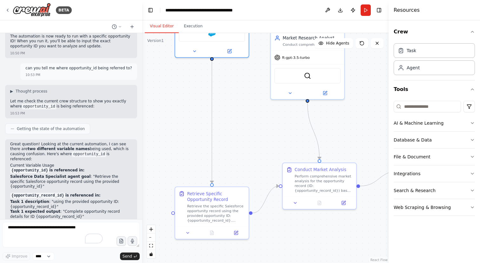
drag, startPoint x: 270, startPoint y: 202, endPoint x: 267, endPoint y: 119, distance: 82.6
click at [267, 119] on div ".deletable-edge-delete-btn { width: 20px; height: 20px; border: 0px solid #ffff…" at bounding box center [265, 148] width 246 height 230
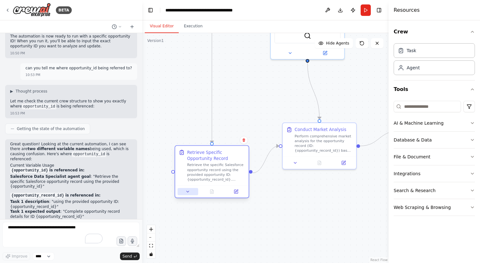
click at [188, 191] on icon at bounding box center [188, 191] width 3 height 1
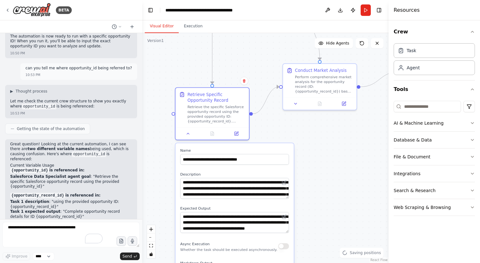
drag, startPoint x: 283, startPoint y: 191, endPoint x: 284, endPoint y: 132, distance: 59.1
click at [284, 132] on div ".deletable-edge-delete-btn { width: 20px; height: 20px; border: 0px solid #ffff…" at bounding box center [265, 148] width 246 height 230
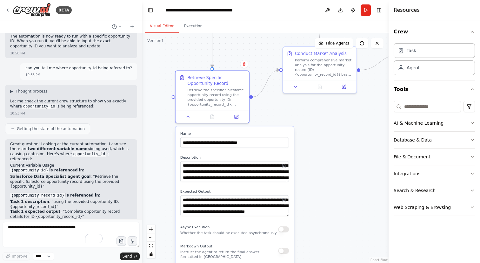
drag, startPoint x: 309, startPoint y: 164, endPoint x: 308, endPoint y: 127, distance: 36.8
click at [309, 127] on div ".deletable-edge-delete-btn { width: 20px; height: 20px; border: 0px solid #ffff…" at bounding box center [265, 148] width 246 height 230
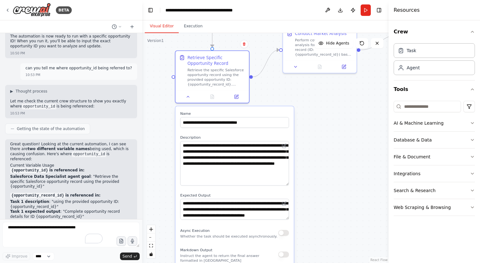
drag, startPoint x: 287, startPoint y: 158, endPoint x: 290, endPoint y: 178, distance: 20.6
click at [290, 178] on div "**********" at bounding box center [235, 233] width 118 height 255
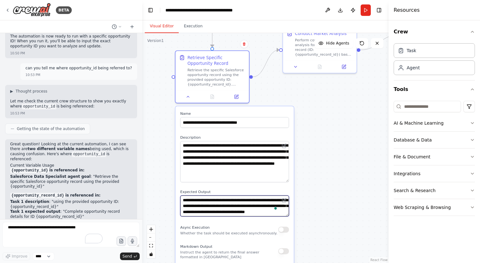
drag, startPoint x: 288, startPoint y: 211, endPoint x: 288, endPoint y: 227, distance: 16.5
click at [288, 227] on div "**********" at bounding box center [235, 232] width 118 height 252
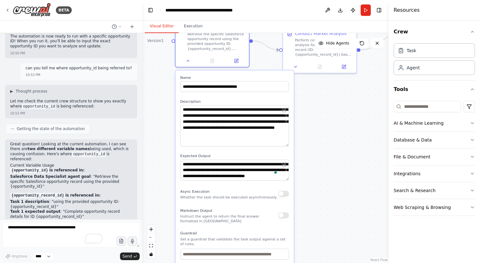
drag, startPoint x: 287, startPoint y: 216, endPoint x: 284, endPoint y: 179, distance: 37.3
click at [284, 179] on div "**********" at bounding box center [235, 196] width 118 height 252
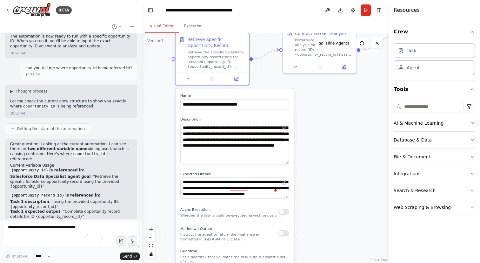
drag, startPoint x: 287, startPoint y: 180, endPoint x: 287, endPoint y: 196, distance: 15.6
click at [287, 196] on div "**********" at bounding box center [235, 214] width 118 height 252
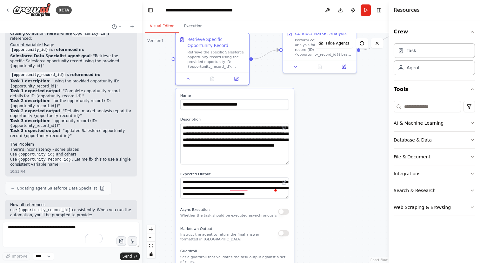
click at [372, 9] on header "**********" at bounding box center [265, 10] width 246 height 20
click at [367, 9] on button "Run" at bounding box center [366, 9] width 10 height 11
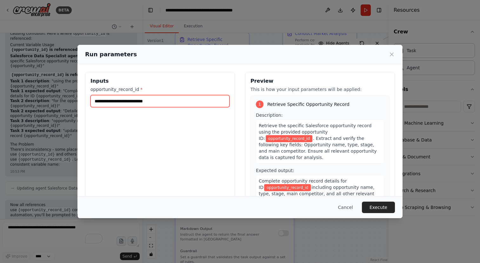
click at [150, 102] on input "opportunity_record_id *" at bounding box center [160, 101] width 139 height 12
paste input "**********"
type input "**********"
paste input "**********"
type input "**********"
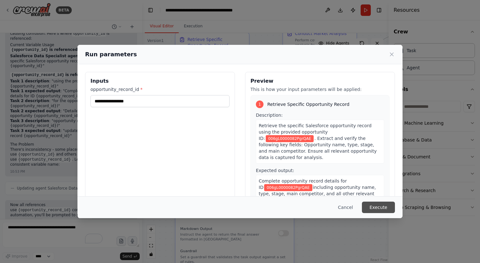
click at [388, 211] on button "Execute" at bounding box center [378, 206] width 33 height 11
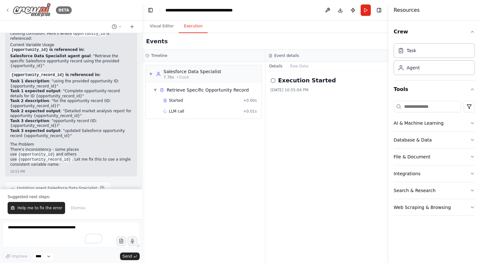
click at [9, 9] on icon at bounding box center [7, 10] width 5 height 5
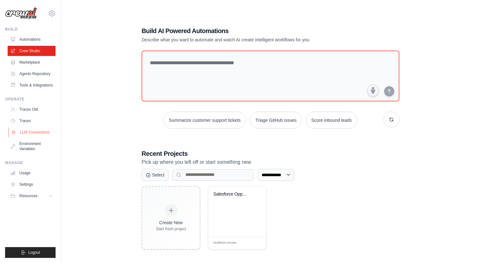
click at [31, 136] on link "LLM Connections" at bounding box center [32, 132] width 48 height 10
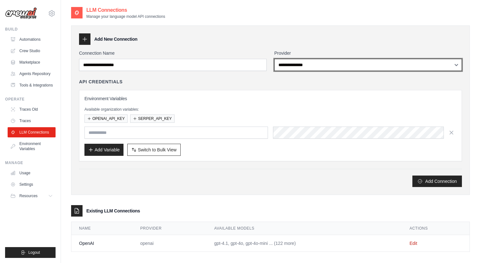
click at [328, 62] on select "**********" at bounding box center [368, 65] width 188 height 12
select select "*********"
click at [274, 59] on select "**********" at bounding box center [368, 65] width 188 height 12
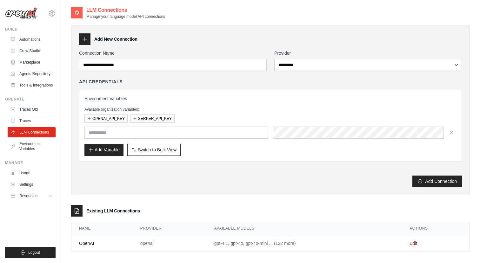
click at [313, 81] on div "API Credentials" at bounding box center [270, 81] width 383 height 6
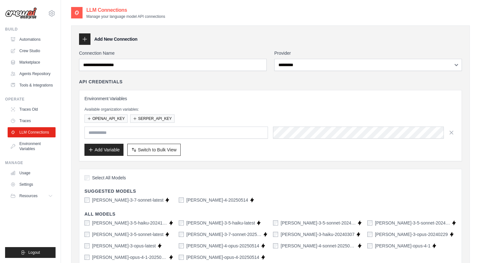
click at [187, 163] on div "**********" at bounding box center [270, 187] width 383 height 274
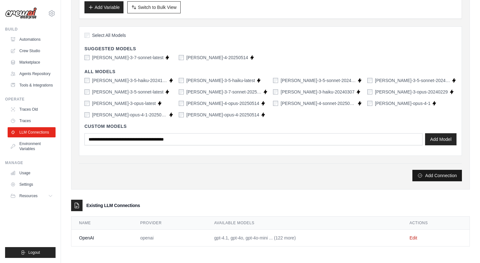
click at [427, 179] on button "Add Connection" at bounding box center [438, 175] width 50 height 11
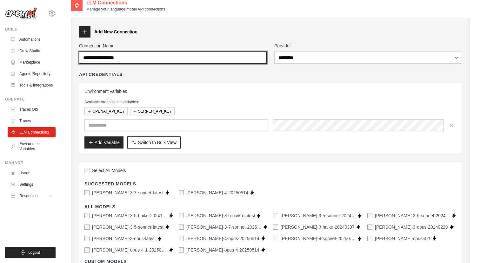
scroll to position [0, 0]
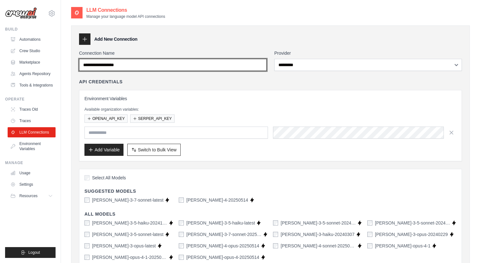
click at [219, 67] on input "Connection Name" at bounding box center [173, 65] width 188 height 12
type input "*********"
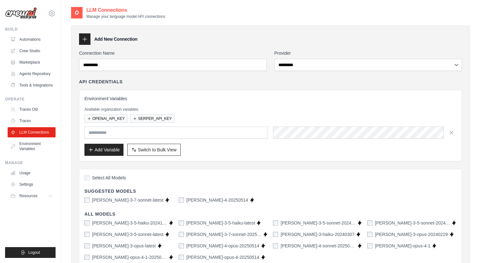
click at [255, 74] on div "**********" at bounding box center [270, 187] width 383 height 274
click at [179, 132] on input "text" at bounding box center [176, 132] width 184 height 12
click at [192, 118] on div "OPENAI_API_KEY SERPER_API_KEY" at bounding box center [270, 118] width 372 height 8
click at [122, 153] on button "Add Variable" at bounding box center [103, 149] width 39 height 12
click at [172, 128] on input "text" at bounding box center [176, 132] width 184 height 12
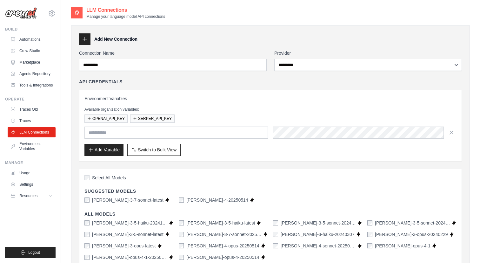
click at [214, 103] on div "Environment Variables Available organization variables: OPENAI_API_KEY SERPER_A…" at bounding box center [270, 125] width 372 height 60
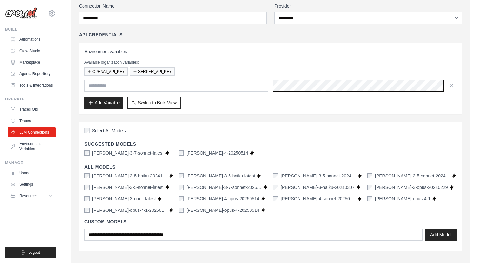
scroll to position [0, 126]
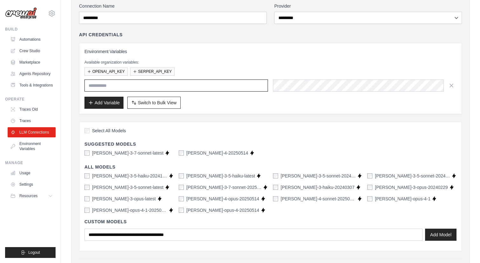
click at [231, 88] on input "text" at bounding box center [176, 85] width 184 height 12
click at [97, 84] on input "*******" at bounding box center [176, 85] width 184 height 12
type input "**********"
click at [188, 98] on div "Add Variable Switch to Bulk View Switch to Table View" at bounding box center [270, 103] width 372 height 12
click at [204, 105] on div "Add Variable Switch to Bulk View Switch to Table View" at bounding box center [270, 103] width 372 height 12
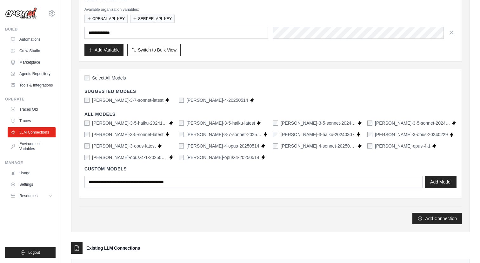
scroll to position [142, 0]
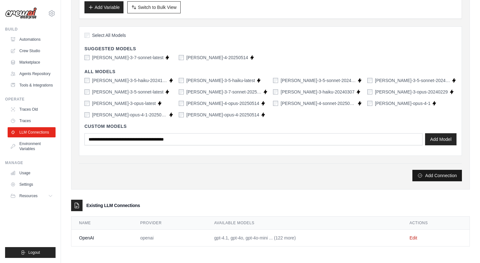
click at [435, 175] on button "Add Connection" at bounding box center [438, 175] width 50 height 11
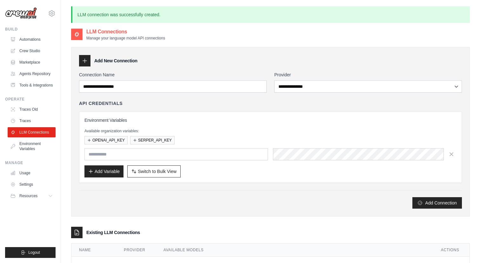
scroll to position [44, 0]
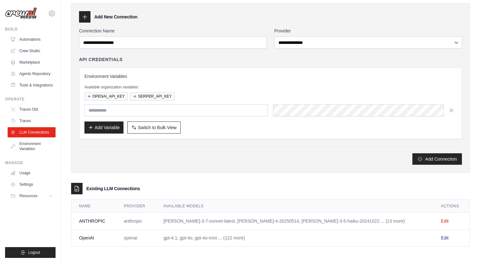
click at [442, 236] on link "Edit" at bounding box center [445, 237] width 8 height 5
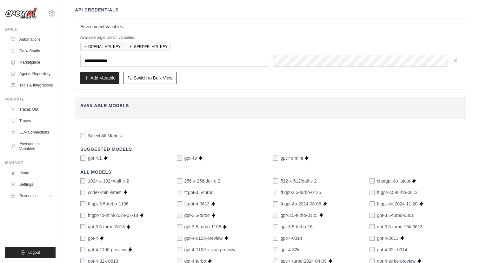
scroll to position [11, 0]
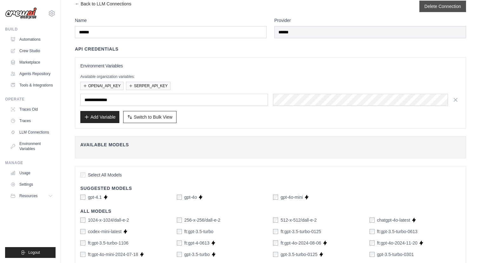
click at [441, 10] on div "Delete Connection" at bounding box center [443, 6] width 47 height 11
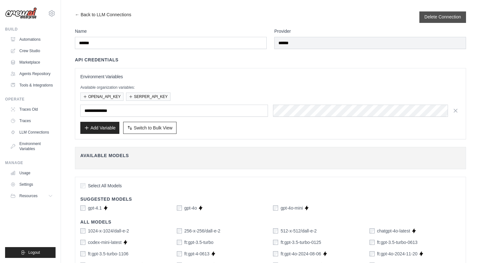
click at [425, 17] on button "Delete Connection" at bounding box center [443, 17] width 37 height 6
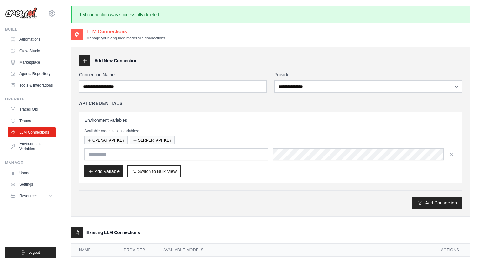
scroll to position [34, 0]
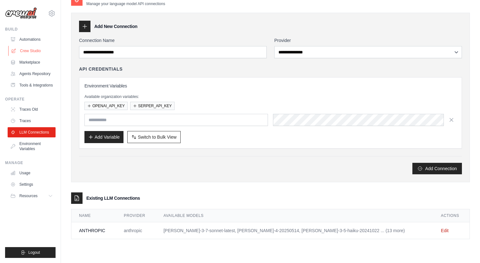
click at [30, 53] on link "Crew Studio" at bounding box center [32, 51] width 48 height 10
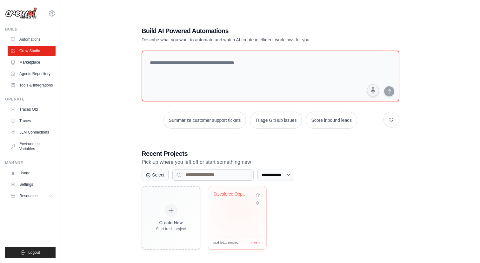
click at [240, 209] on div "Salesforce Opportunity Market Intel..." at bounding box center [237, 211] width 58 height 50
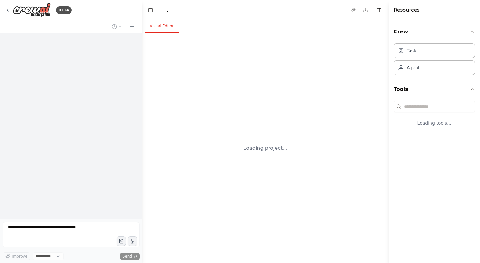
select select "****"
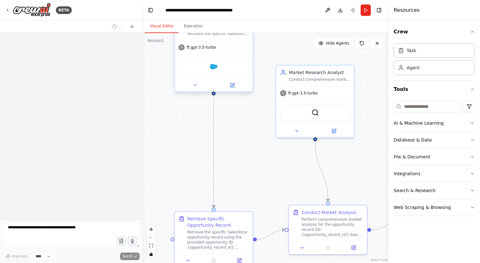
click at [214, 50] on div "ft:gpt-3.5-turbo" at bounding box center [198, 47] width 38 height 6
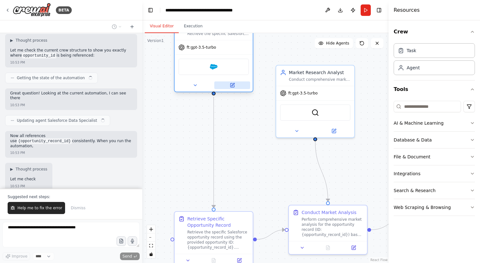
click at [235, 82] on button at bounding box center [232, 85] width 36 height 8
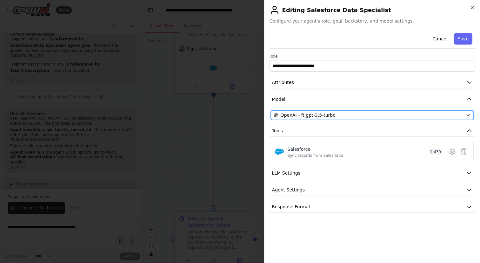
click at [322, 116] on span "OpenAI - ft:gpt-3.5-turbo" at bounding box center [308, 115] width 55 height 6
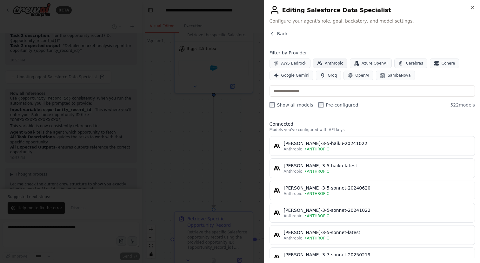
click at [331, 64] on span "Anthropic" at bounding box center [334, 63] width 18 height 5
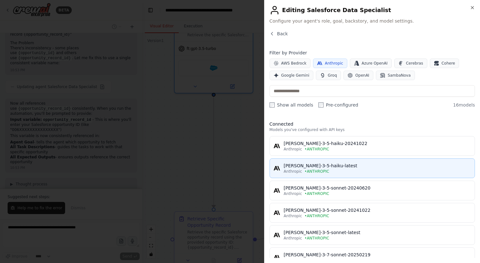
click at [328, 171] on span "• ANTHROPIC" at bounding box center [317, 171] width 25 height 5
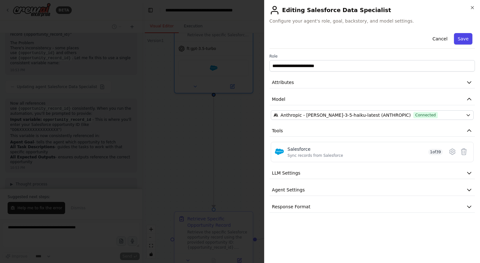
click at [465, 37] on button "Save" at bounding box center [463, 38] width 18 height 11
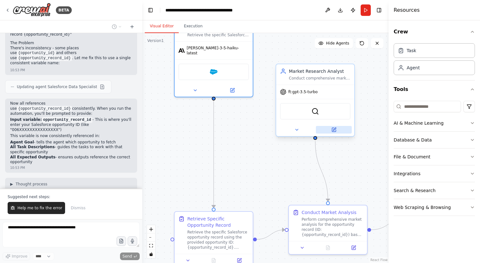
click at [334, 128] on icon at bounding box center [334, 129] width 5 height 5
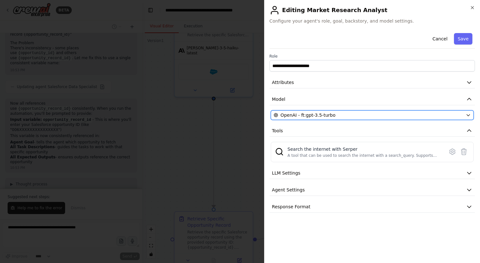
click at [332, 115] on span "OpenAI - ft:gpt-3.5-turbo" at bounding box center [308, 115] width 55 height 6
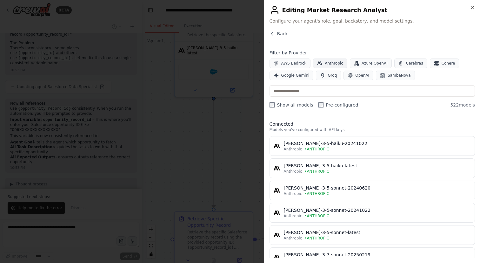
click at [336, 64] on span "Anthropic" at bounding box center [334, 63] width 18 height 5
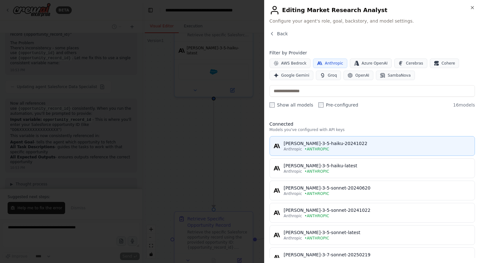
click at [326, 146] on span "• ANTHROPIC" at bounding box center [317, 148] width 25 height 5
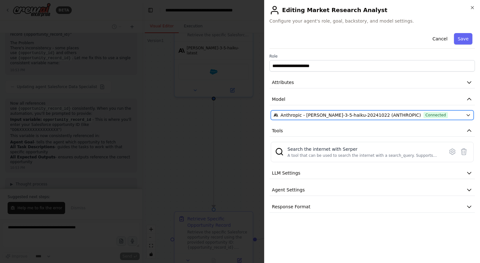
click at [317, 114] on span "Anthropic - claude-3-5-haiku-20241022 (ANTHROPIC)" at bounding box center [351, 115] width 140 height 6
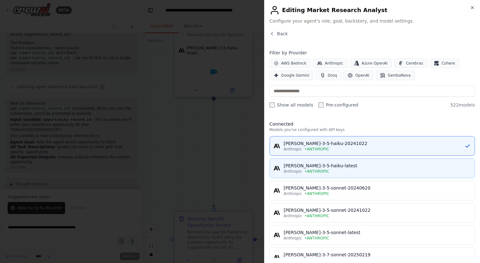
click at [322, 168] on div "claude-3-5-haiku-latest" at bounding box center [377, 165] width 187 height 6
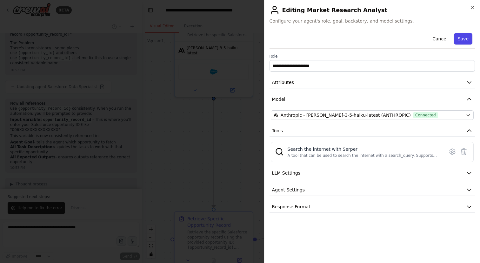
click at [466, 40] on button "Save" at bounding box center [463, 38] width 18 height 11
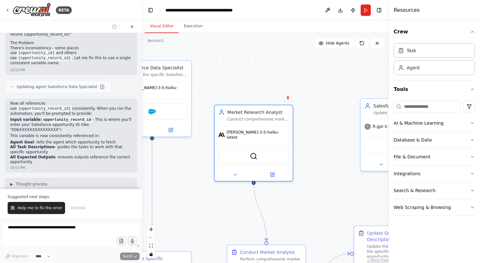
drag, startPoint x: 364, startPoint y: 100, endPoint x: 288, endPoint y: 148, distance: 89.7
click at [288, 148] on div ".deletable-edge-delete-btn { width: 20px; height: 20px; border: 0px solid #ffff…" at bounding box center [265, 148] width 246 height 230
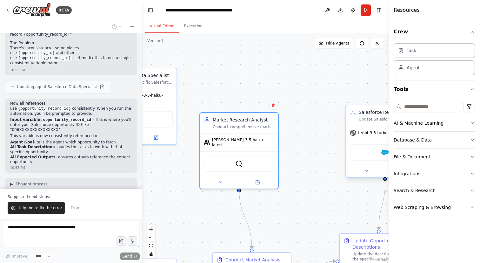
click at [356, 137] on div "ft:gpt-3.5-turbo" at bounding box center [385, 133] width 78 height 14
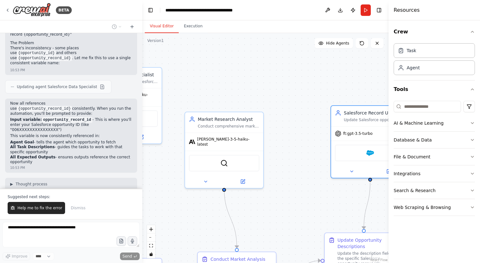
drag, startPoint x: 314, startPoint y: 163, endPoint x: 244, endPoint y: 137, distance: 75.3
click at [244, 137] on div ".deletable-edge-delete-btn { width: 20px; height: 20px; border: 0px solid #ffff…" at bounding box center [265, 148] width 246 height 230
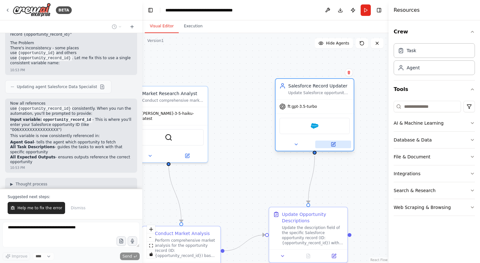
click at [334, 147] on button at bounding box center [333, 144] width 36 height 8
click at [335, 142] on icon at bounding box center [334, 143] width 3 height 3
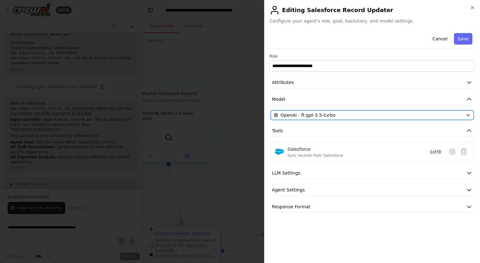
click at [337, 118] on div "OpenAI - ft:gpt-3.5-turbo" at bounding box center [369, 115] width 190 height 6
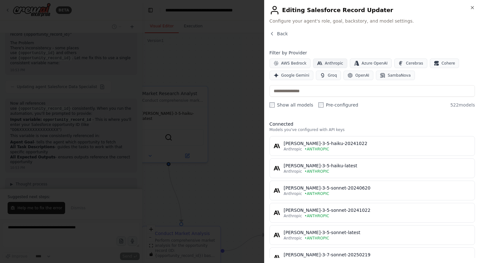
click at [334, 64] on span "Anthropic" at bounding box center [334, 63] width 18 height 5
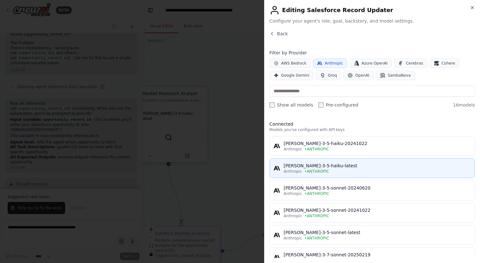
click at [324, 164] on div "[PERSON_NAME]-3-5-haiku-latest" at bounding box center [377, 165] width 187 height 6
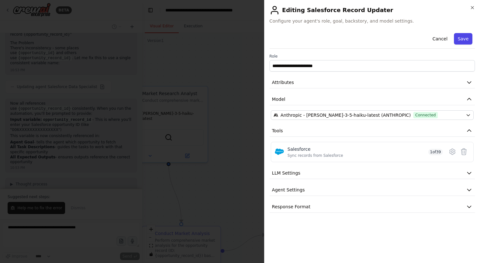
click at [460, 41] on button "Save" at bounding box center [463, 38] width 18 height 11
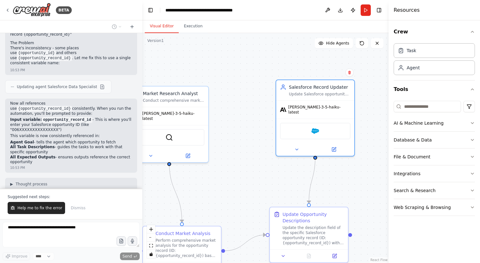
drag, startPoint x: 314, startPoint y: 62, endPoint x: 383, endPoint y: 62, distance: 68.9
click at [383, 62] on div ".deletable-edge-delete-btn { width: 20px; height: 20px; border: 0px solid #ffff…" at bounding box center [265, 148] width 246 height 230
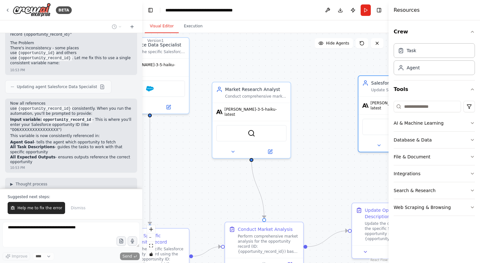
drag, startPoint x: 315, startPoint y: 105, endPoint x: 337, endPoint y: 96, distance: 23.6
click at [337, 96] on div ".deletable-edge-delete-btn { width: 20px; height: 20px; border: 0px solid #ffff…" at bounding box center [265, 148] width 246 height 230
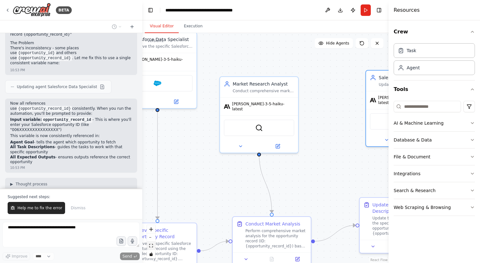
click at [149, 244] on icon "fit view" at bounding box center [151, 245] width 4 height 3
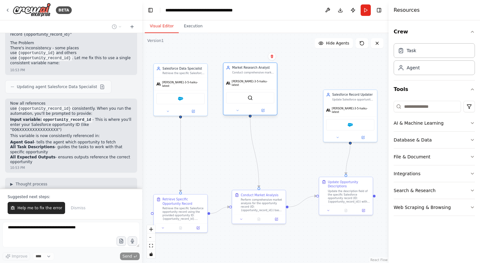
drag, startPoint x: 254, startPoint y: 108, endPoint x: 252, endPoint y: 79, distance: 29.6
click at [252, 79] on div "[PERSON_NAME]-3-5-haiku-latest" at bounding box center [251, 83] width 54 height 12
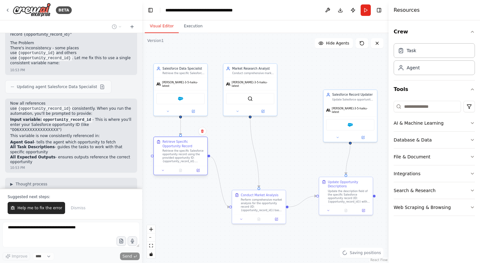
drag, startPoint x: 197, startPoint y: 211, endPoint x: 197, endPoint y: 156, distance: 55.3
click at [197, 155] on div "Retrieve the specific Salesforce opportunity record using the provided opportun…" at bounding box center [184, 156] width 42 height 14
drag, startPoint x: 256, startPoint y: 194, endPoint x: 246, endPoint y: 145, distance: 49.8
click at [246, 145] on div "Conduct Market Analysis" at bounding box center [250, 146] width 37 height 4
click at [354, 104] on div "[PERSON_NAME]-3-5-haiku-latest" at bounding box center [351, 109] width 54 height 12
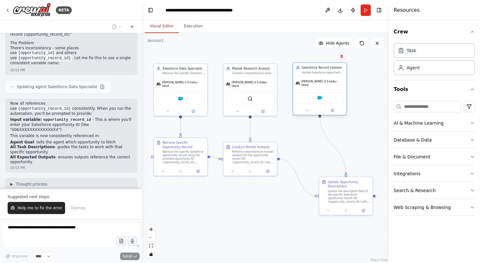
drag, startPoint x: 354, startPoint y: 104, endPoint x: 324, endPoint y: 78, distance: 39.7
click at [324, 78] on div "[PERSON_NAME]-3-5-haiku-latest" at bounding box center [320, 83] width 54 height 12
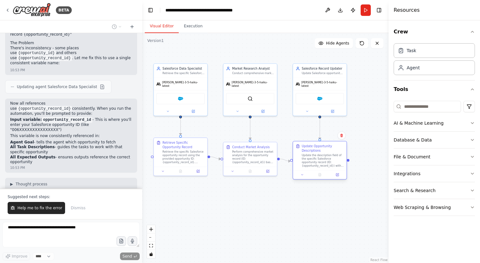
drag, startPoint x: 344, startPoint y: 185, endPoint x: 318, endPoint y: 148, distance: 44.8
click at [318, 148] on div "Update Opportunity Descriptions" at bounding box center [323, 148] width 42 height 9
click at [364, 10] on button "Run" at bounding box center [366, 9] width 10 height 11
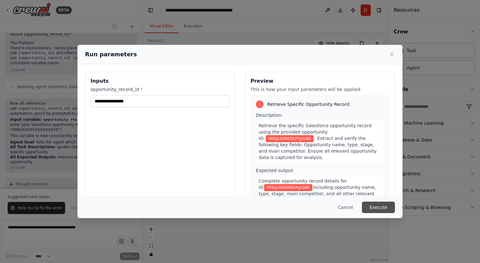
click at [374, 206] on button "Execute" at bounding box center [378, 206] width 33 height 11
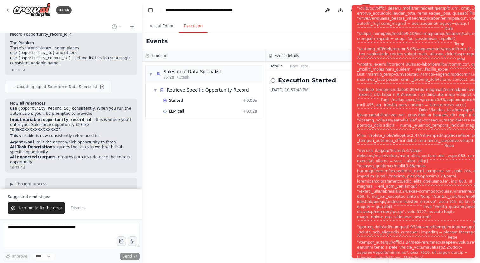
click at [394, 108] on div "Notifications (F8)" at bounding box center [433, 135] width 153 height 462
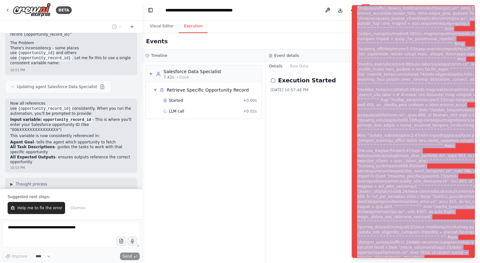
click at [394, 108] on div "Notifications (F8)" at bounding box center [433, 135] width 153 height 462
copy div "Subprocess execution failed: Subprocess failed with return code 1. STDERR: Buil…"
click at [471, 8] on icon "Notifications (F8)" at bounding box center [469, 10] width 5 height 5
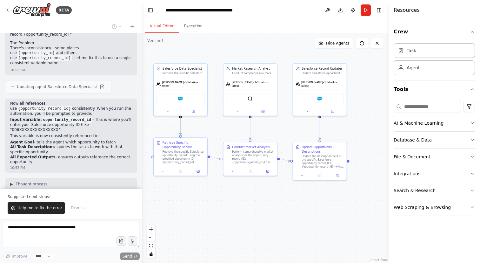
click at [166, 28] on button "Visual Editor" at bounding box center [162, 26] width 34 height 13
click at [186, 79] on div "claude-3-5-haiku-latest" at bounding box center [181, 83] width 54 height 12
click at [197, 108] on button at bounding box center [193, 110] width 24 height 5
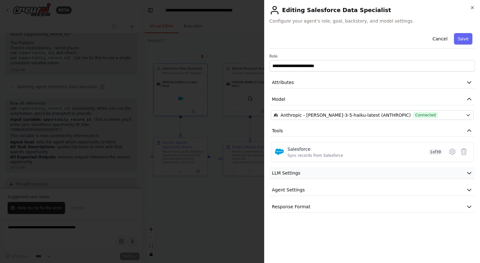
click at [314, 172] on button "LLM Settings" at bounding box center [373, 173] width 206 height 12
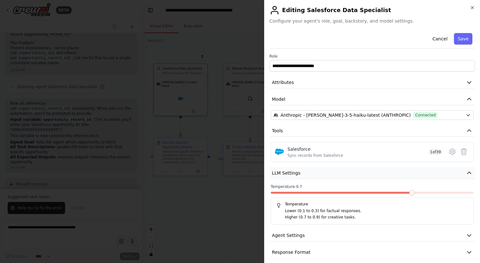
scroll to position [5, 0]
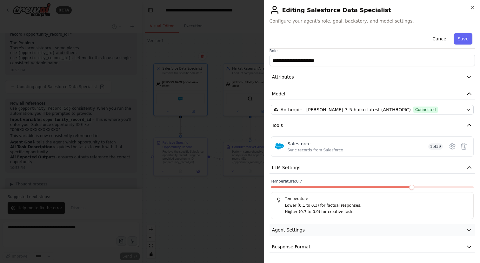
click at [315, 227] on button "Agent Settings" at bounding box center [373, 230] width 206 height 12
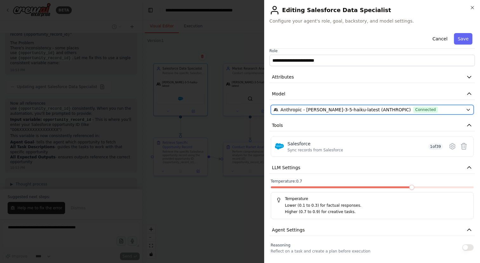
click at [368, 111] on span "Anthropic - claude-3-5-haiku-latest (ANTHROPIC)" at bounding box center [346, 109] width 130 height 6
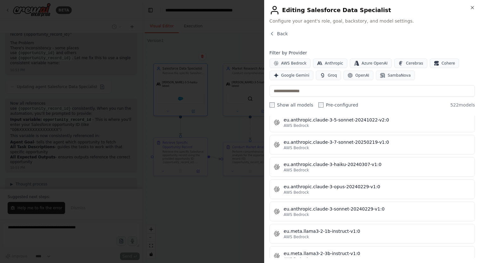
scroll to position [3101, 0]
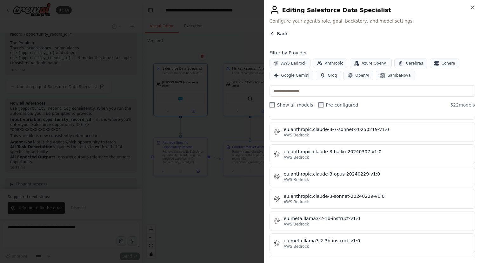
click at [286, 33] on span "Back" at bounding box center [282, 33] width 11 height 6
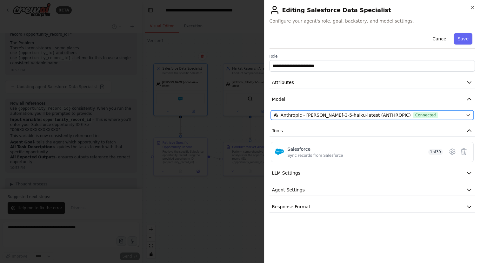
click at [344, 112] on span "Anthropic - claude-3-5-haiku-latest (ANTHROPIC)" at bounding box center [346, 115] width 130 height 6
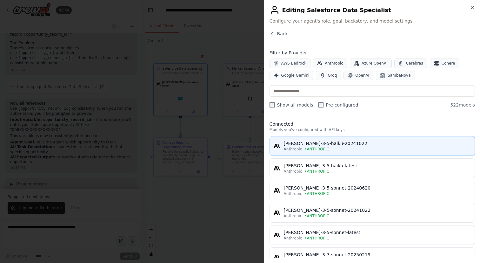
click at [352, 142] on div "claude-3-5-haiku-20241022" at bounding box center [377, 143] width 187 height 6
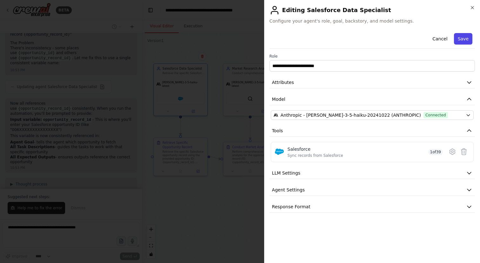
click at [467, 38] on button "Save" at bounding box center [463, 38] width 18 height 11
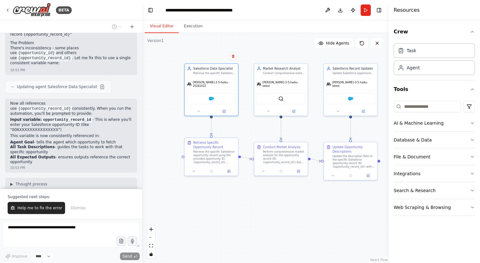
drag, startPoint x: 235, startPoint y: 56, endPoint x: 267, endPoint y: 56, distance: 32.4
click at [267, 56] on div ".deletable-edge-delete-btn { width: 20px; height: 20px; border: 0px solid #ffff…" at bounding box center [265, 148] width 246 height 230
click at [8, 11] on icon at bounding box center [7, 10] width 5 height 5
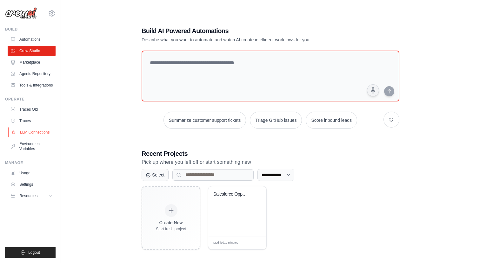
click at [34, 137] on link "LLM Connections" at bounding box center [32, 132] width 48 height 10
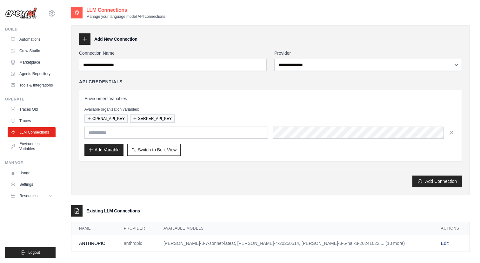
click at [441, 240] on link "Edit" at bounding box center [445, 242] width 8 height 5
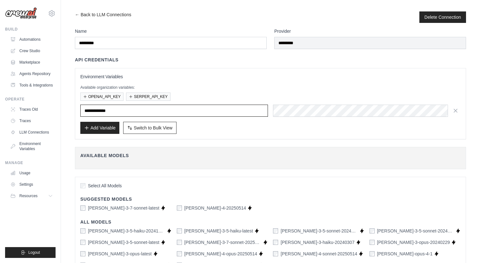
click at [202, 111] on input "**********" at bounding box center [174, 111] width 188 height 12
paste input "****"
type input "**********"
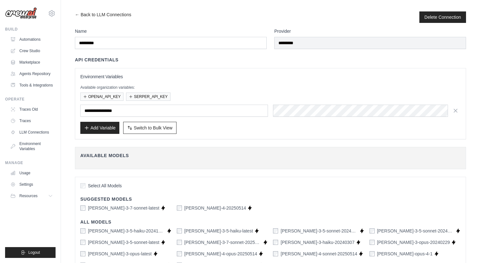
click at [240, 91] on div "Available organization variables: OPENAI_API_KEY SERPER_API_KEY" at bounding box center [270, 93] width 381 height 16
click at [427, 18] on button "Delete Connection" at bounding box center [443, 17] width 37 height 6
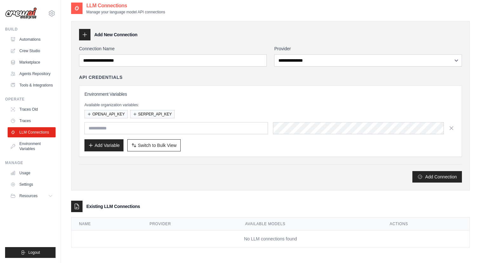
scroll to position [34, 0]
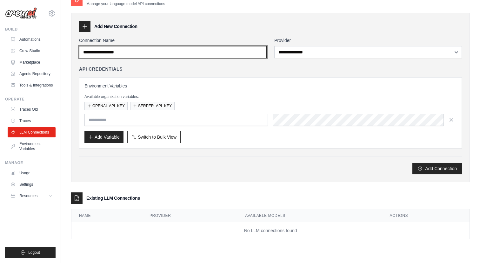
click at [154, 54] on input "Connection Name" at bounding box center [173, 52] width 188 height 12
type input "*********"
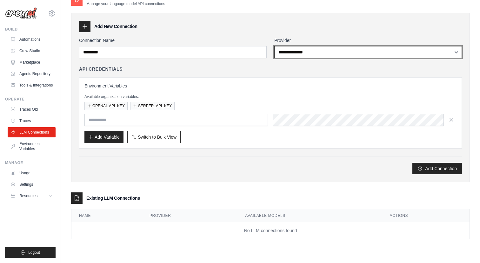
click at [326, 52] on select "**********" at bounding box center [368, 52] width 188 height 12
select select "*********"
click at [274, 46] on select "**********" at bounding box center [368, 52] width 188 height 12
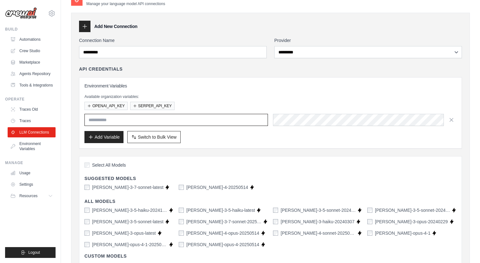
click at [198, 118] on input "text" at bounding box center [176, 120] width 184 height 12
paste input "**********"
type input "**********"
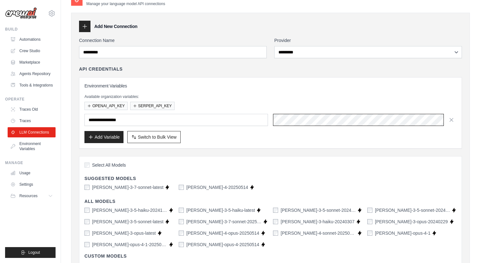
scroll to position [0, 126]
click at [330, 99] on p "Available organization variables:" at bounding box center [270, 96] width 372 height 5
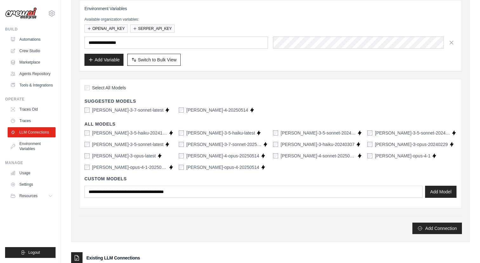
scroll to position [164, 0]
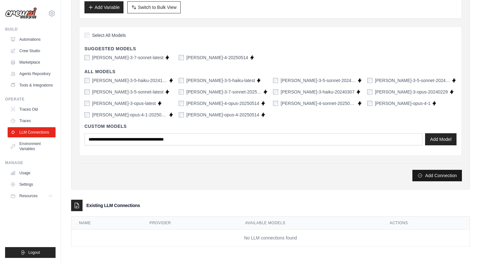
click at [429, 176] on button "Add Connection" at bounding box center [438, 175] width 50 height 11
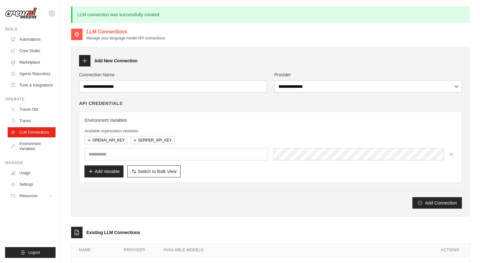
scroll to position [34, 0]
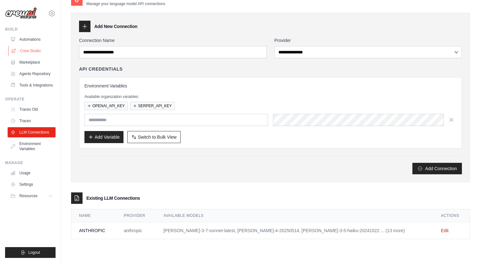
click at [19, 48] on link "Crew Studio" at bounding box center [32, 51] width 48 height 10
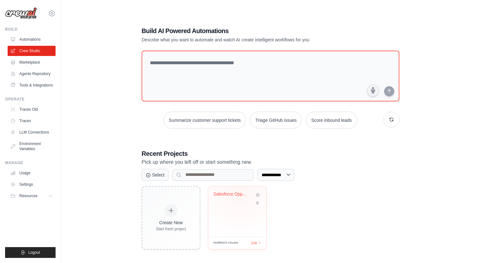
click at [237, 199] on div "Salesforce Opportunity Market Intel..." at bounding box center [237, 198] width 48 height 15
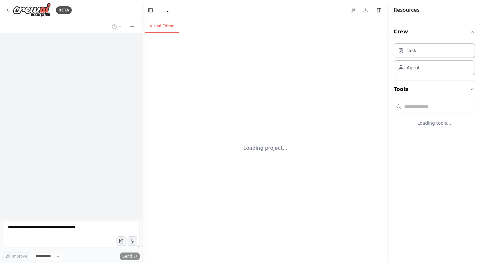
select select "****"
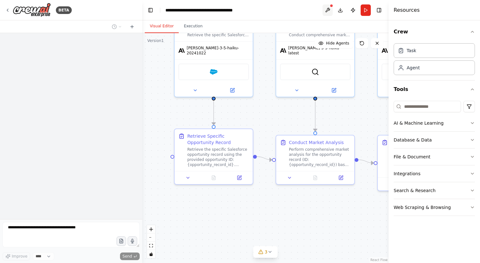
click at [325, 10] on button at bounding box center [328, 9] width 10 height 11
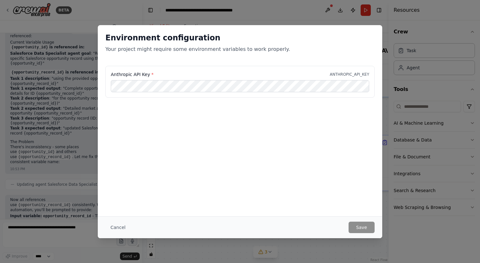
scroll to position [1273, 0]
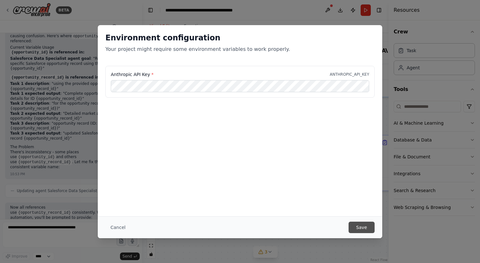
click at [361, 228] on button "Save" at bounding box center [362, 226] width 26 height 11
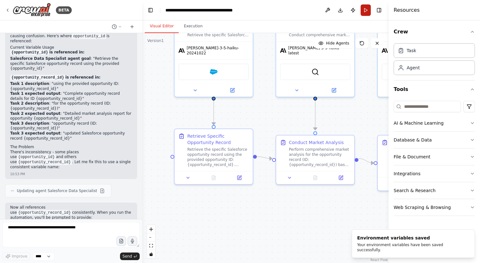
click at [364, 10] on button "Run" at bounding box center [366, 9] width 10 height 11
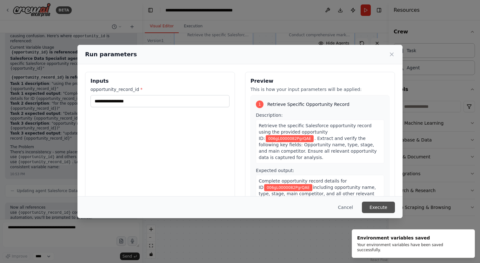
click at [376, 210] on button "Execute" at bounding box center [378, 206] width 33 height 11
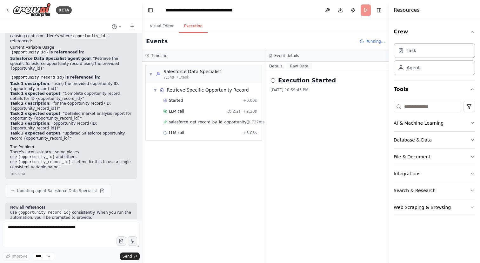
click at [294, 67] on button "Raw Data" at bounding box center [300, 66] width 26 height 9
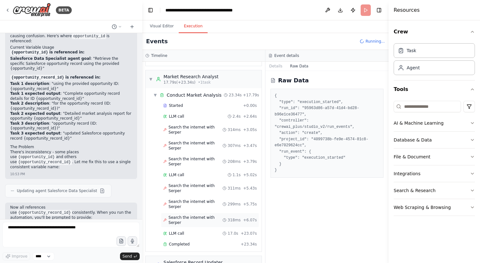
scroll to position [135, 0]
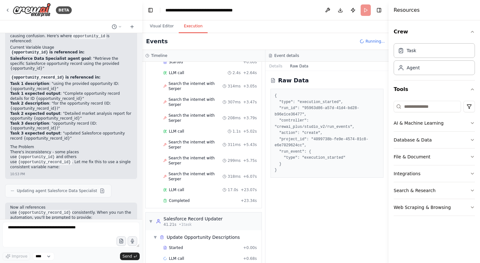
click at [304, 65] on button "Raw Data" at bounding box center [300, 66] width 26 height 9
click at [279, 64] on button "Details" at bounding box center [276, 66] width 21 height 9
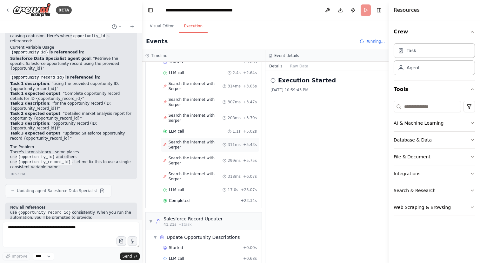
scroll to position [146, 0]
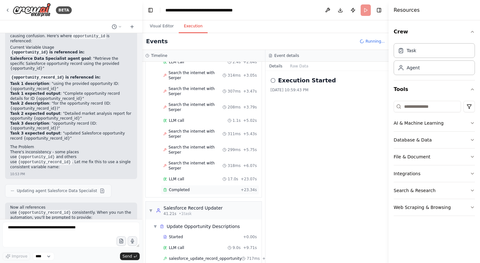
click at [206, 187] on div "Completed" at bounding box center [200, 189] width 75 height 5
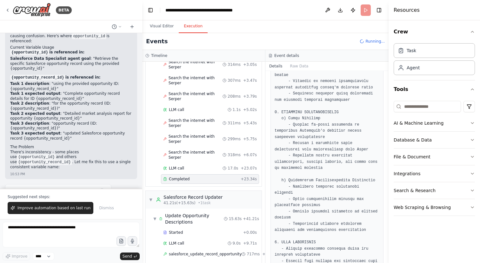
scroll to position [174, 0]
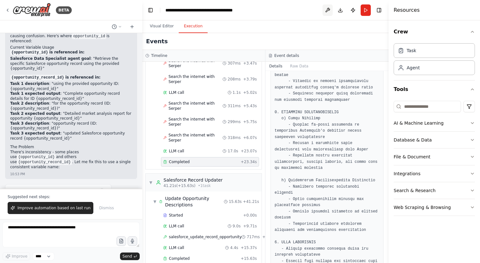
click at [326, 8] on button at bounding box center [328, 9] width 10 height 11
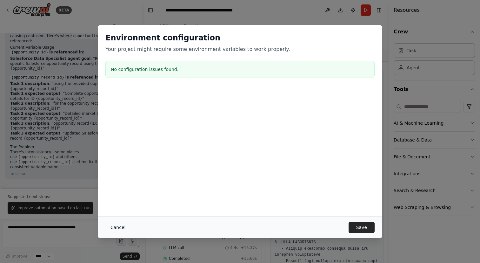
click at [114, 222] on button "Cancel" at bounding box center [117, 226] width 25 height 11
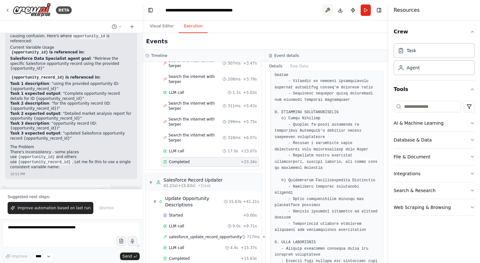
click at [327, 13] on button at bounding box center [328, 9] width 10 height 11
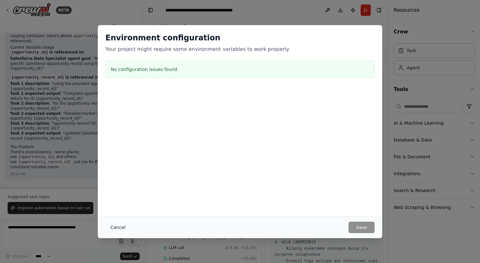
click at [118, 228] on button "Cancel" at bounding box center [117, 226] width 25 height 11
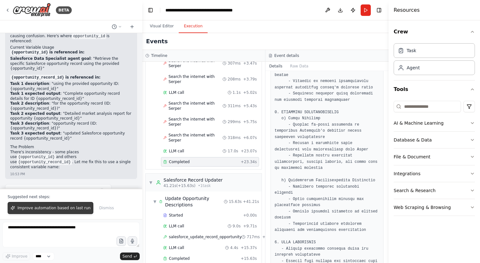
click at [77, 207] on span "Improve automation based on last run" at bounding box center [53, 207] width 73 height 5
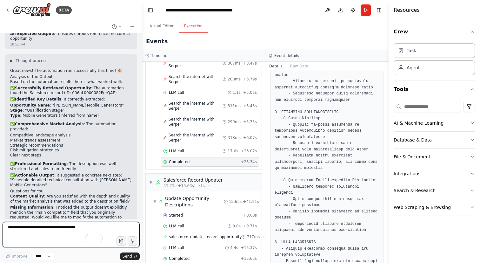
scroll to position [1505, 0]
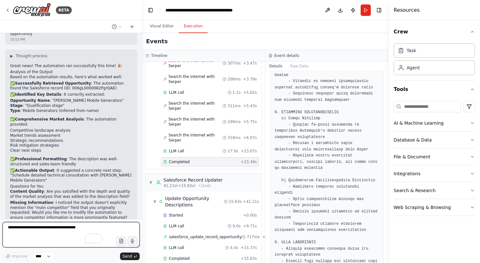
click at [45, 224] on textarea "To enrich screen reader interactions, please activate Accessibility in Grammarl…" at bounding box center [71, 234] width 137 height 25
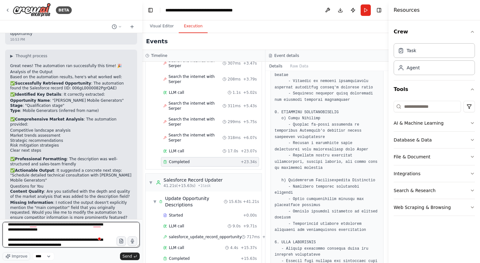
type textarea "**********"
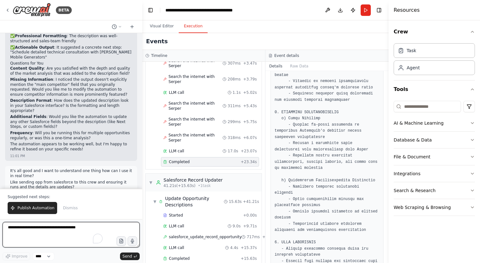
scroll to position [1633, 0]
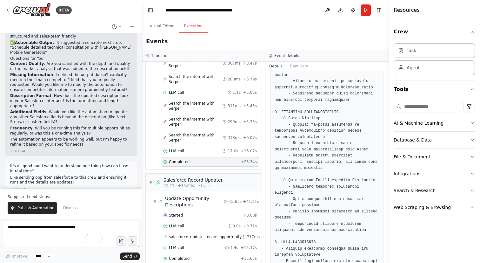
click at [25, 214] on div "Suggested next steps: Publish Automation Dismiss" at bounding box center [71, 203] width 142 height 30
click at [29, 209] on span "Publish Automation" at bounding box center [35, 207] width 37 height 5
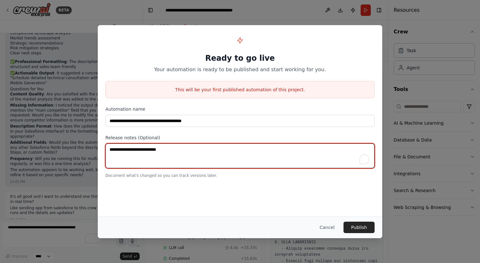
click at [126, 156] on textarea "To enrich screen reader interactions, please activate Accessibility in Grammarl…" at bounding box center [239, 155] width 269 height 25
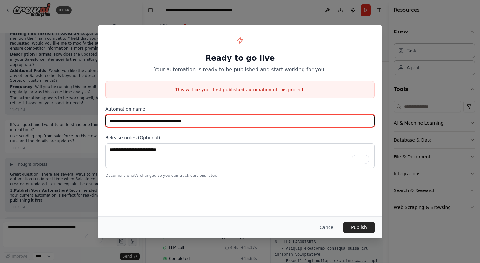
click at [213, 122] on input "**********" at bounding box center [239, 121] width 269 height 12
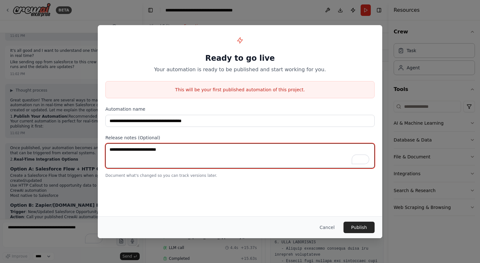
click at [188, 156] on textarea "To enrich screen reader interactions, please activate Accessibility in Grammarl…" at bounding box center [239, 155] width 269 height 25
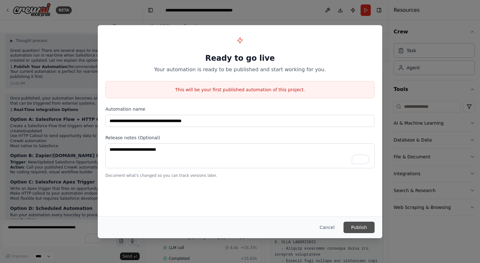
click at [352, 229] on button "Publish" at bounding box center [359, 226] width 31 height 11
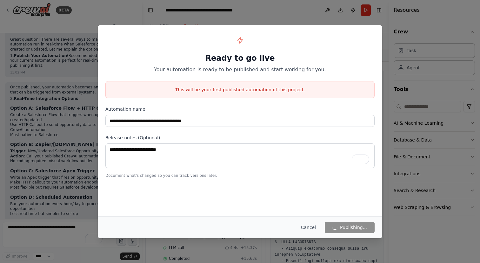
scroll to position [1814, 0]
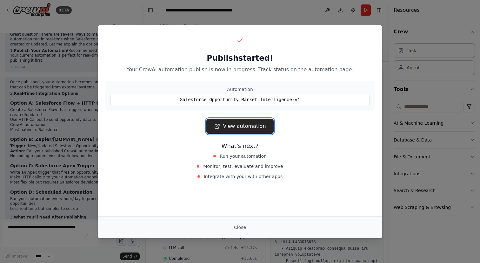
click at [250, 128] on link "View automation" at bounding box center [239, 125] width 67 height 15
click at [239, 227] on button "Close" at bounding box center [240, 226] width 22 height 11
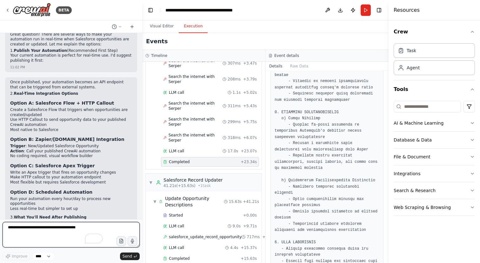
click at [66, 228] on textarea "To enrich screen reader interactions, please activate Accessibility in Grammarl…" at bounding box center [71, 234] width 137 height 25
type textarea "**********"
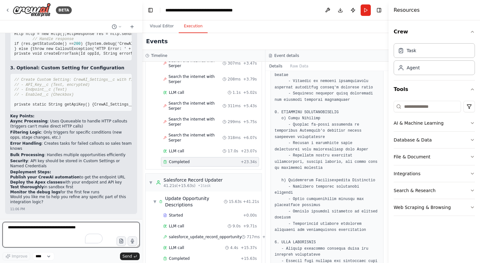
scroll to position [2358, 0]
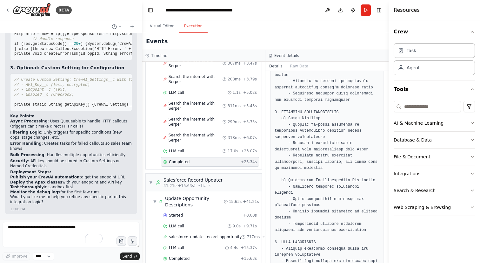
drag, startPoint x: 95, startPoint y: 119, endPoint x: 67, endPoint y: 119, distance: 28.3
click at [222, 21] on span "req.setHeader('Content-Type', 'application/json');" at bounding box center [279, 19] width 114 height 4
copy span "Content-Type"
drag, startPoint x: 115, startPoint y: 120, endPoint x: 78, endPoint y: 119, distance: 36.5
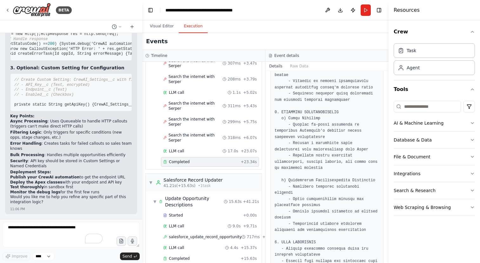
click at [196, 21] on span "req.setHeader('Content-Type', 'application/json');" at bounding box center [253, 19] width 114 height 4
copy span "application/json"
drag, startPoint x: 71, startPoint y: 124, endPoint x: 41, endPoint y: 125, distance: 30.2
click at [311, 21] on span "req.setHeader('Authorization', 'Bearer ' + API_KEY);" at bounding box center [370, 19] width 119 height 4
copy span "Authorization"
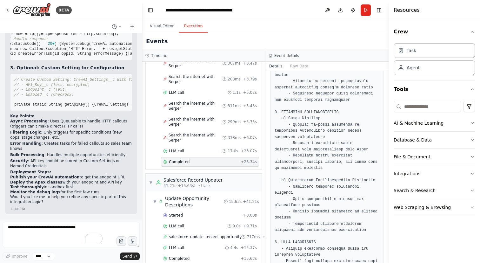
click at [311, 21] on span "req.setHeader('Authorization', 'Bearer ' + API_KEY);" at bounding box center [370, 19] width 119 height 4
copy span "Bearer"
click at [138, 6] on span "'opportunity_record_id' => opp.Id," at bounding box center [185, 4] width 94 height 4
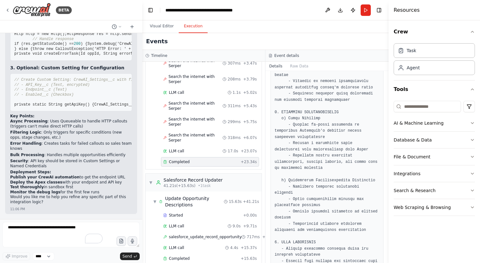
click at [138, 6] on span "'opportunity_record_id' => opp.Id," at bounding box center [185, 4] width 94 height 4
copy span "opportunity_record_id"
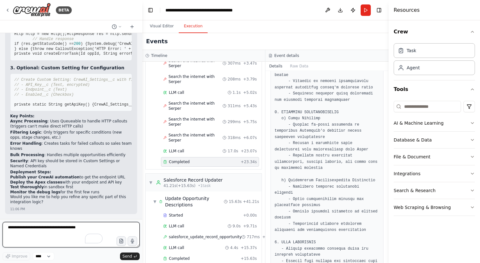
click at [73, 227] on textarea "To enrich screen reader interactions, please activate Accessibility in Grammarl…" at bounding box center [71, 234] width 137 height 25
type textarea "**********"
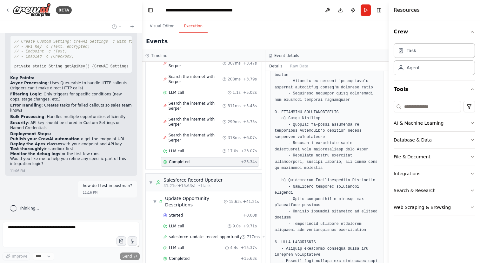
scroll to position [2619, 0]
click at [176, 132] on span "Search the internet with Serper" at bounding box center [196, 137] width 54 height 10
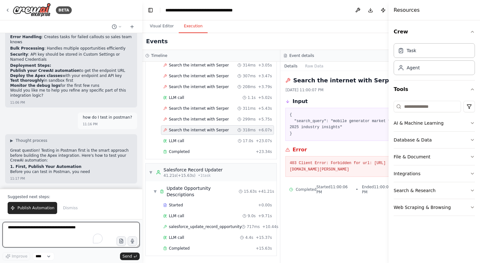
scroll to position [2693, 0]
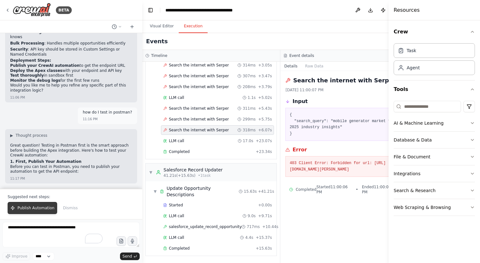
click at [35, 208] on span "Publish Automation" at bounding box center [35, 207] width 37 height 5
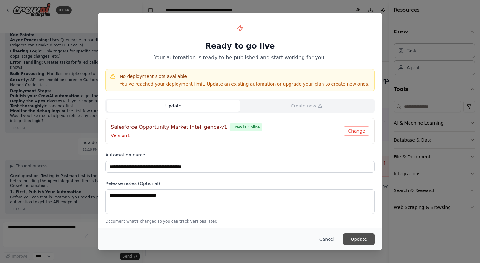
click at [358, 239] on button "Update" at bounding box center [358, 238] width 31 height 11
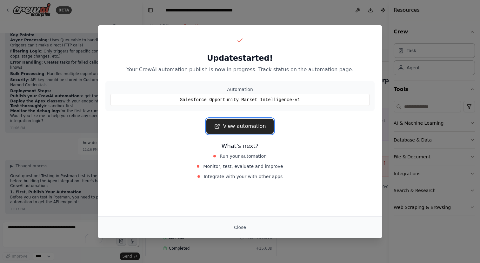
click at [263, 126] on link "View automation" at bounding box center [239, 125] width 67 height 15
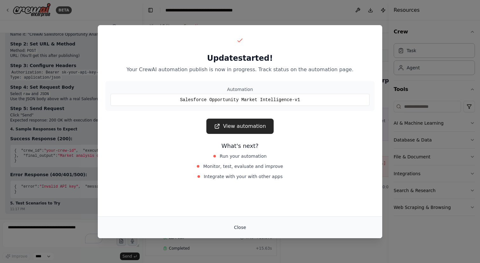
click at [241, 226] on button "Close" at bounding box center [240, 226] width 22 height 11
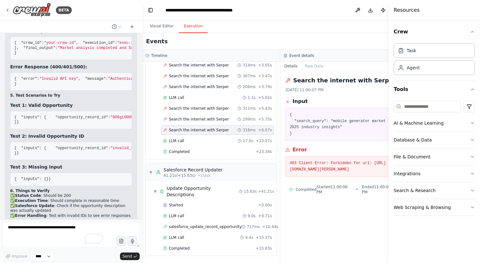
scroll to position [2794, 0]
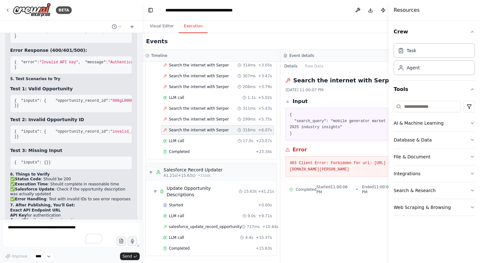
drag, startPoint x: 29, startPoint y: 155, endPoint x: 12, endPoint y: 134, distance: 26.7
copy code "{ "inputs" : { "opportunity_record_id" : "006gL0000082PgrQAE" } }"
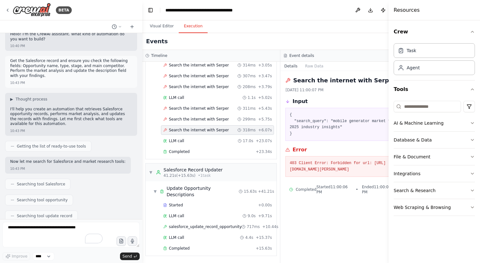
scroll to position [0, 0]
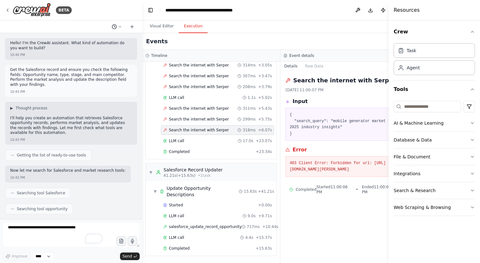
click at [115, 23] on button at bounding box center [116, 27] width 15 height 8
click at [115, 23] on div at bounding box center [71, 131] width 142 height 263
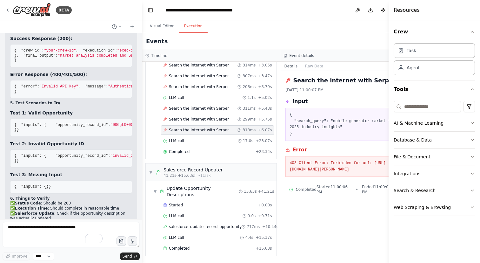
scroll to position [2782, 0]
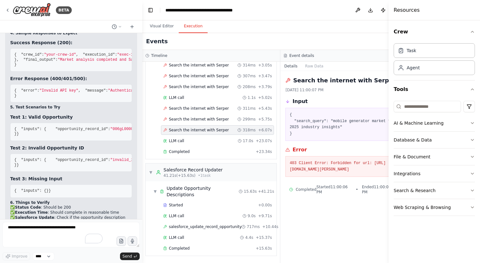
drag, startPoint x: 22, startPoint y: 126, endPoint x: 41, endPoint y: 130, distance: 19.3
copy code "https://api.crewai.com/v1/crews/{your-crew-id}/kickoff"
drag, startPoint x: 37, startPoint y: 131, endPoint x: 22, endPoint y: 124, distance: 16.6
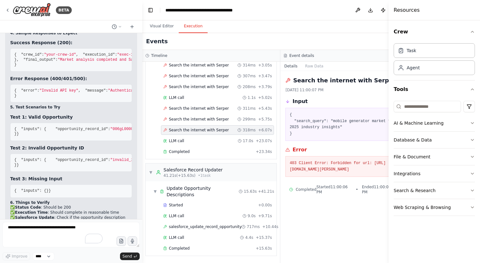
copy code "https://api.crewai.com/v1/crews/{your-crew-id}/kickoff"
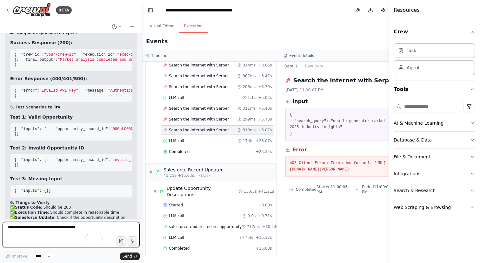
click at [63, 227] on textarea "To enrich screen reader interactions, please activate Accessibility in Grammarl…" at bounding box center [71, 234] width 137 height 25
type textarea "**********"
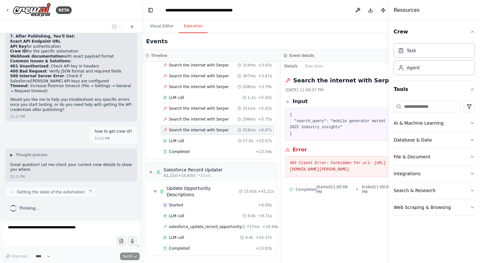
scroll to position [3340, 0]
click at [168, 26] on button "Visual Editor" at bounding box center [162, 26] width 34 height 13
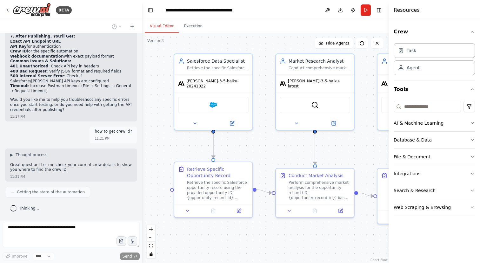
drag, startPoint x: 264, startPoint y: 105, endPoint x: 263, endPoint y: 159, distance: 53.7
click at [263, 159] on div ".deletable-edge-delete-btn { width: 20px; height: 20px; border: 0px solid #ffff…" at bounding box center [265, 148] width 246 height 230
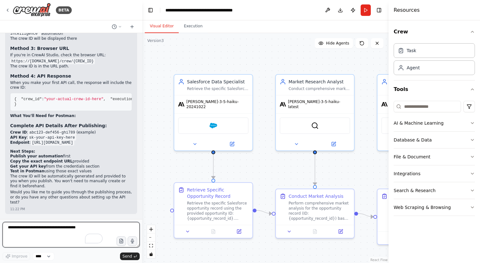
scroll to position [3546, 0]
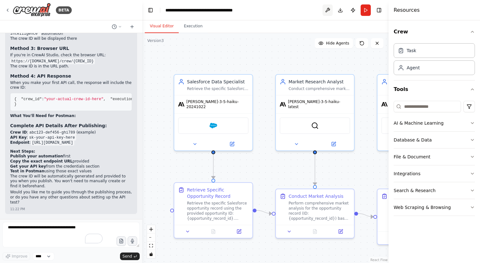
click at [327, 11] on button at bounding box center [328, 9] width 10 height 11
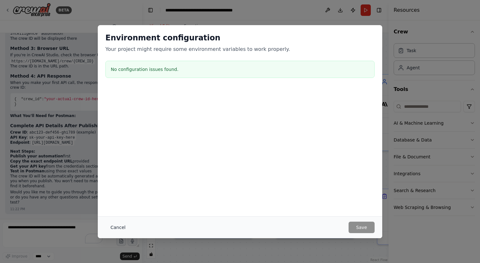
click at [119, 228] on button "Cancel" at bounding box center [117, 226] width 25 height 11
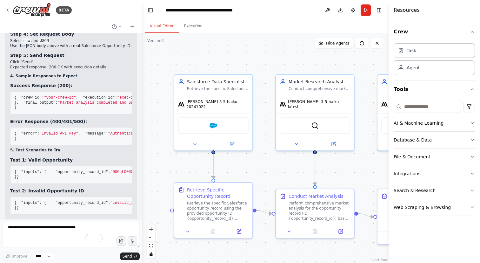
scroll to position [2724, 0]
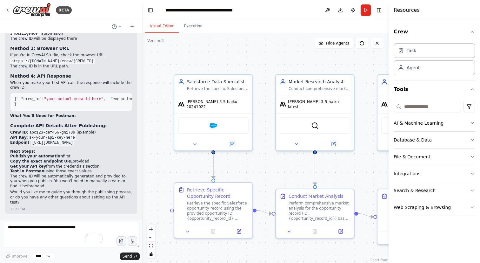
scroll to position [3614, 0]
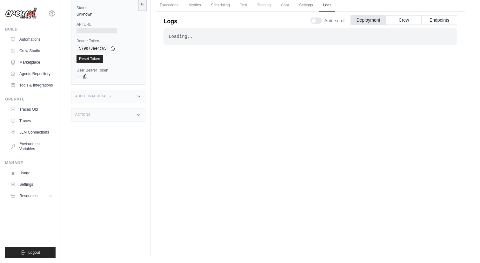
click at [177, 33] on div "Loading..." at bounding box center [311, 36] width 284 height 6
click at [84, 77] on icon at bounding box center [85, 76] width 3 height 4
click at [92, 24] on label "API URL" at bounding box center [109, 24] width 64 height 5
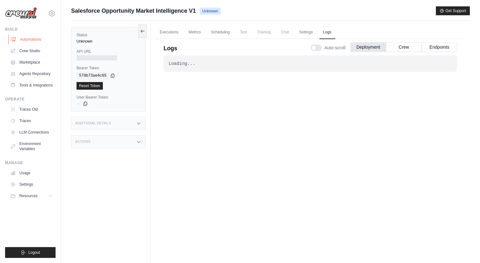
click at [30, 37] on link "Automations" at bounding box center [32, 39] width 48 height 10
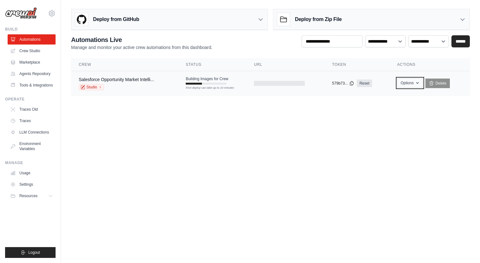
click at [410, 79] on button "Options" at bounding box center [410, 83] width 26 height 10
click at [303, 141] on body "[EMAIL_ADDRESS][DOMAIN_NAME] Settings Build Automations Resources" at bounding box center [240, 131] width 480 height 263
click at [95, 89] on link "Studio" at bounding box center [91, 87] width 25 height 6
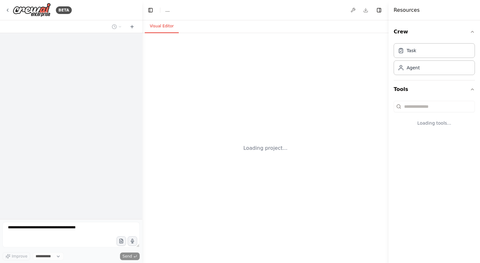
select select "****"
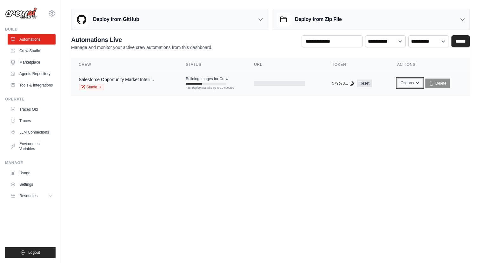
click at [408, 83] on button "Options" at bounding box center [410, 83] width 26 height 10
click at [336, 96] on main "**********" at bounding box center [270, 54] width 419 height 109
click at [302, 79] on td at bounding box center [285, 83] width 78 height 24
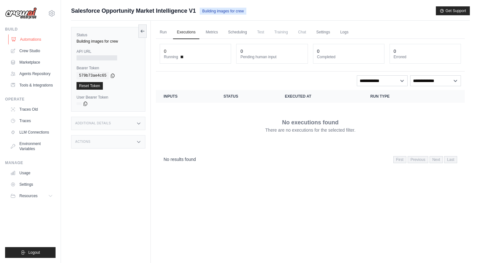
click at [34, 43] on link "Automations" at bounding box center [32, 39] width 48 height 10
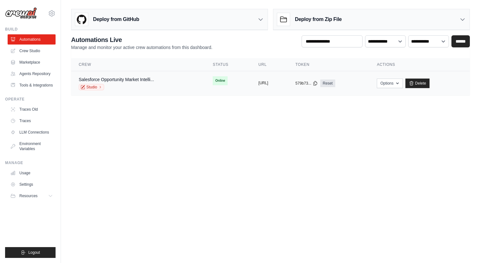
click at [268, 84] on button "[URL]" at bounding box center [264, 82] width 10 height 5
click at [317, 85] on icon at bounding box center [315, 83] width 3 height 4
click at [400, 84] on icon "button" at bounding box center [397, 82] width 5 height 5
click at [300, 162] on body "gellasangamesh0626@gmail.com Settings Build Automations Resources" at bounding box center [240, 131] width 480 height 263
click at [42, 37] on link "Automations" at bounding box center [32, 39] width 48 height 10
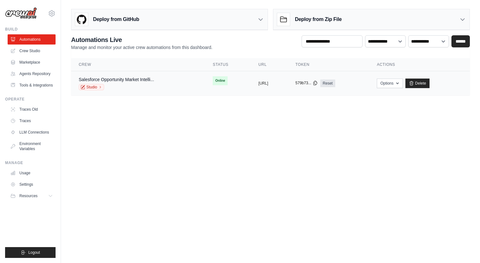
click at [318, 82] on icon at bounding box center [315, 82] width 5 height 5
click at [260, 85] on button "https://salesforce-opportunity-mark" at bounding box center [264, 82] width 10 height 5
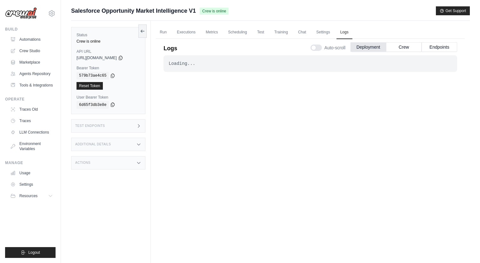
click at [113, 104] on icon at bounding box center [112, 104] width 5 height 5
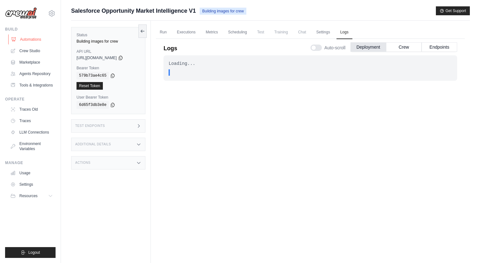
click at [14, 41] on icon at bounding box center [13, 39] width 5 height 5
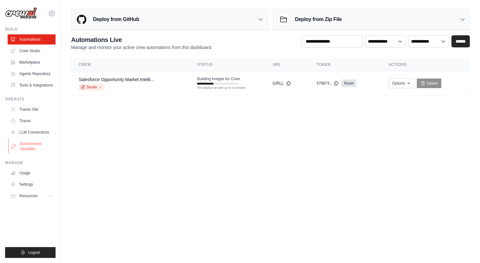
click at [36, 147] on link "Environment Variables" at bounding box center [32, 145] width 48 height 15
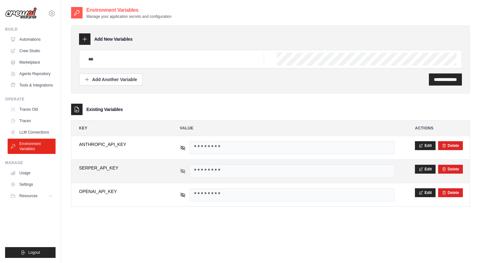
click at [183, 171] on icon at bounding box center [182, 170] width 1 height 1
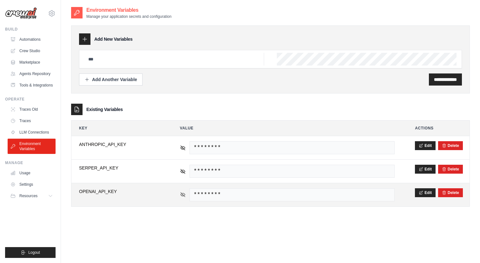
click at [184, 193] on icon at bounding box center [183, 195] width 6 height 6
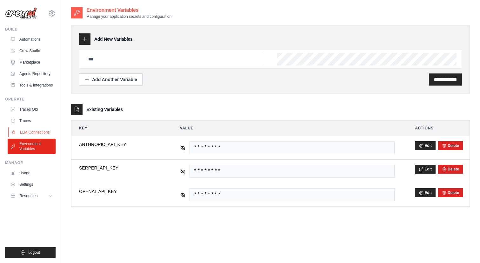
click at [50, 135] on link "LLM Connections" at bounding box center [32, 132] width 48 height 10
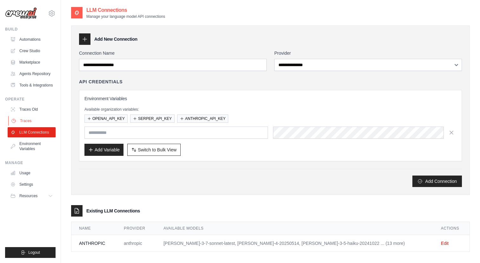
click at [47, 124] on link "Traces" at bounding box center [32, 121] width 48 height 10
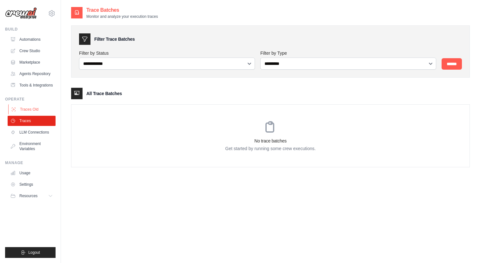
click at [45, 112] on link "Traces Old" at bounding box center [32, 109] width 48 height 10
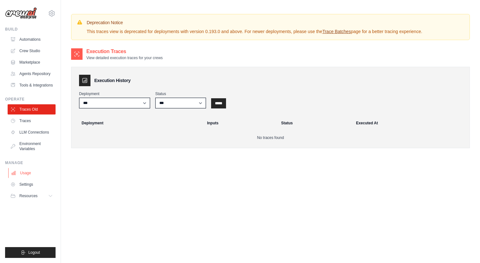
click at [29, 176] on link "Usage" at bounding box center [32, 173] width 48 height 10
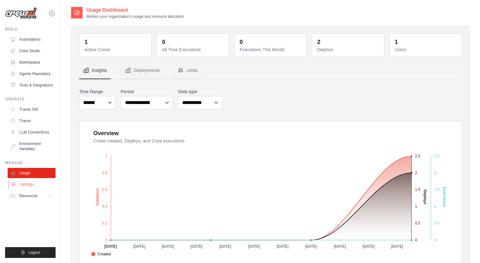
click at [27, 186] on link "Settings" at bounding box center [32, 184] width 48 height 10
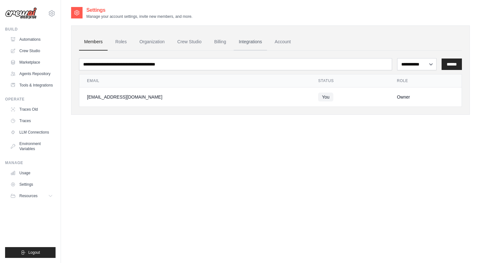
click at [258, 41] on link "Integrations" at bounding box center [250, 41] width 33 height 17
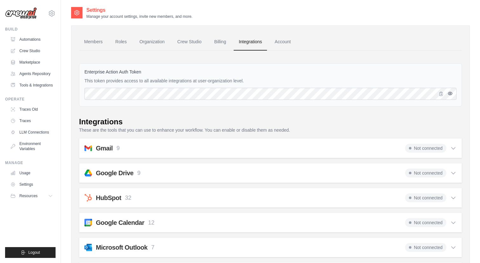
click at [450, 94] on icon "button" at bounding box center [450, 93] width 1 height 1
click at [440, 95] on icon "button" at bounding box center [441, 93] width 3 height 4
click at [35, 40] on link "Automations" at bounding box center [32, 39] width 48 height 10
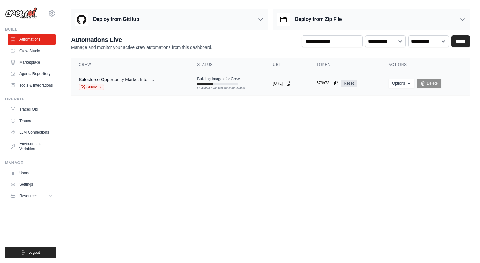
click at [338, 85] on icon at bounding box center [336, 83] width 3 height 4
click at [356, 83] on link "Reset" at bounding box center [348, 83] width 15 height 8
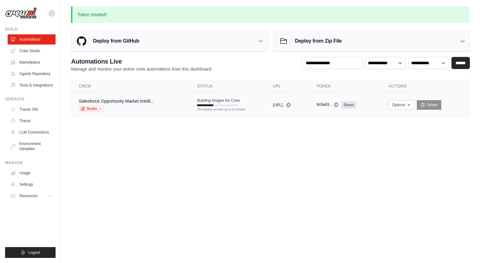
click at [338, 105] on icon at bounding box center [336, 105] width 3 height 4
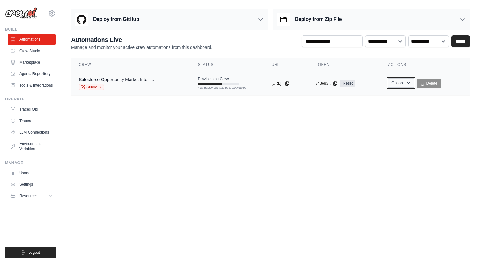
click at [400, 80] on button "Options" at bounding box center [401, 83] width 26 height 10
click at [272, 141] on body "[EMAIL_ADDRESS][DOMAIN_NAME] Settings Build Automations Resources" at bounding box center [240, 131] width 480 height 263
click at [43, 54] on link "Crew Studio" at bounding box center [32, 51] width 48 height 10
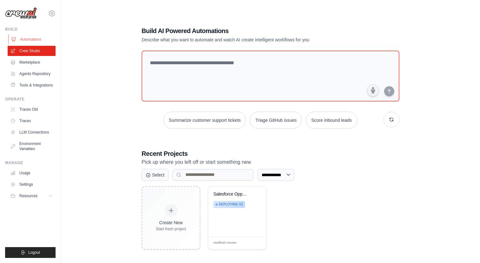
click at [37, 44] on link "Automations" at bounding box center [32, 39] width 48 height 10
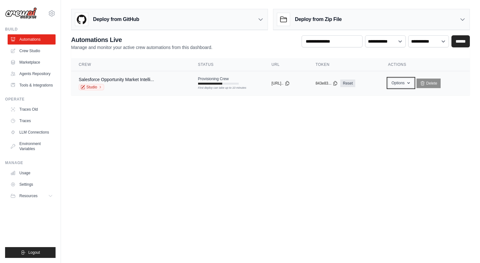
click at [403, 85] on button "Options" at bounding box center [401, 83] width 26 height 10
click at [328, 129] on body "[EMAIL_ADDRESS][DOMAIN_NAME] Settings Build Automations Resources" at bounding box center [240, 131] width 480 height 263
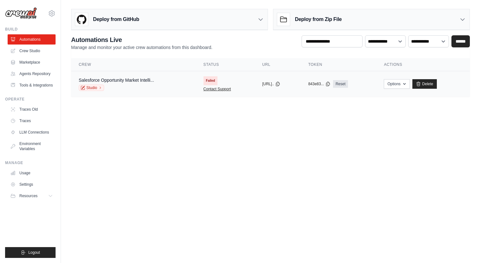
click at [218, 88] on link "Contact Support" at bounding box center [218, 88] width 28 height 5
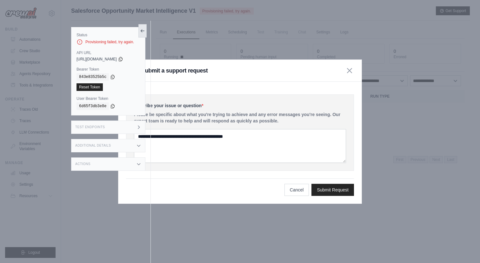
click at [142, 30] on icon at bounding box center [142, 30] width 5 height 5
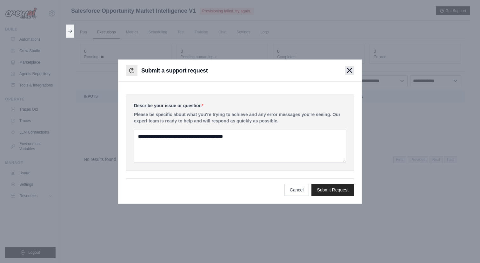
click at [351, 72] on icon "button" at bounding box center [349, 70] width 5 height 5
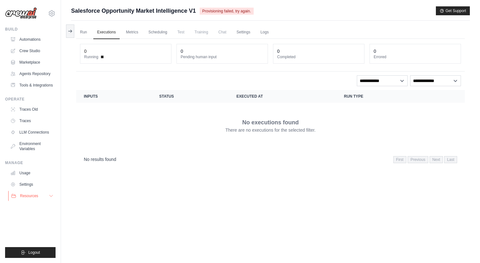
click at [50, 198] on icon at bounding box center [51, 195] width 5 height 5
click at [90, 34] on link "Run" at bounding box center [83, 32] width 15 height 13
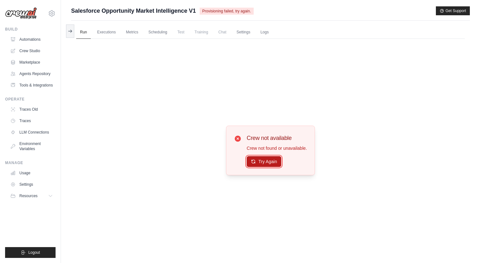
click at [269, 163] on button "Try Again" at bounding box center [264, 161] width 35 height 11
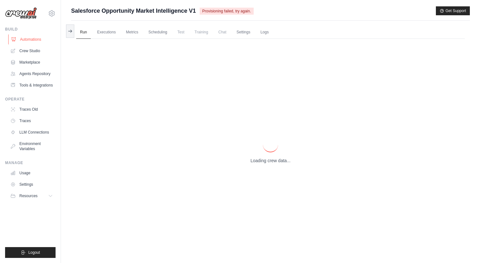
click at [43, 42] on link "Automations" at bounding box center [32, 39] width 48 height 10
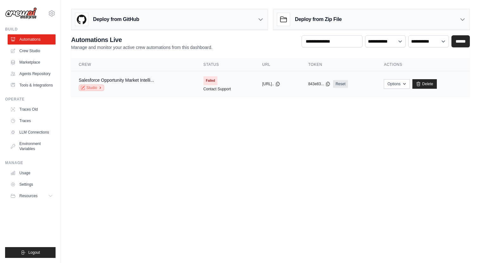
click at [95, 89] on link "Studio" at bounding box center [91, 87] width 25 height 6
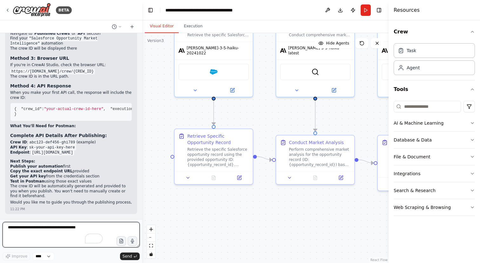
scroll to position [3959, 0]
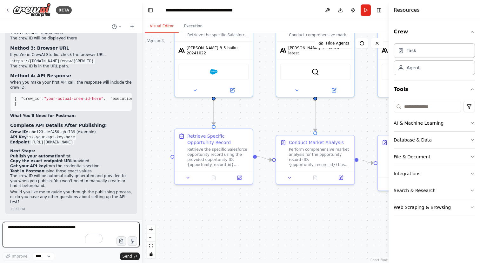
click at [62, 229] on textarea "To enrich screen reader interactions, please activate Accessibility in Grammarl…" at bounding box center [71, 234] width 137 height 25
type textarea "**********"
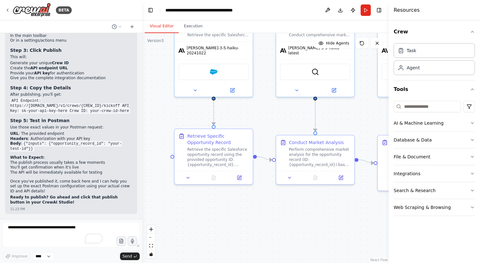
scroll to position [3894, 0]
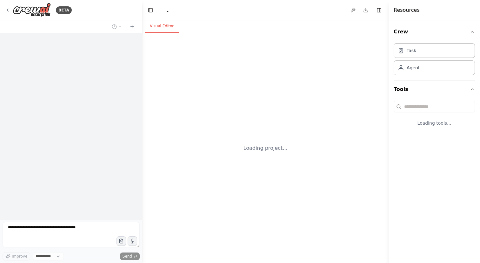
select select "****"
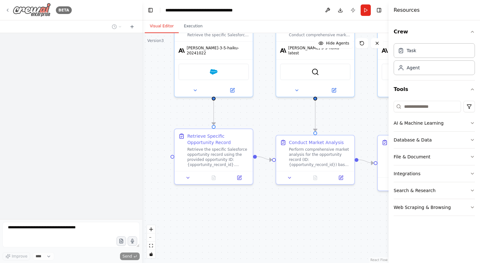
click at [7, 9] on icon at bounding box center [7, 10] width 5 height 5
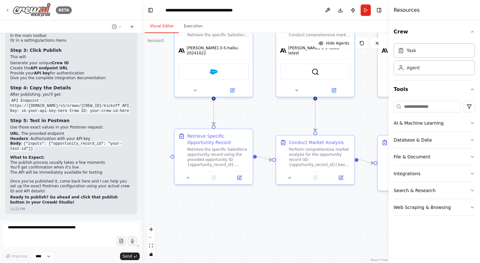
scroll to position [3905, 0]
click at [29, 10] on img at bounding box center [32, 10] width 38 height 14
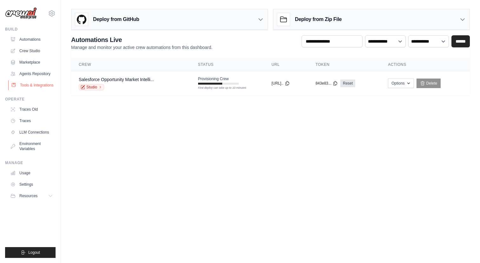
click at [34, 90] on link "Tools & Integrations" at bounding box center [32, 85] width 48 height 10
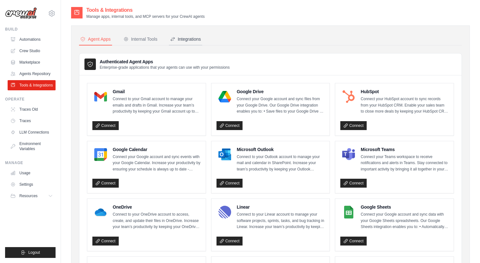
click at [195, 39] on div "Integrations" at bounding box center [185, 39] width 31 height 6
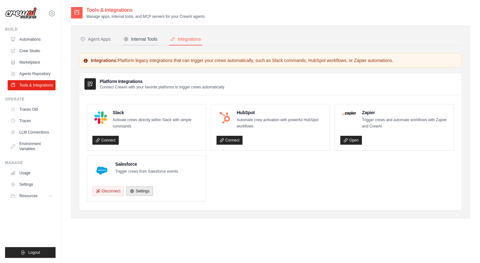
click at [153, 44] on button "Internal Tools" at bounding box center [140, 39] width 37 height 12
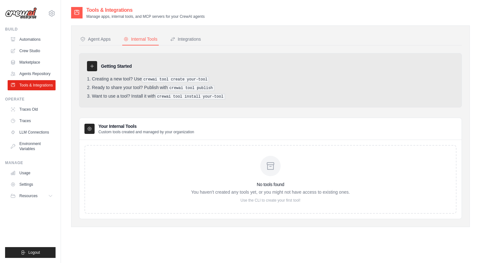
click at [95, 70] on div at bounding box center [92, 66] width 10 height 10
click at [105, 41] on div "Agent Apps" at bounding box center [95, 39] width 30 height 6
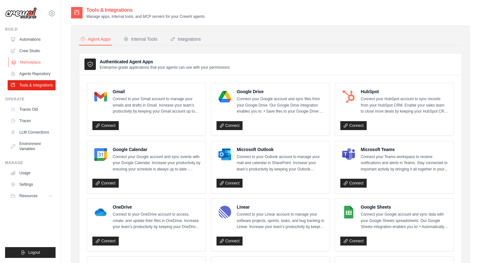
click at [37, 64] on link "Marketplace" at bounding box center [32, 62] width 48 height 10
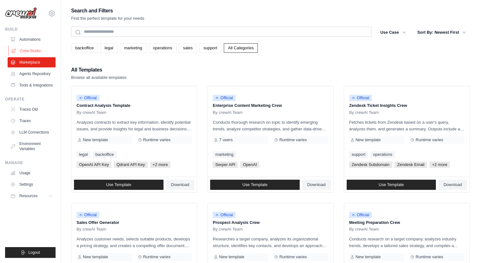
click at [37, 49] on link "Crew Studio" at bounding box center [32, 51] width 48 height 10
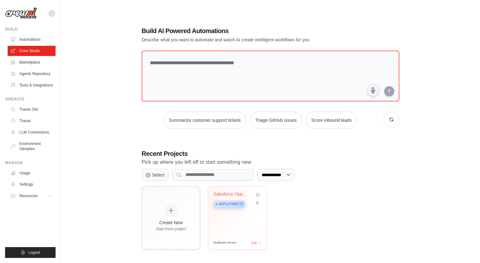
click at [214, 201] on div "Deploying v2" at bounding box center [229, 203] width 32 height 7
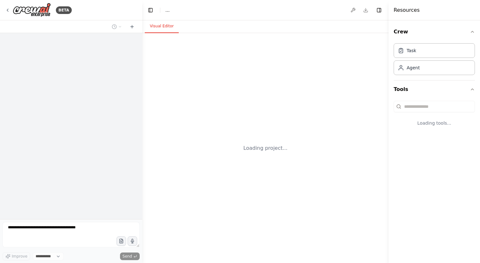
select select "****"
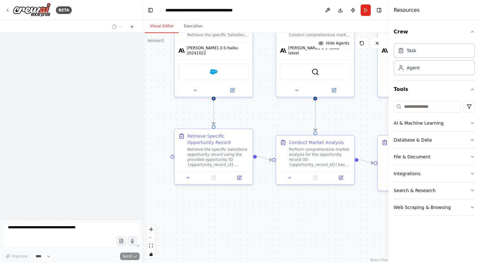
scroll to position [3898, 0]
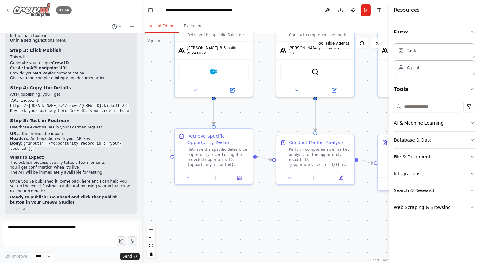
click at [10, 9] on icon at bounding box center [7, 10] width 5 height 5
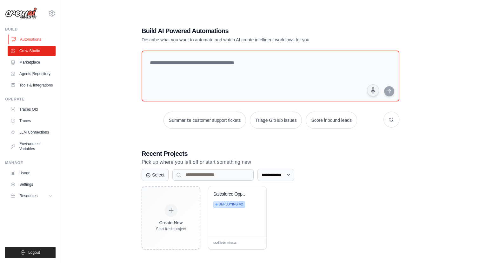
click at [31, 38] on link "Automations" at bounding box center [32, 39] width 48 height 10
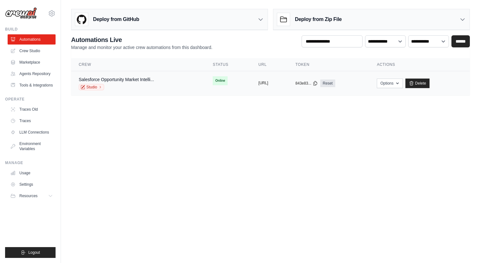
click at [259, 85] on button "[URL]" at bounding box center [264, 82] width 10 height 5
